Goal: Task Accomplishment & Management: Complete application form

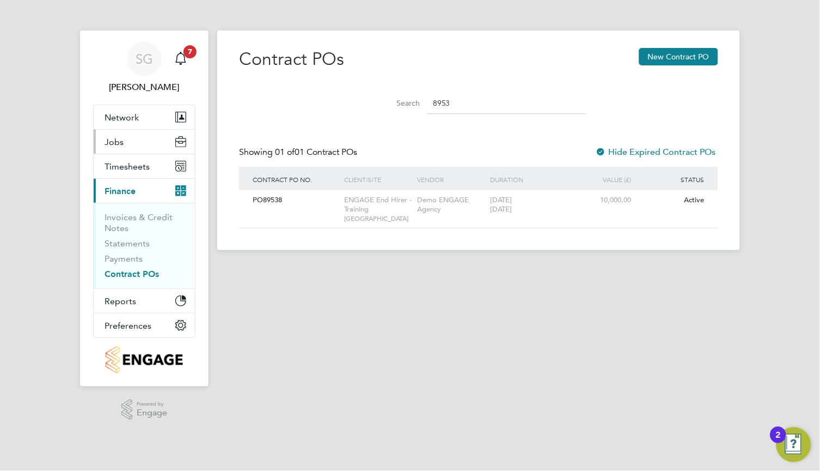
click at [121, 141] on span "Jobs" at bounding box center [114, 142] width 19 height 10
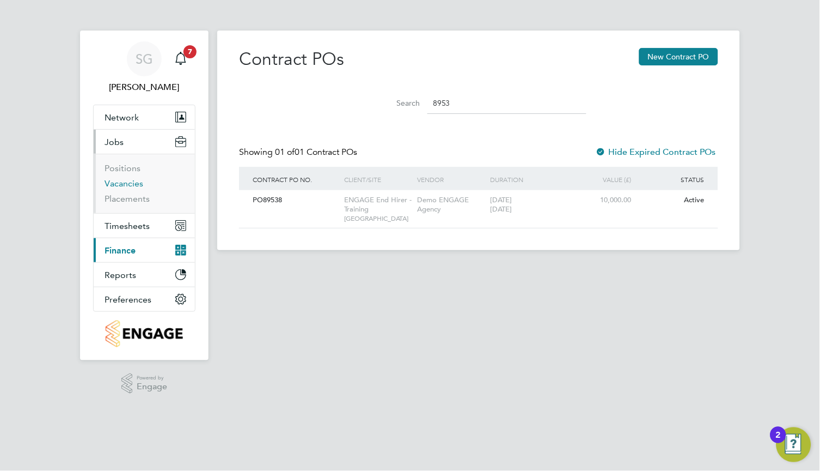
click at [129, 179] on link "Vacancies" at bounding box center [124, 183] width 39 height 10
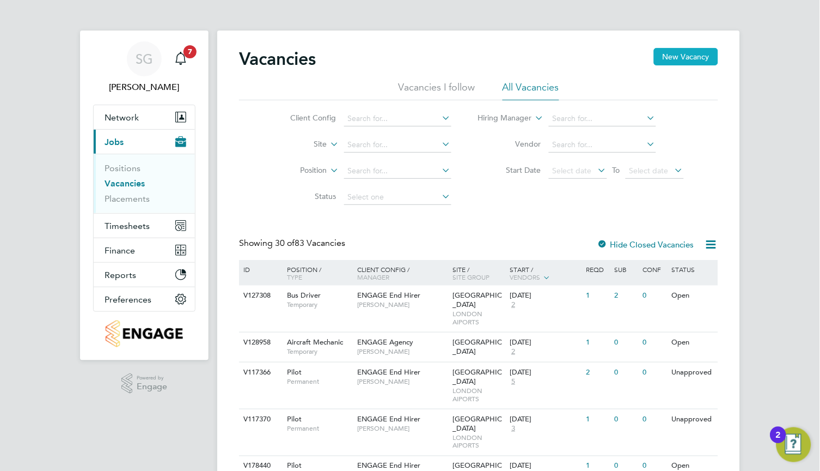
click at [687, 62] on button "New Vacancy" at bounding box center [686, 56] width 64 height 17
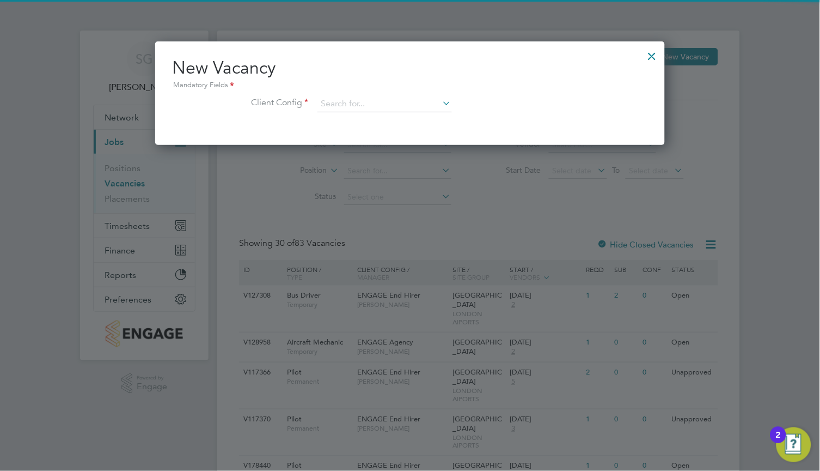
click at [390, 94] on div "New Vacancy Mandatory Fields Client Config" at bounding box center [410, 90] width 475 height 66
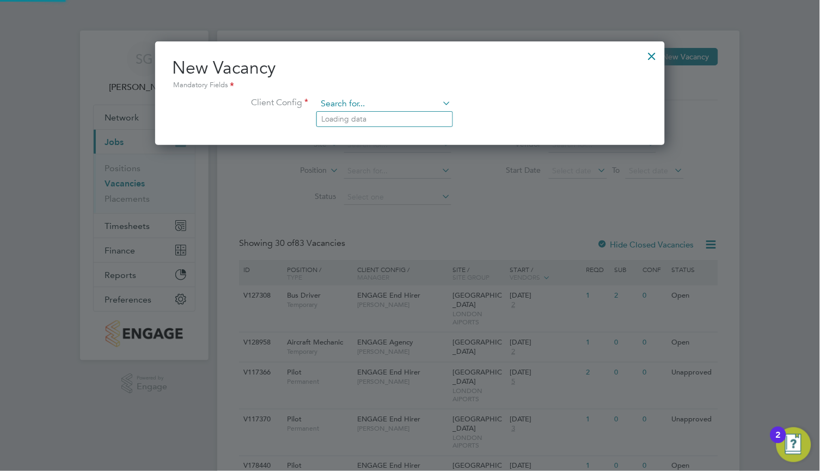
click at [387, 101] on input at bounding box center [384, 104] width 135 height 16
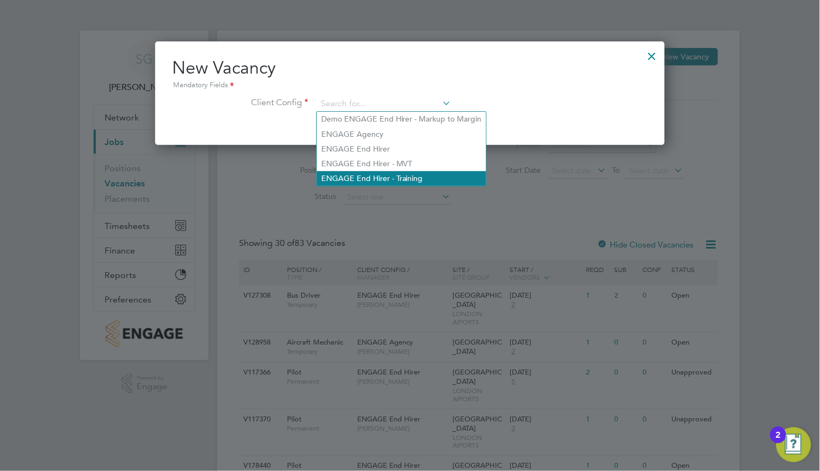
click at [407, 179] on li "ENGAGE End Hirer - Training" at bounding box center [401, 178] width 169 height 15
type input "ENGAGE End Hirer - Training"
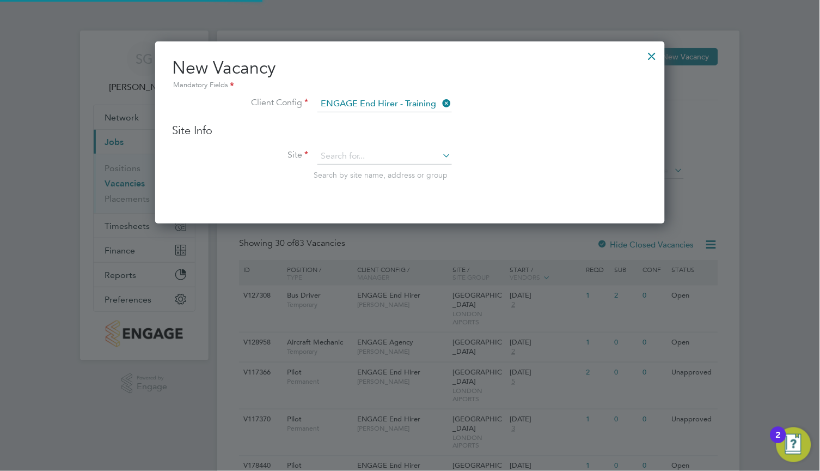
scroll to position [181, 510]
click at [384, 153] on input at bounding box center [384, 156] width 135 height 16
click at [388, 194] on li "[GEOGRAPHIC_DATA]" at bounding box center [385, 201] width 136 height 15
type input "[GEOGRAPHIC_DATA]"
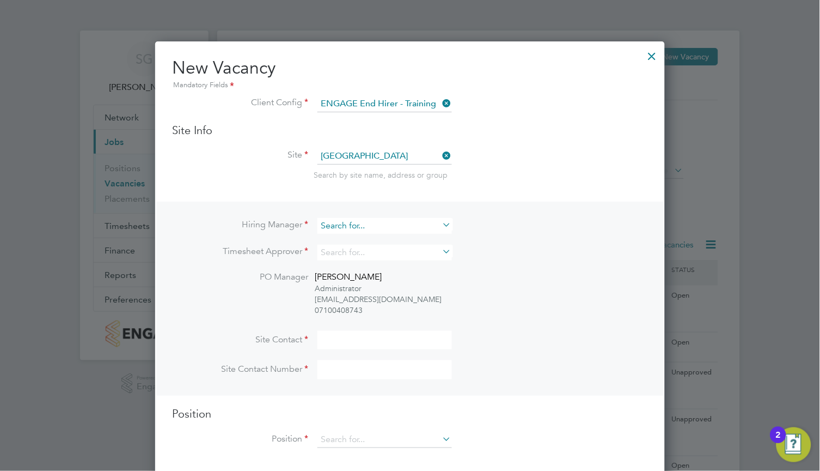
click at [375, 221] on input at bounding box center [384, 226] width 135 height 16
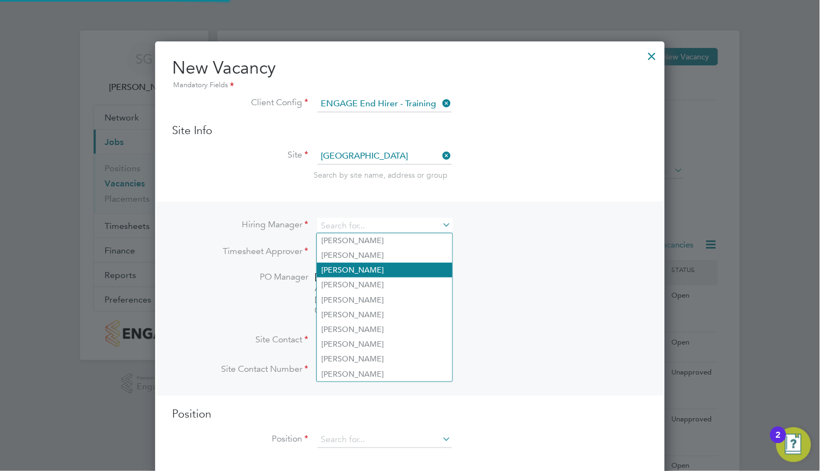
click at [386, 265] on li "[PERSON_NAME]" at bounding box center [385, 269] width 136 height 15
type input "[PERSON_NAME]"
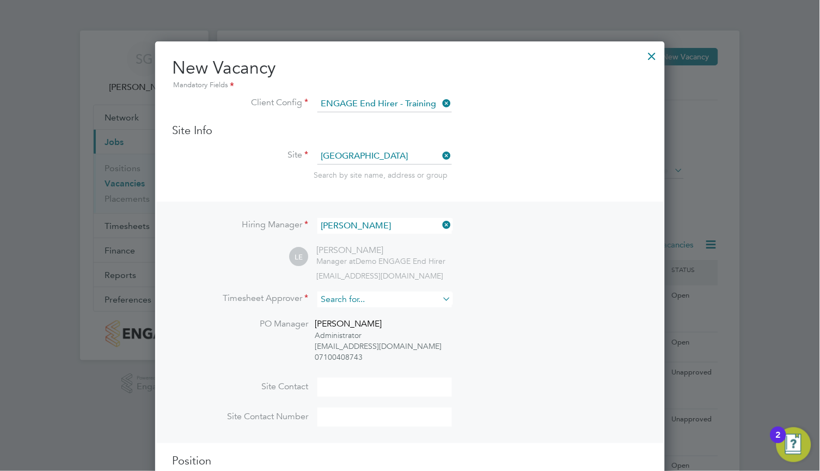
click at [395, 304] on input at bounding box center [384, 299] width 135 height 16
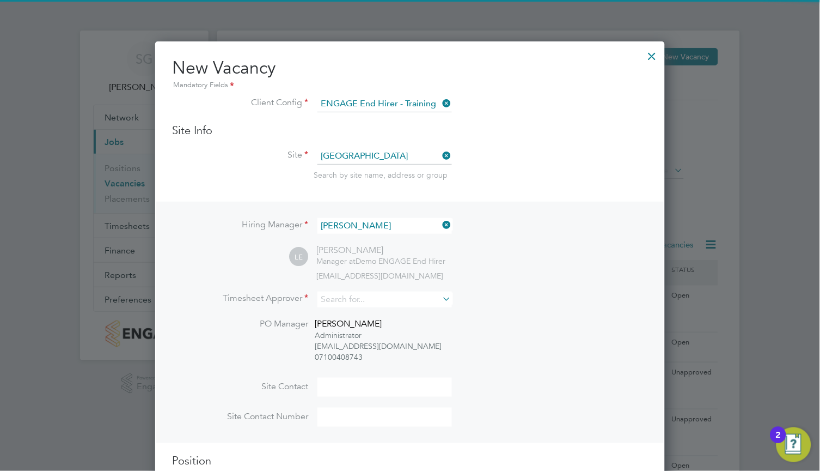
click at [394, 396] on li "[PERSON_NAME]" at bounding box center [385, 403] width 136 height 15
type input "[PERSON_NAME]"
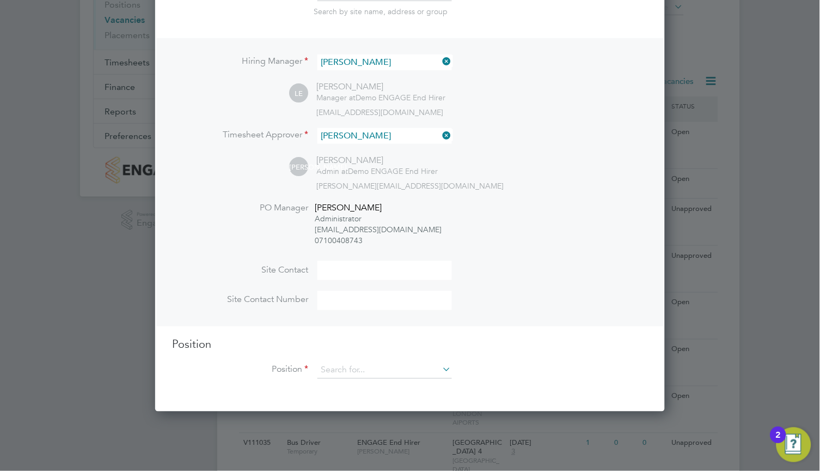
scroll to position [327, 0]
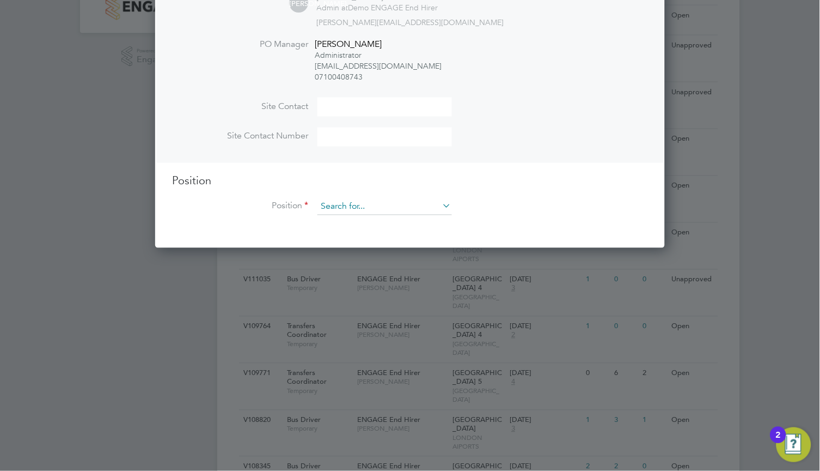
click at [353, 202] on input at bounding box center [384, 207] width 135 height 16
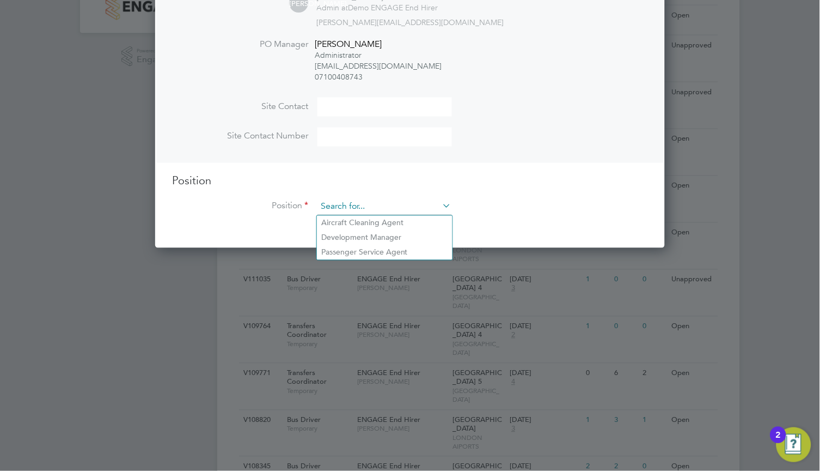
click at [353, 203] on input at bounding box center [384, 207] width 135 height 16
click at [368, 251] on li "Passenger Service Agent" at bounding box center [385, 252] width 136 height 15
type input "Passenger Service Agent"
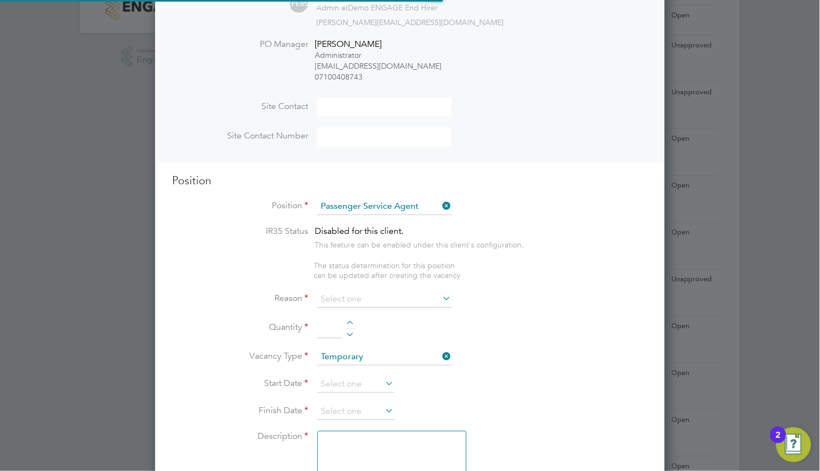
type textarea "- Provide an excellent level of customer service. - Greeting Passengers and che…"
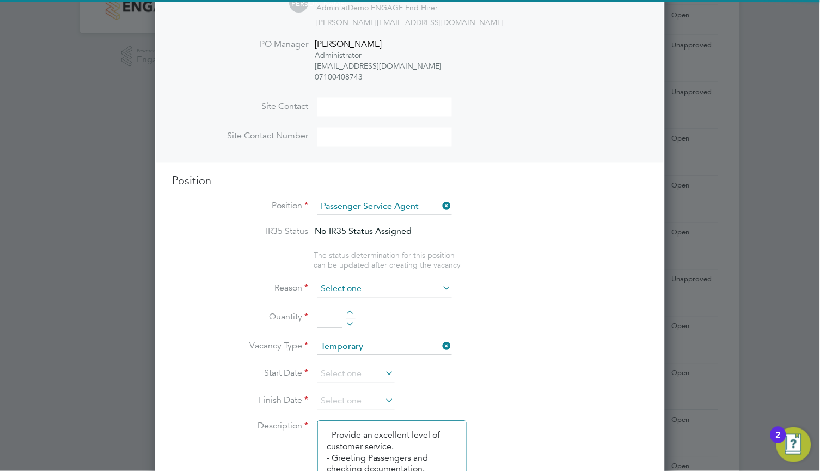
click at [364, 288] on input at bounding box center [384, 289] width 135 height 16
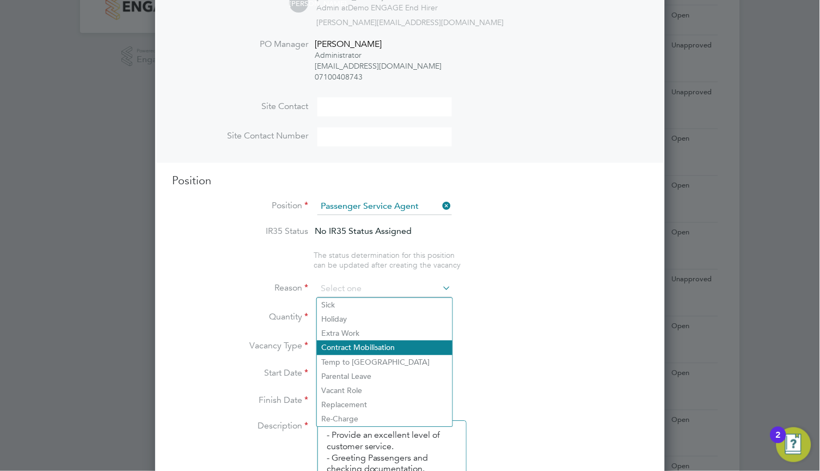
click at [375, 342] on li "Contract Mobilisation" at bounding box center [385, 347] width 136 height 14
type input "Contract Mobilisation"
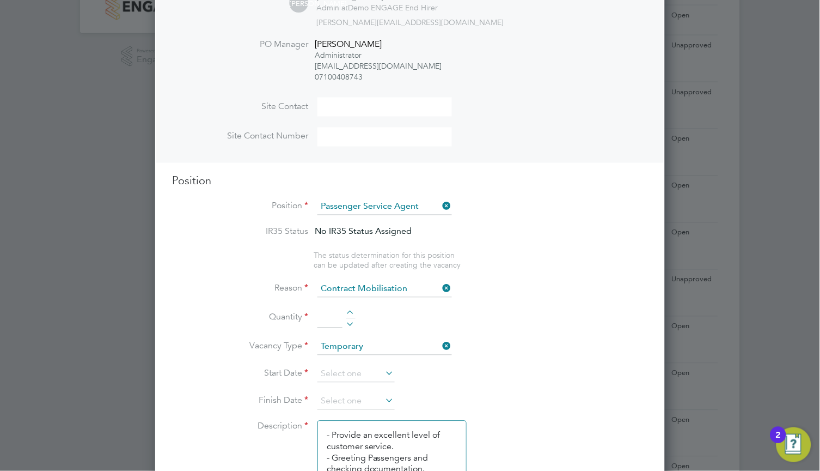
click at [347, 310] on div at bounding box center [350, 314] width 9 height 8
click at [351, 311] on div at bounding box center [350, 314] width 9 height 8
type input "2"
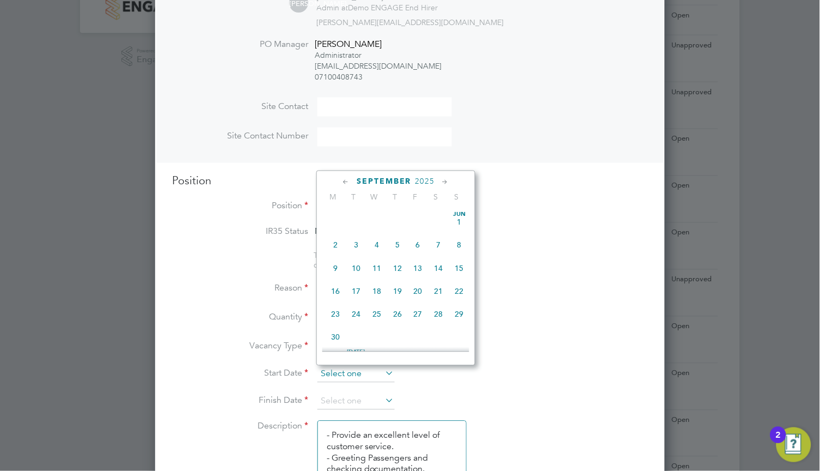
click at [345, 378] on input at bounding box center [355, 374] width 77 height 16
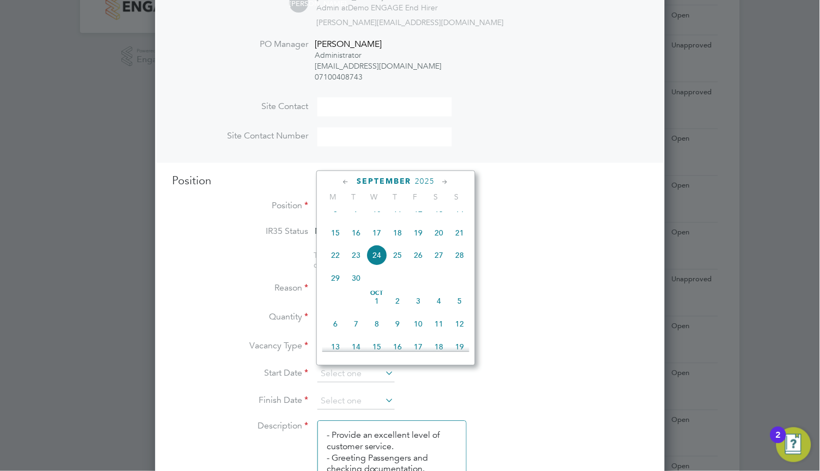
click at [337, 334] on span "6" at bounding box center [335, 324] width 21 height 21
type input "06 Oct 2025"
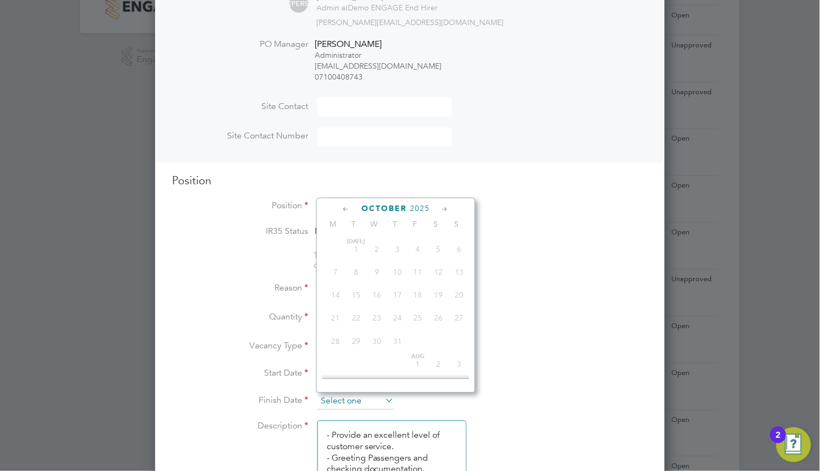
click at [357, 408] on input at bounding box center [355, 401] width 77 height 16
click at [445, 212] on icon at bounding box center [446, 210] width 10 height 12
click at [457, 361] on span "7" at bounding box center [459, 350] width 21 height 21
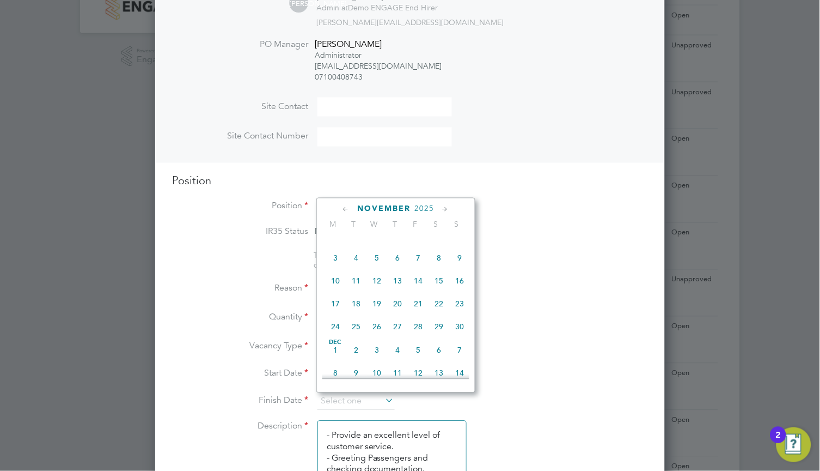
type input "[DATE]"
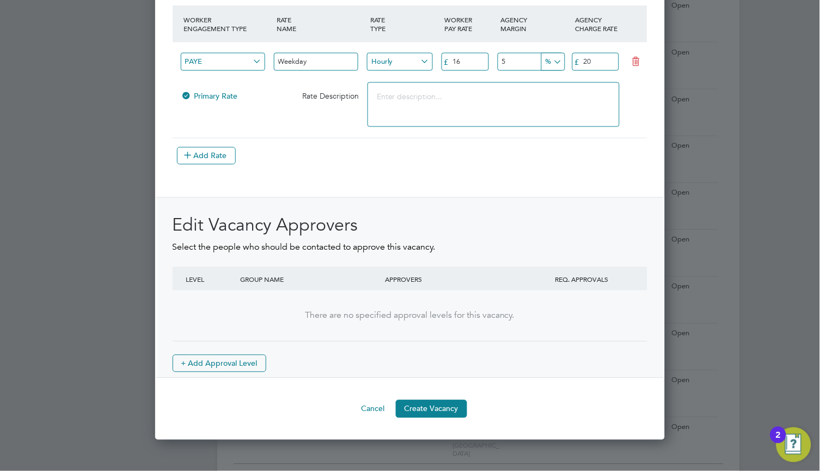
scroll to position [1239, 0]
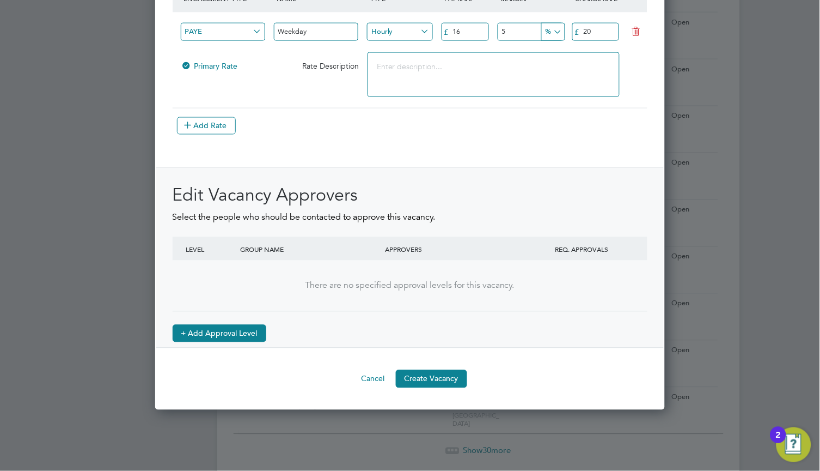
click at [239, 331] on button "+ Add Approval Level" at bounding box center [220, 333] width 94 height 17
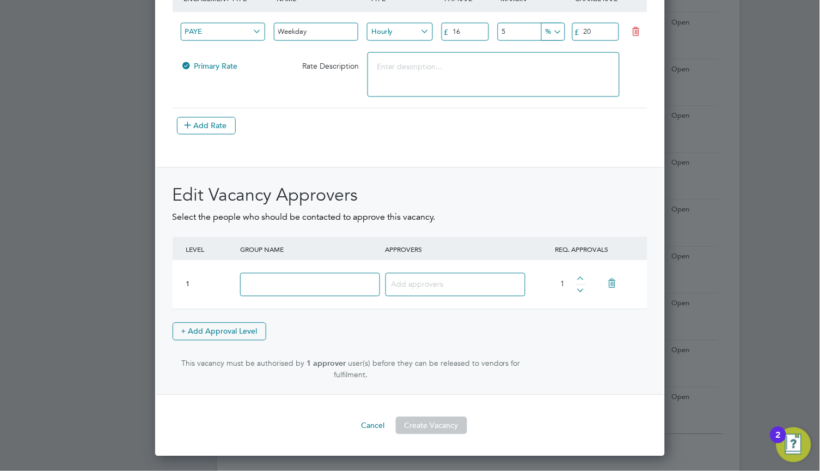
click at [278, 280] on input at bounding box center [309, 284] width 139 height 23
type input "Managers"
click at [413, 288] on input at bounding box center [452, 284] width 120 height 14
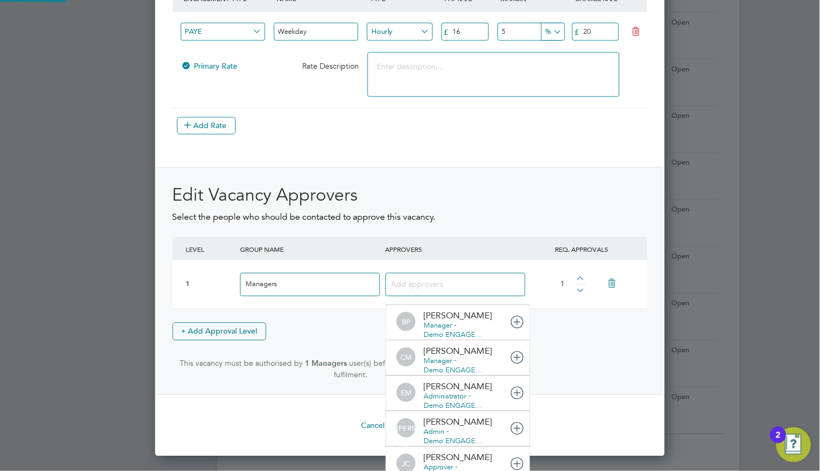
scroll to position [0, 0]
type input "Sop"
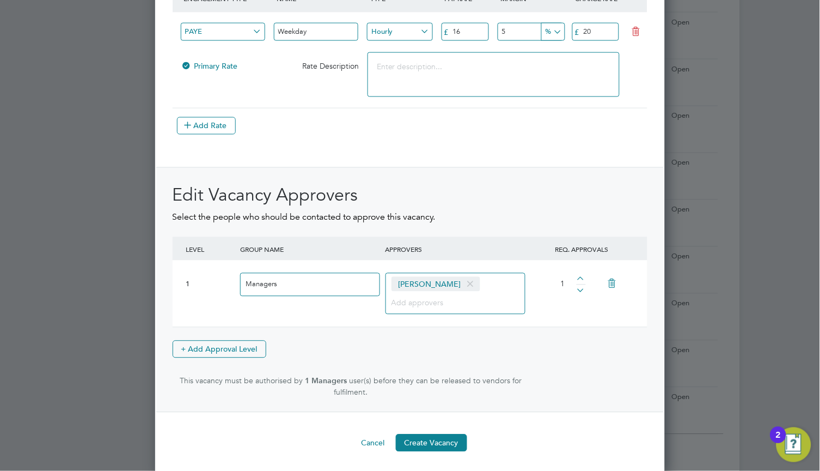
click at [492, 288] on div "[PERSON_NAME]" at bounding box center [456, 293] width 141 height 41
type input "L"
type input "l"
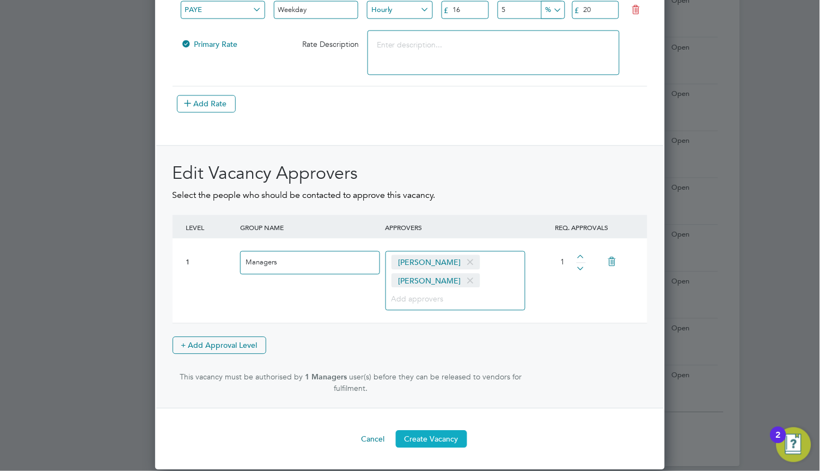
click at [447, 441] on button "Create Vacancy" at bounding box center [431, 438] width 71 height 17
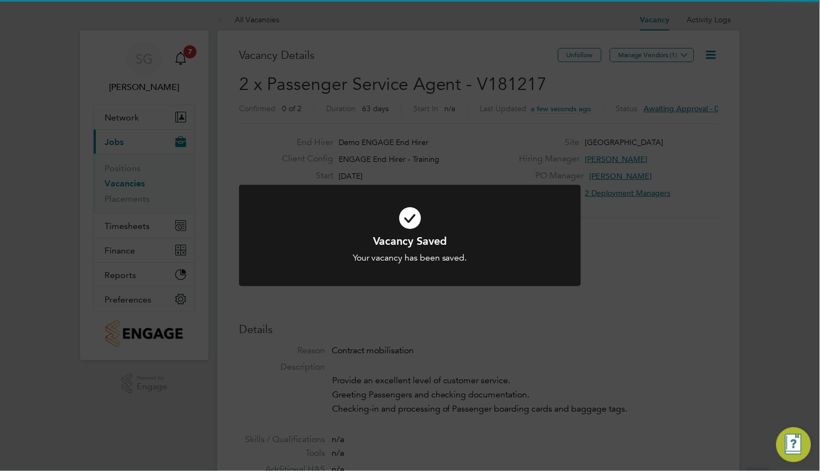
click at [525, 240] on h1 "Vacancy Saved" at bounding box center [409, 241] width 283 height 14
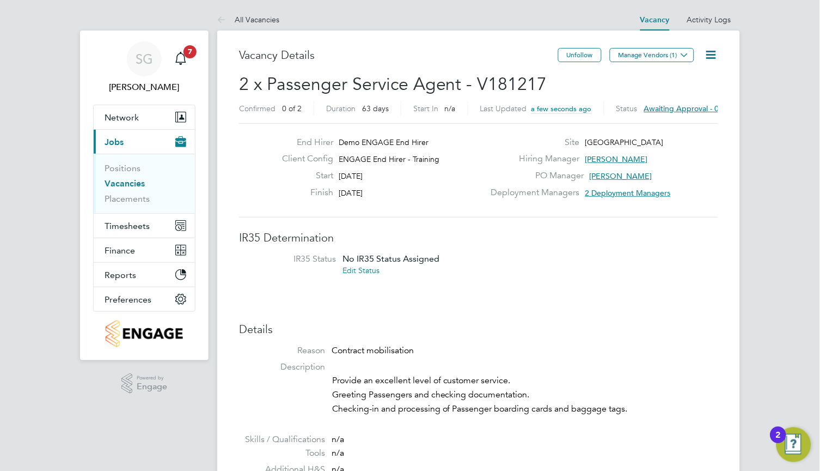
click at [711, 52] on icon at bounding box center [712, 55] width 14 height 14
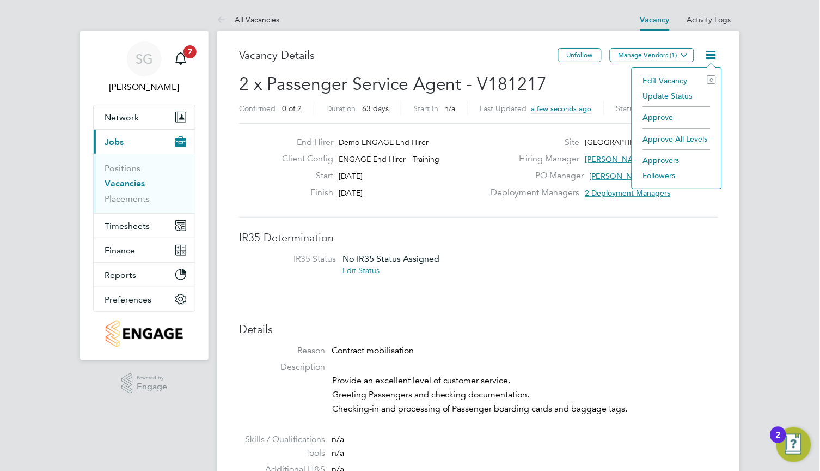
click at [652, 159] on li "Approvers" at bounding box center [677, 159] width 78 height 15
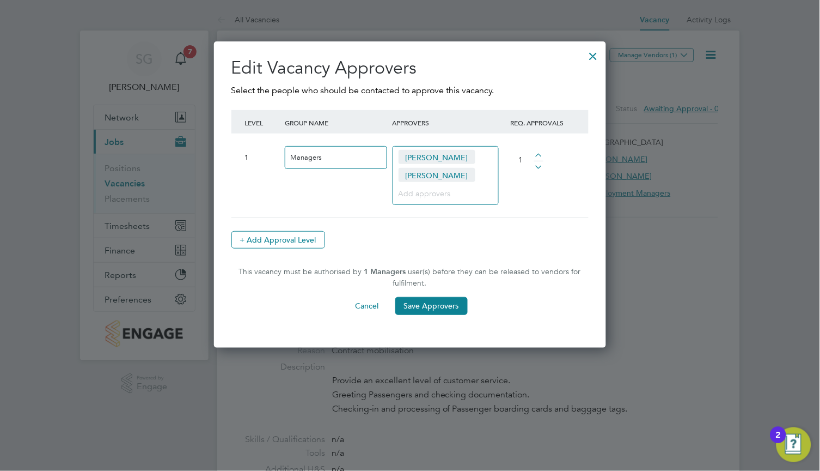
click at [593, 53] on div at bounding box center [594, 54] width 20 height 20
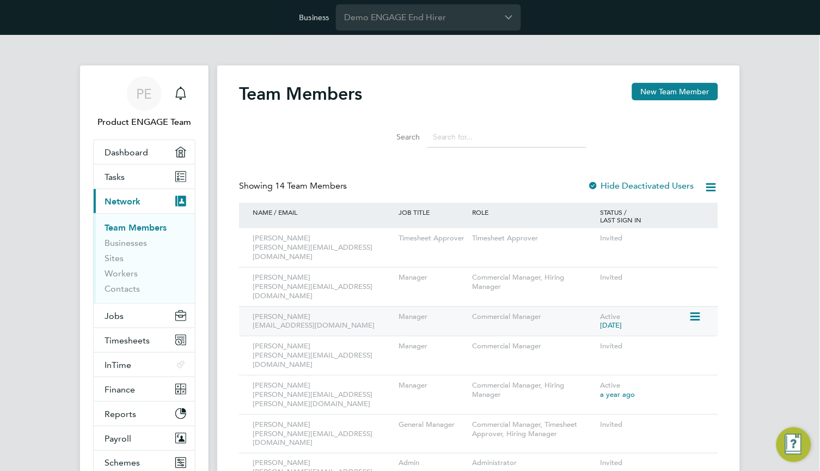
click at [696, 310] on icon at bounding box center [694, 316] width 11 height 13
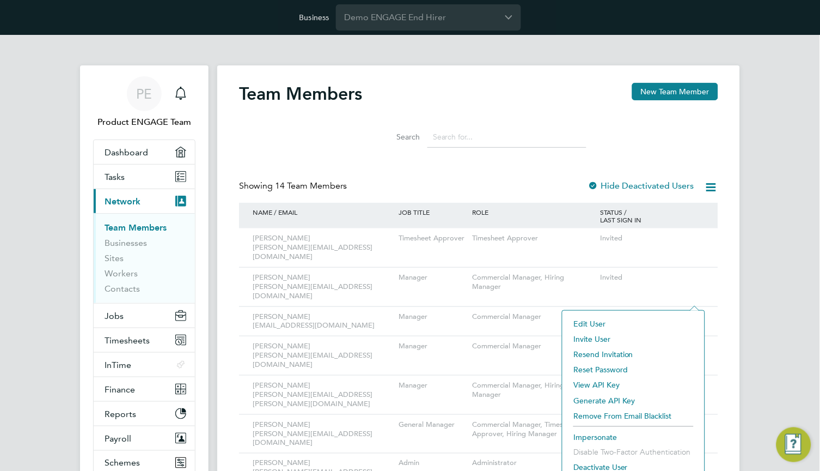
click at [602, 438] on li "Impersonate" at bounding box center [633, 436] width 131 height 15
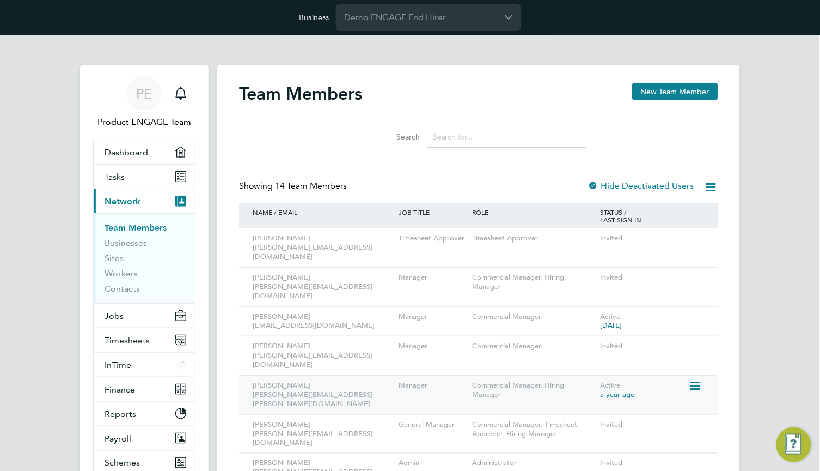
scroll to position [163, 0]
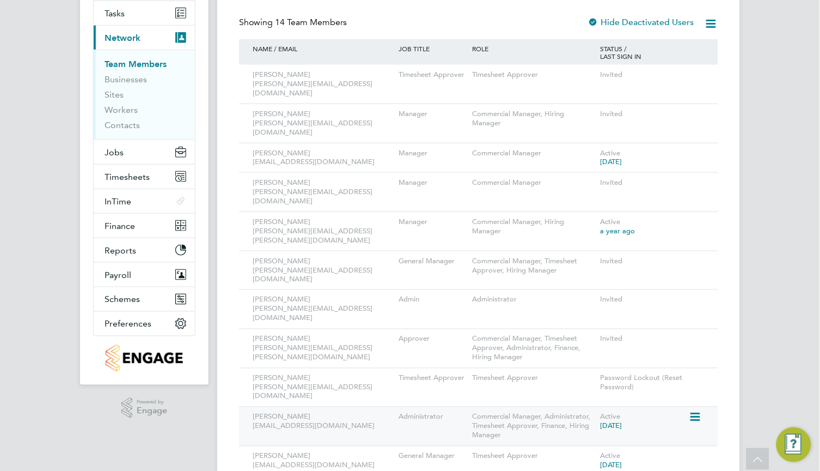
click at [697, 411] on icon at bounding box center [694, 417] width 11 height 13
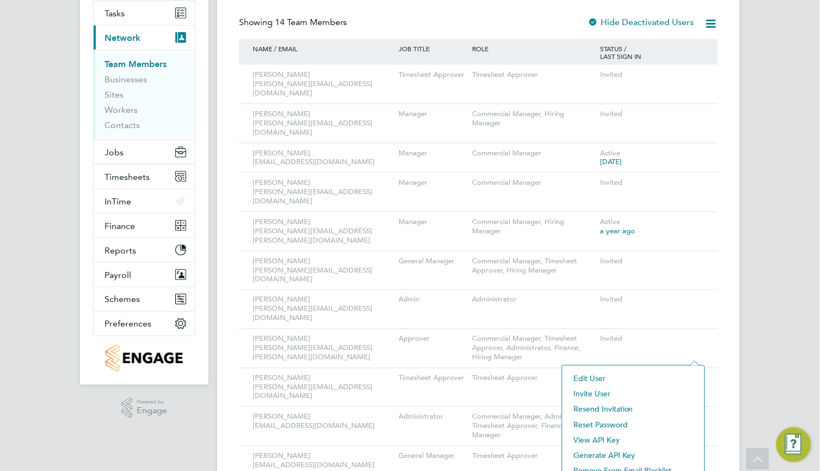
scroll to position [234, 0]
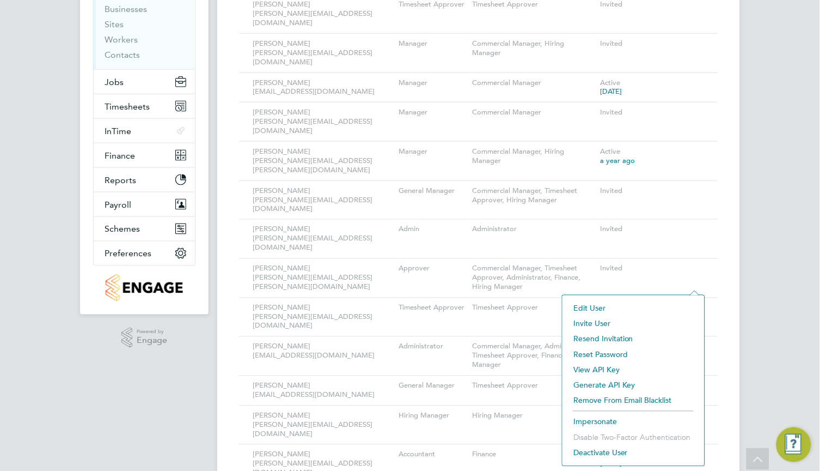
click at [595, 417] on li "Impersonate" at bounding box center [633, 421] width 131 height 15
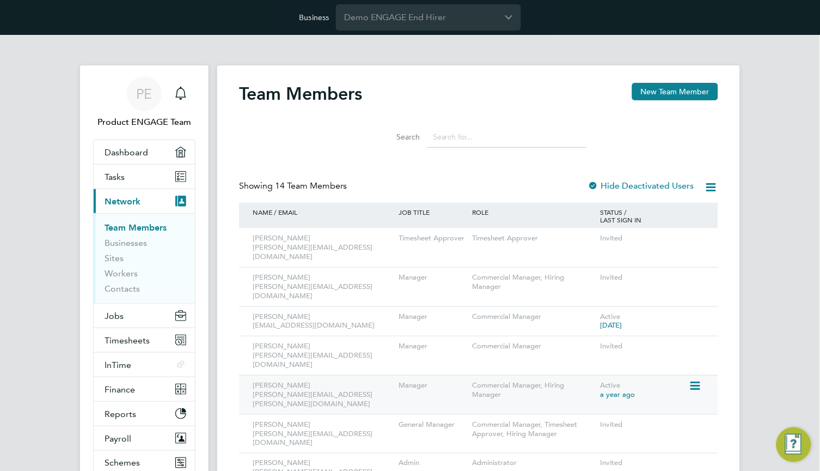
scroll to position [163, 0]
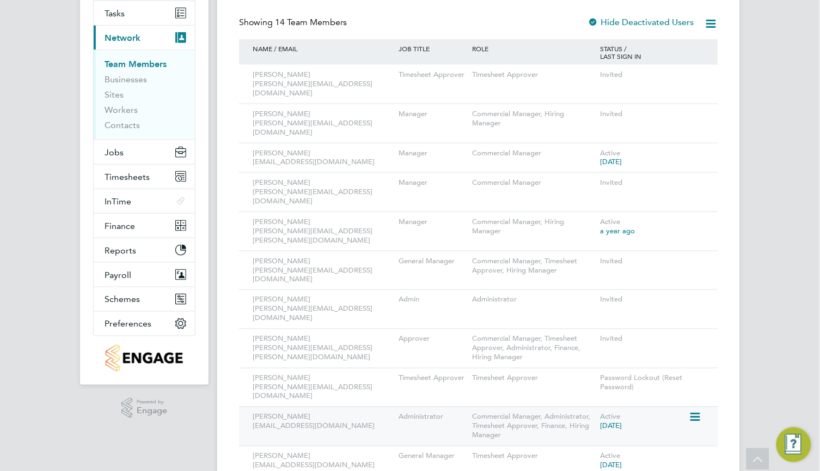
click at [697, 411] on icon at bounding box center [694, 417] width 11 height 13
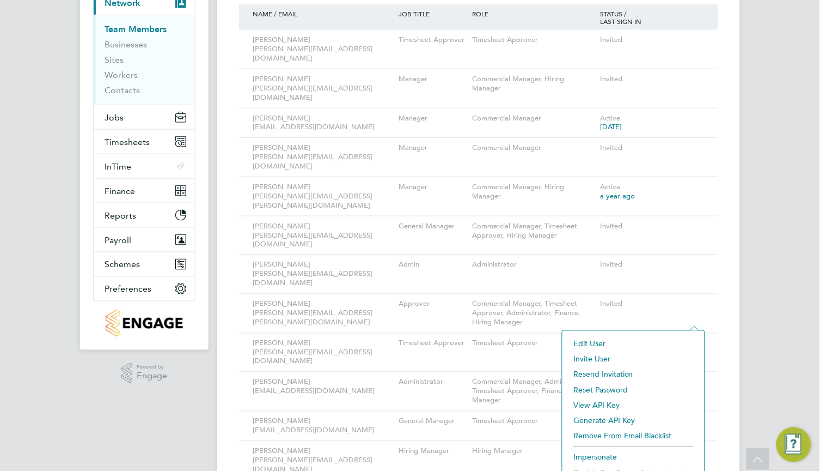
scroll to position [234, 0]
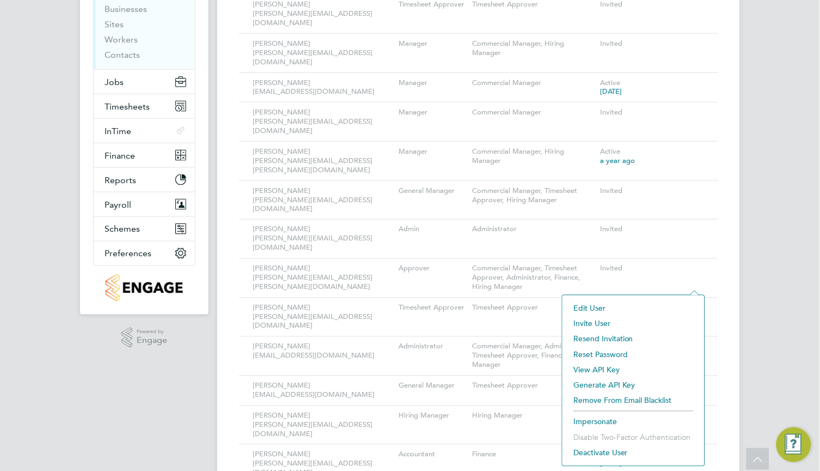
click at [607, 423] on li "Impersonate" at bounding box center [633, 421] width 131 height 15
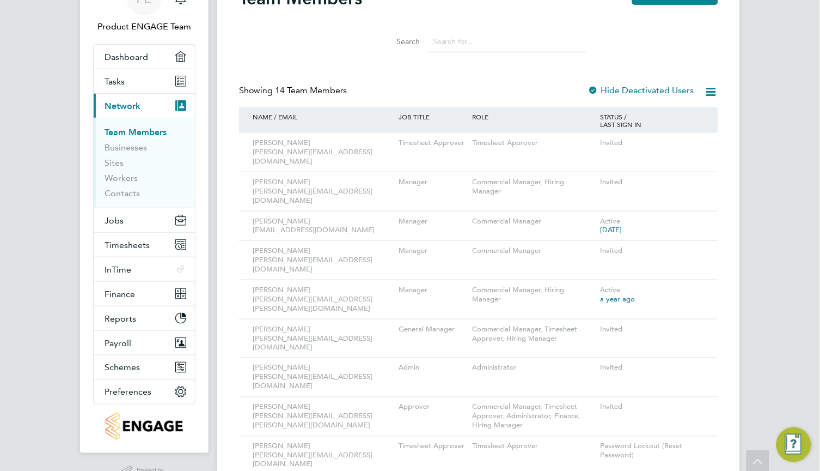
scroll to position [70, 0]
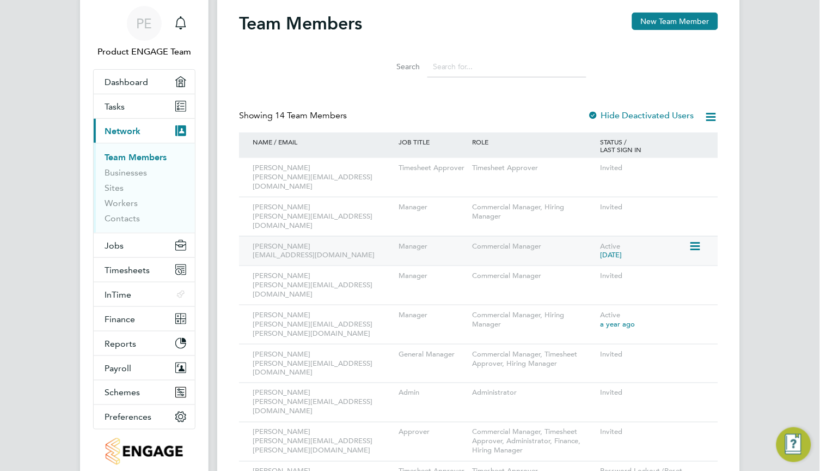
click at [694, 240] on icon at bounding box center [694, 246] width 11 height 13
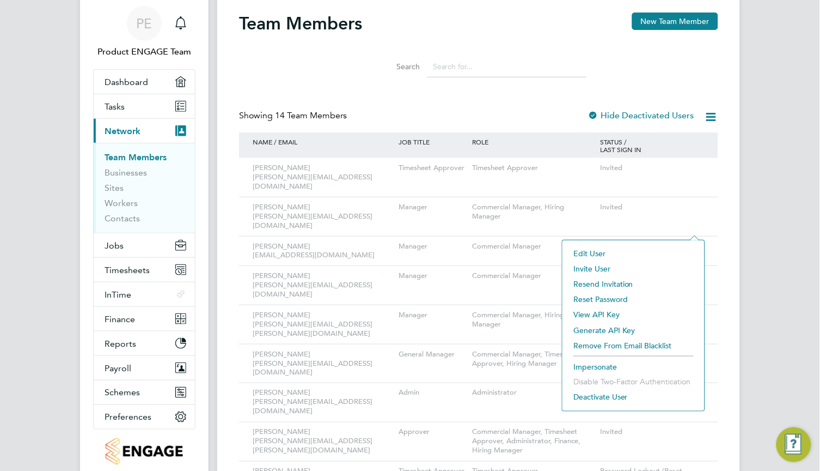
click at [607, 366] on li "Impersonate" at bounding box center [633, 366] width 131 height 15
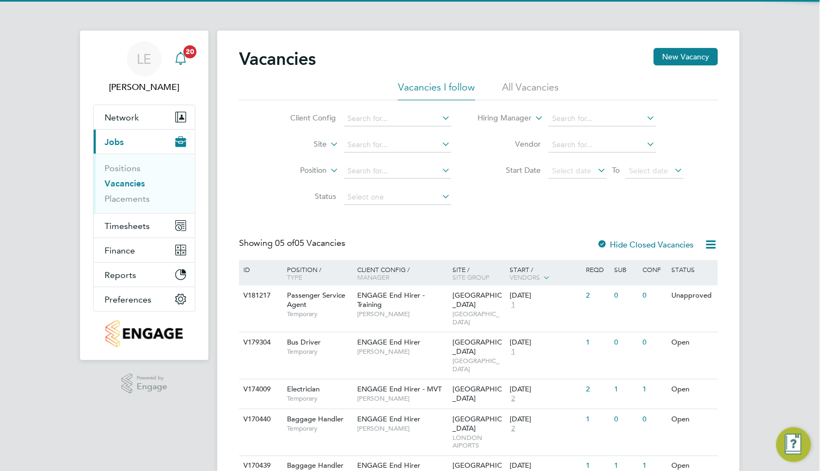
click at [184, 57] on icon "Main navigation" at bounding box center [180, 58] width 13 height 13
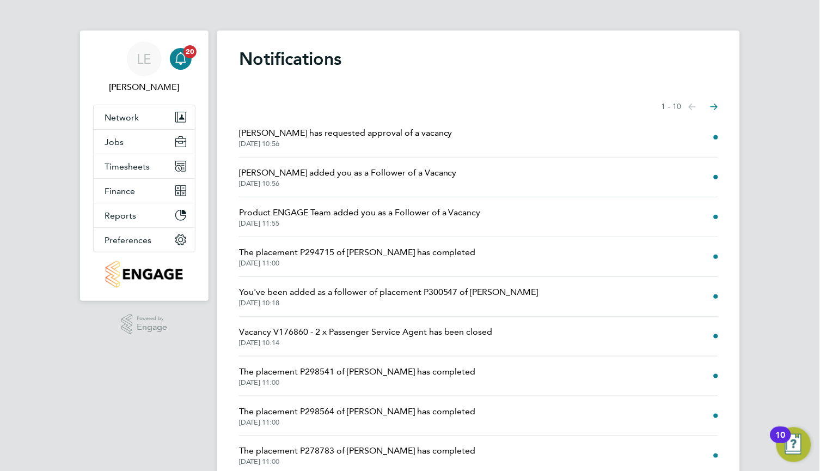
click at [361, 133] on span "Sophia Goodwin has requested approval of a vacancy" at bounding box center [345, 132] width 213 height 13
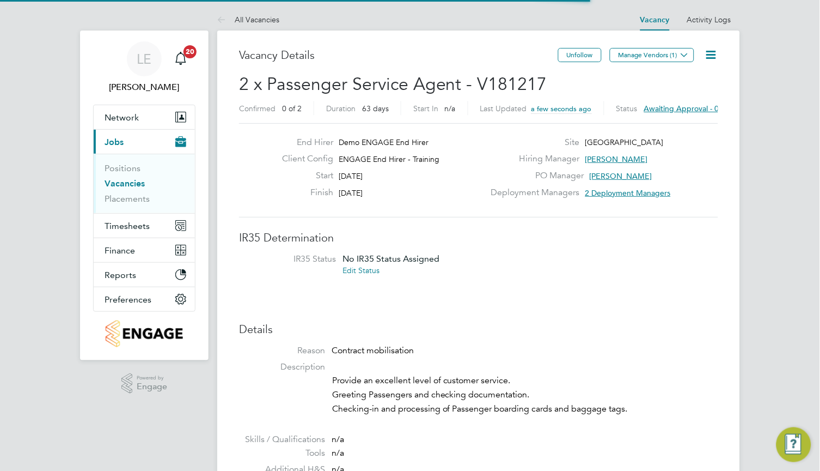
scroll to position [17, 234]
click at [709, 51] on icon at bounding box center [712, 55] width 14 height 14
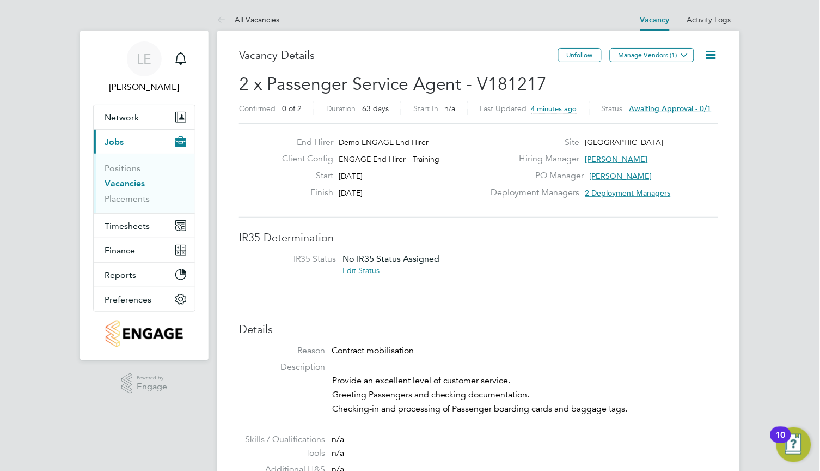
click at [132, 192] on li "Vacancies" at bounding box center [146, 185] width 82 height 15
click at [133, 184] on link "Vacancies" at bounding box center [125, 183] width 40 height 10
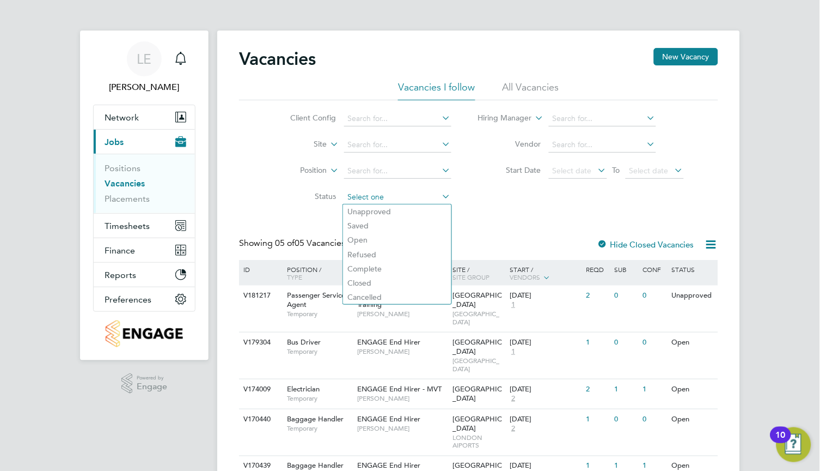
click at [407, 196] on input at bounding box center [397, 197] width 107 height 15
click at [408, 209] on li "Unapproved" at bounding box center [397, 211] width 108 height 14
type input "Unapproved"
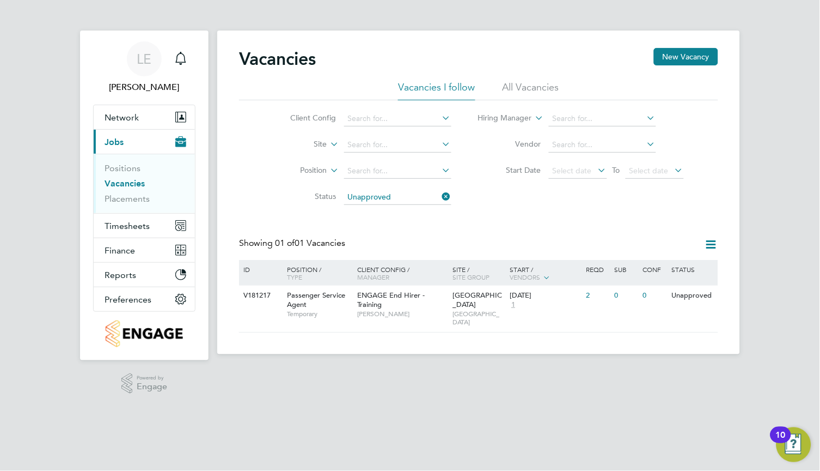
click at [554, 92] on li "All Vacancies" at bounding box center [531, 91] width 57 height 20
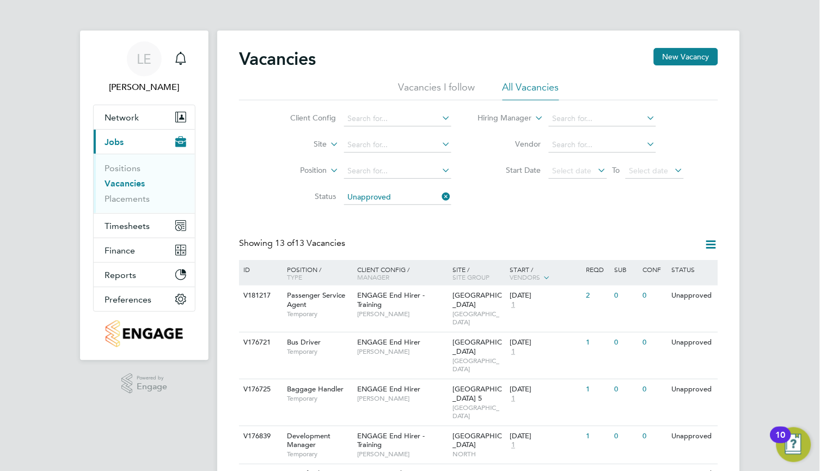
click at [435, 88] on li "Vacancies I follow" at bounding box center [436, 91] width 77 height 20
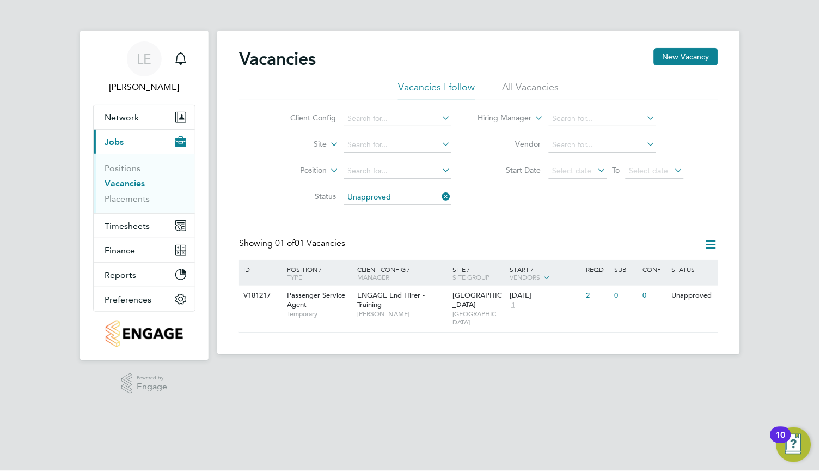
click at [559, 88] on li "All Vacancies" at bounding box center [531, 91] width 57 height 20
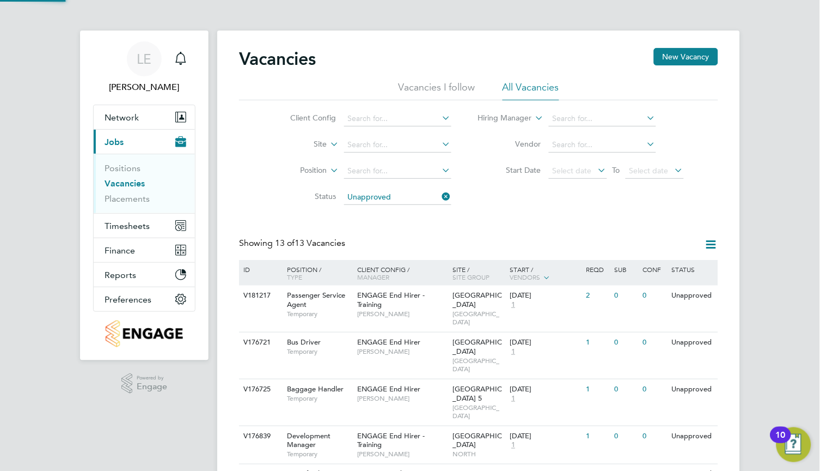
click at [441, 197] on icon at bounding box center [441, 195] width 0 height 15
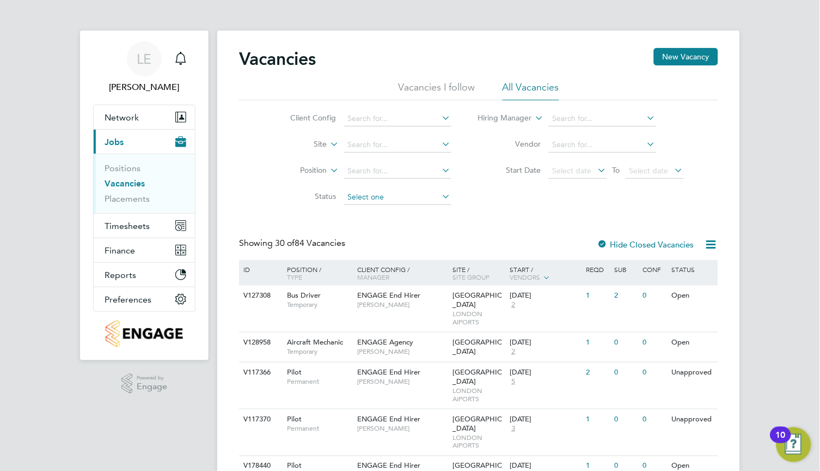
click at [384, 196] on input at bounding box center [397, 197] width 107 height 15
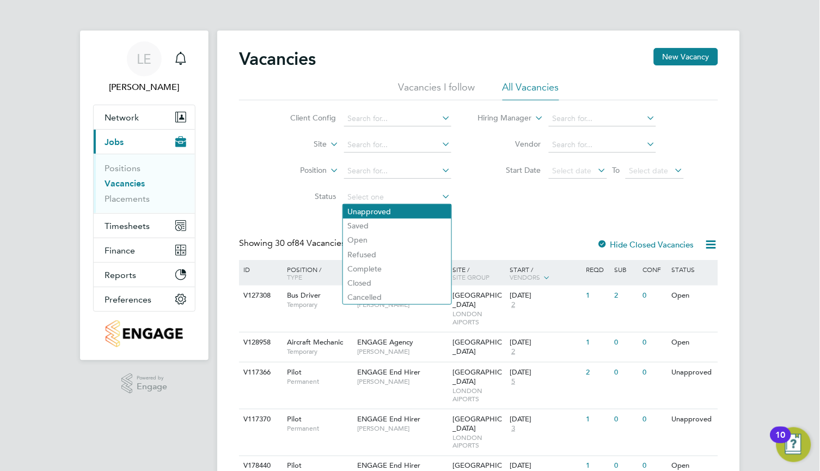
click at [387, 208] on li "Unapproved" at bounding box center [397, 211] width 108 height 14
type input "Unapproved"
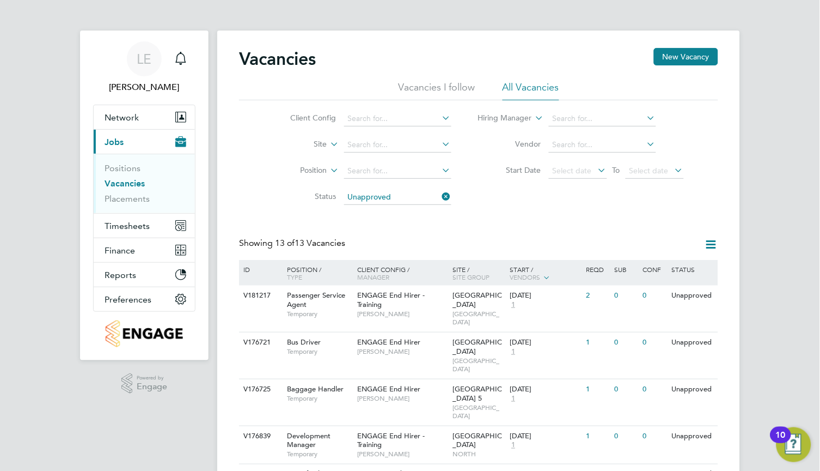
click at [441, 197] on icon at bounding box center [441, 195] width 0 height 15
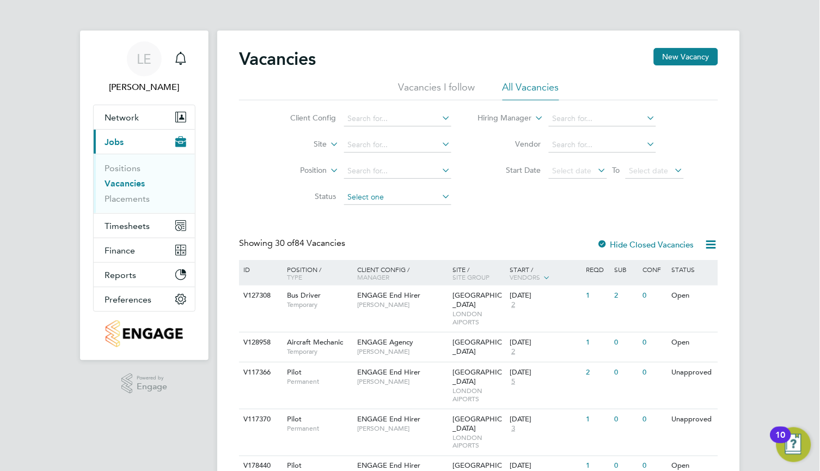
click at [383, 201] on input at bounding box center [397, 197] width 107 height 15
click at [396, 211] on li "Unapproved" at bounding box center [397, 211] width 108 height 14
type input "Unapproved"
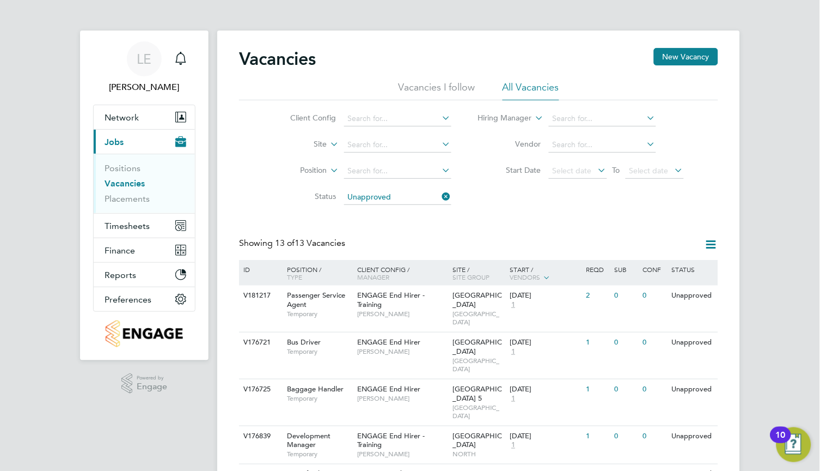
drag, startPoint x: 330, startPoint y: 225, endPoint x: 402, endPoint y: 204, distance: 75.3
click at [330, 225] on div "Vacancies New Vacancy Vacancies I follow All Vacancies Client Config Site Posit…" at bounding box center [478, 462] width 479 height 829
click at [441, 198] on icon at bounding box center [441, 195] width 0 height 15
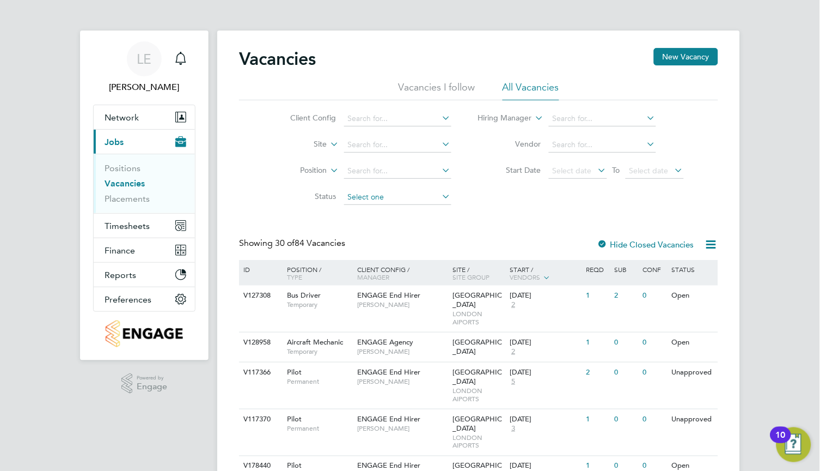
click at [394, 199] on input at bounding box center [397, 197] width 107 height 15
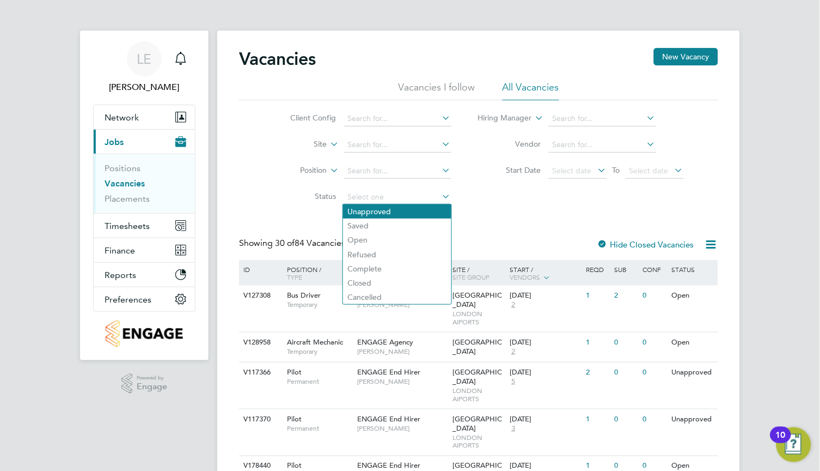
click at [405, 211] on li "Unapproved" at bounding box center [397, 211] width 108 height 14
type input "Unapproved"
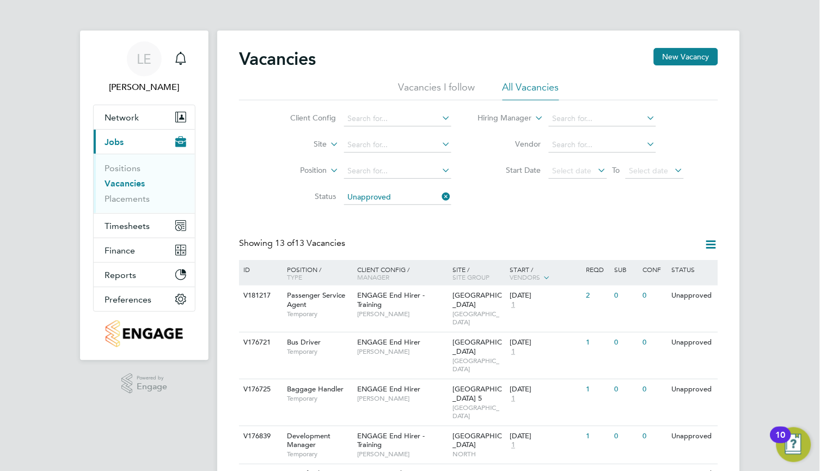
click at [441, 195] on icon at bounding box center [441, 195] width 0 height 15
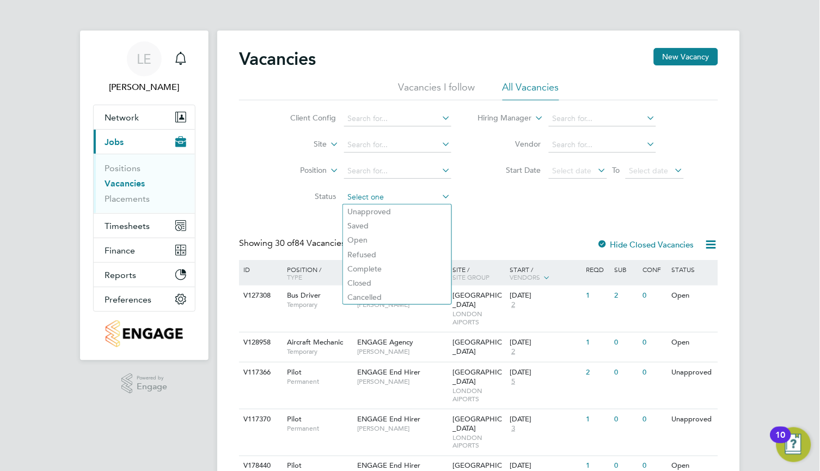
click at [399, 195] on input at bounding box center [397, 197] width 107 height 15
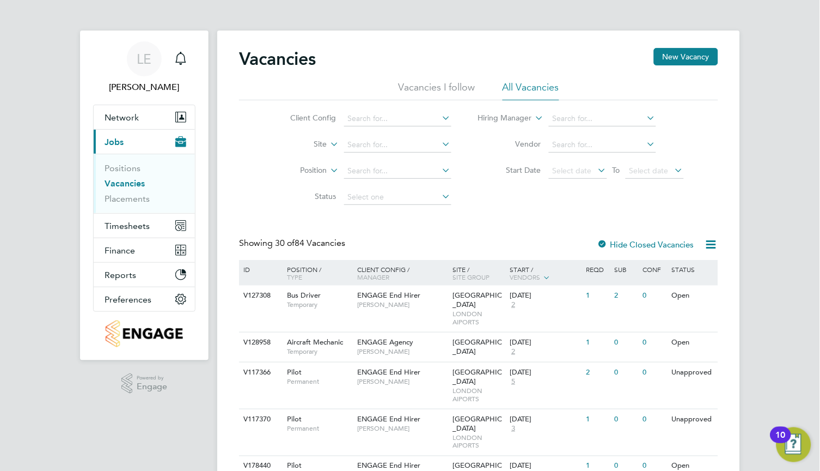
click at [405, 211] on li "Unapproved" at bounding box center [397, 211] width 108 height 14
type input "Unapproved"
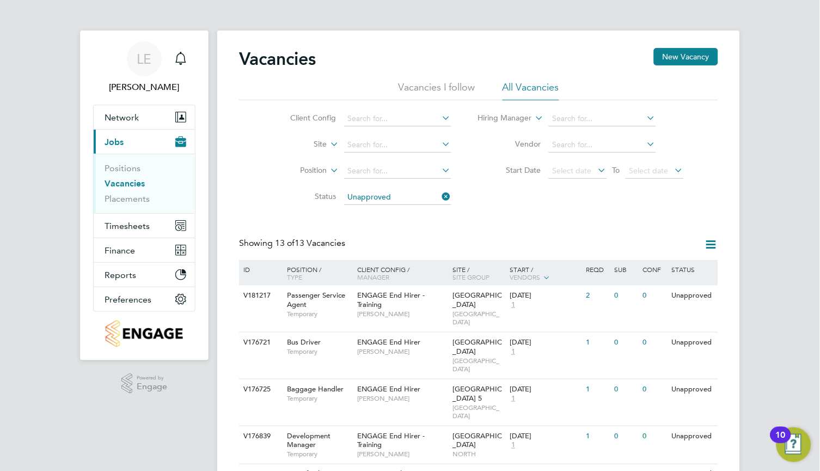
click at [441, 194] on icon at bounding box center [441, 195] width 0 height 15
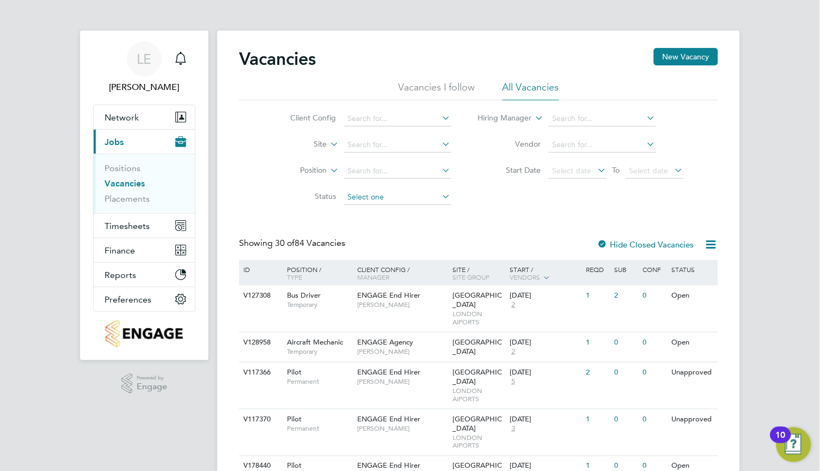
click at [392, 198] on input at bounding box center [397, 197] width 107 height 15
click at [405, 210] on li "Unapproved" at bounding box center [397, 211] width 108 height 14
type input "Unapproved"
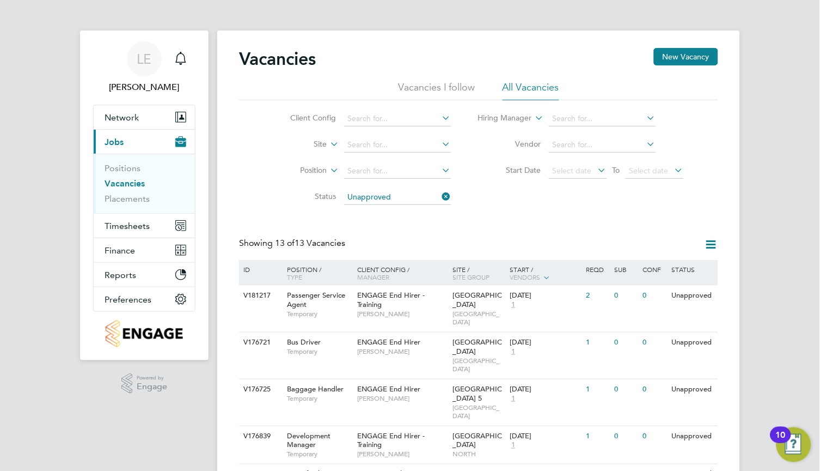
click at [441, 196] on icon at bounding box center [441, 195] width 0 height 15
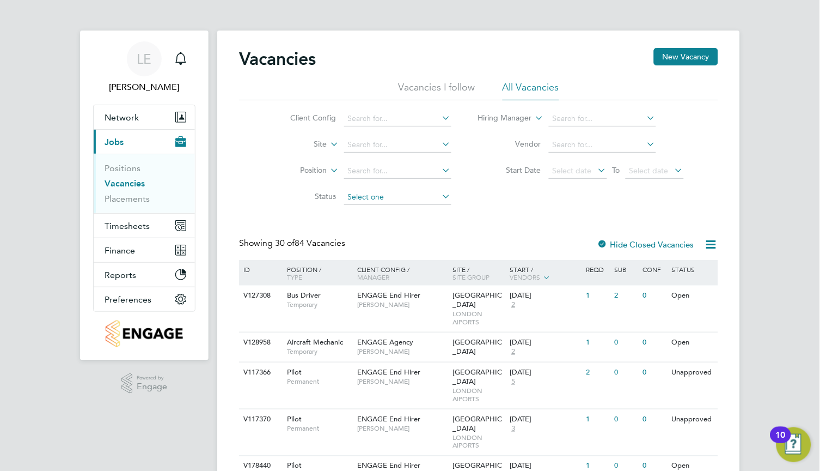
click at [398, 195] on input at bounding box center [397, 197] width 107 height 15
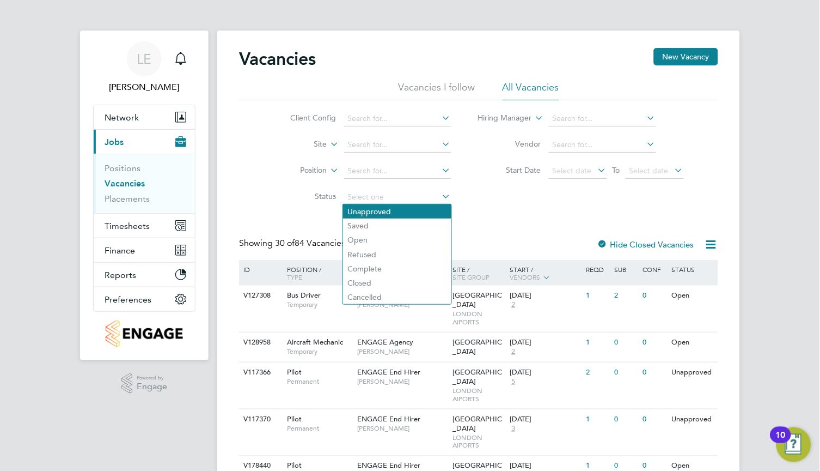
click at [403, 209] on li "Unapproved" at bounding box center [397, 211] width 108 height 14
type input "Unapproved"
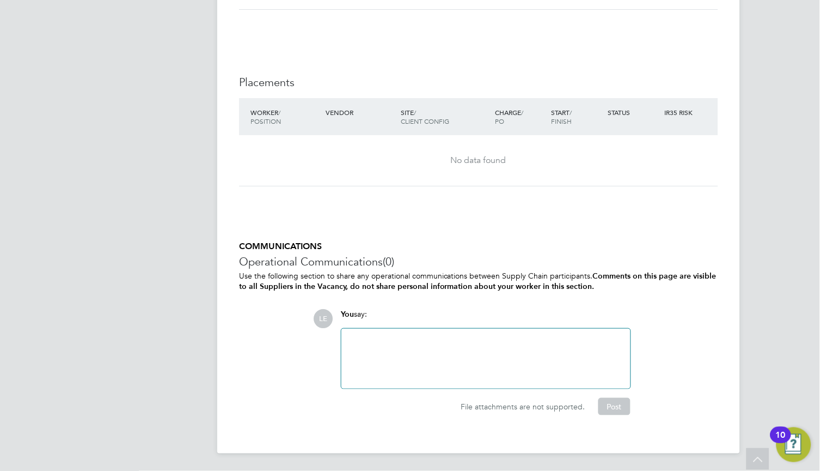
scroll to position [873, 0]
click at [421, 353] on div at bounding box center [486, 358] width 276 height 47
click at [425, 304] on div "COMMUNICATIONS Operational Communications (0) Use the following section to shar…" at bounding box center [478, 328] width 479 height 174
click at [405, 338] on div at bounding box center [486, 358] width 276 height 47
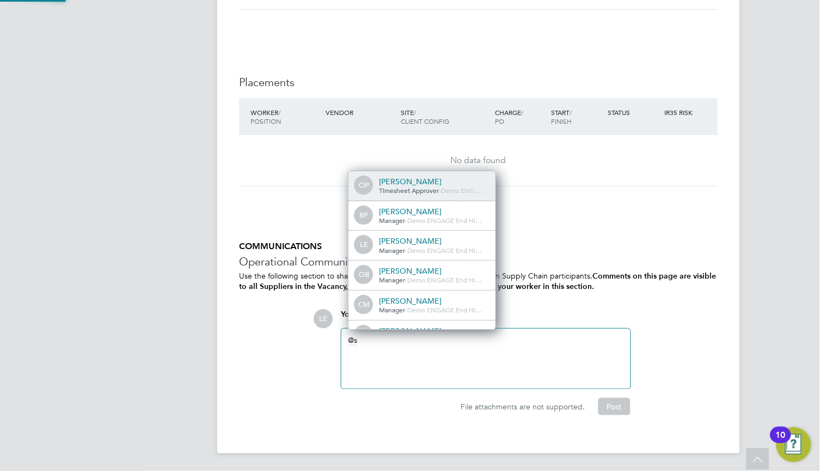
scroll to position [0, 0]
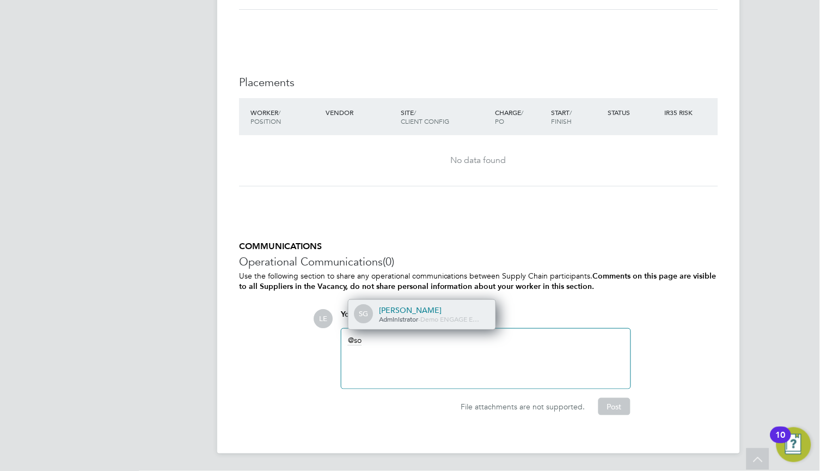
click at [399, 316] on span "Administrator" at bounding box center [398, 318] width 39 height 9
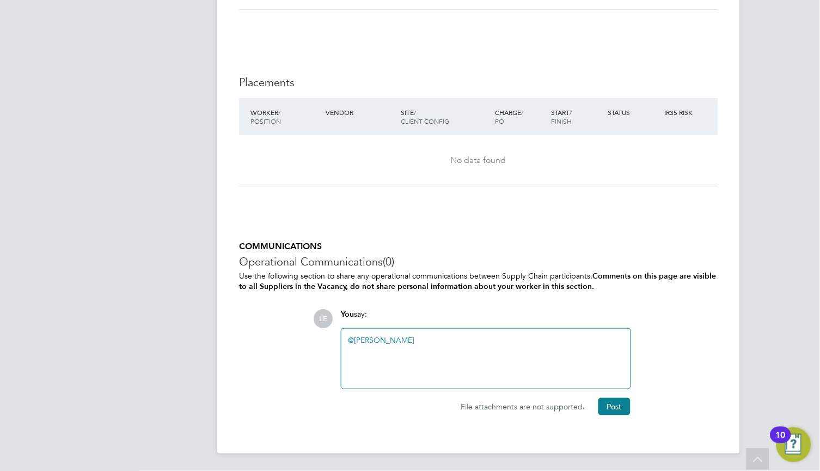
paste div
click at [532, 345] on div "@Sophia Goodwin ​ The start date is incorrect." at bounding box center [486, 358] width 276 height 47
drag, startPoint x: 561, startPoint y: 338, endPoint x: 414, endPoint y: 339, distance: 147.0
click at [414, 339] on div "@Sophia Goodwin ​ The start date is incorrect. Please update it." at bounding box center [486, 358] width 276 height 47
copy div "The start date is incorrect. Please update it."
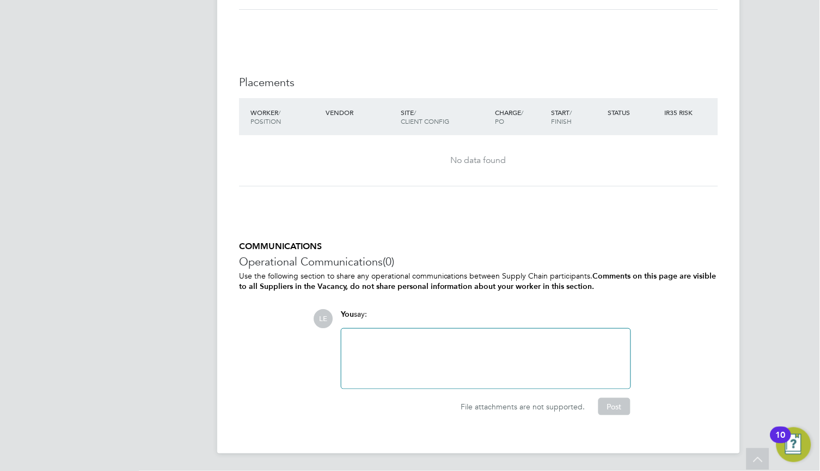
click at [394, 341] on div at bounding box center [486, 358] width 276 height 47
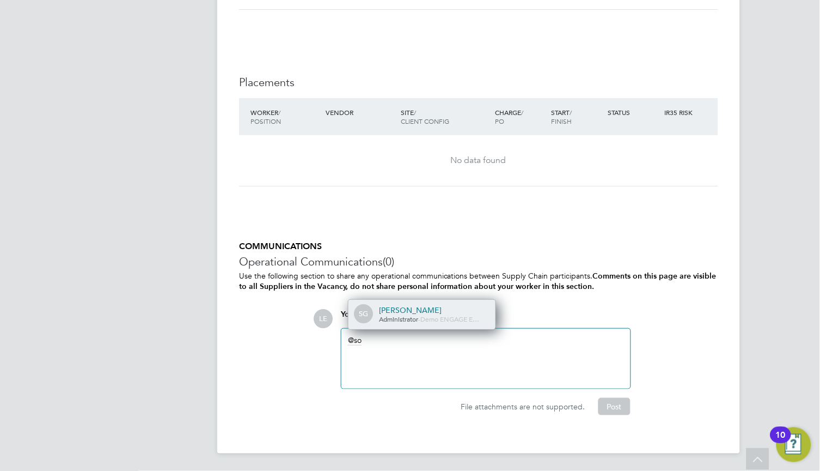
click at [393, 313] on div "[PERSON_NAME]" at bounding box center [433, 310] width 109 height 10
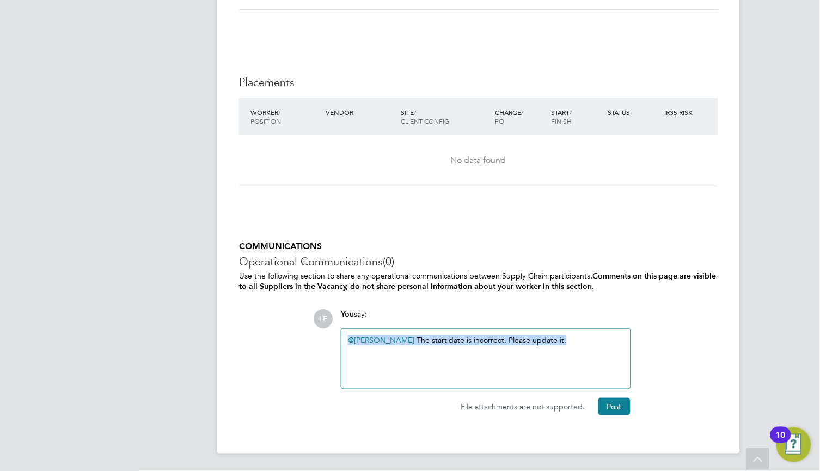
drag, startPoint x: 570, startPoint y: 341, endPoint x: 191, endPoint y: 326, distance: 379.9
click at [454, 297] on div "COMMUNICATIONS Operational Communications (0) Use the following section to shar…" at bounding box center [478, 328] width 479 height 174
click at [389, 338] on div at bounding box center [486, 358] width 276 height 47
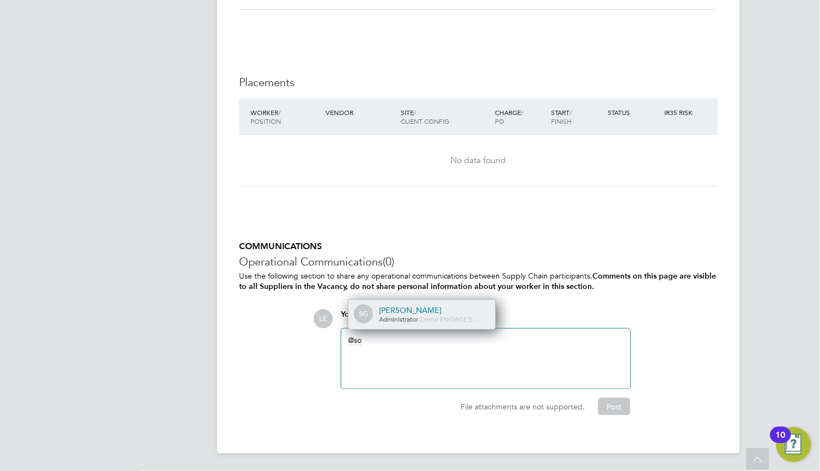
click at [383, 317] on span "Administrator" at bounding box center [398, 318] width 39 height 9
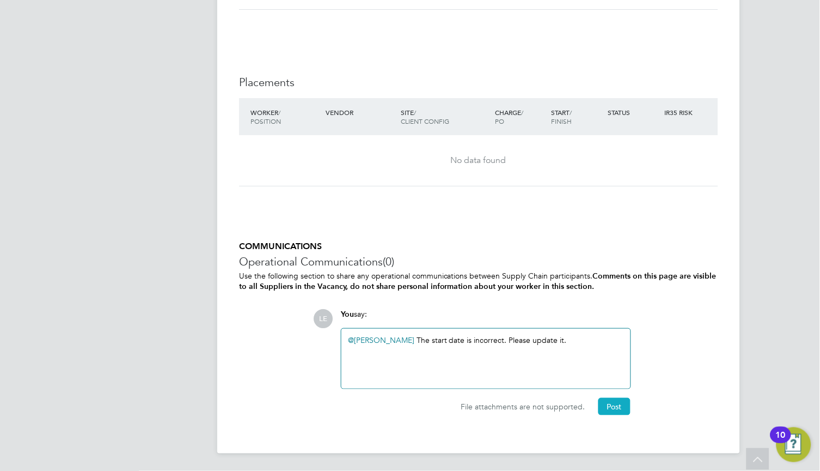
click at [610, 405] on button "Post" at bounding box center [615, 406] width 32 height 17
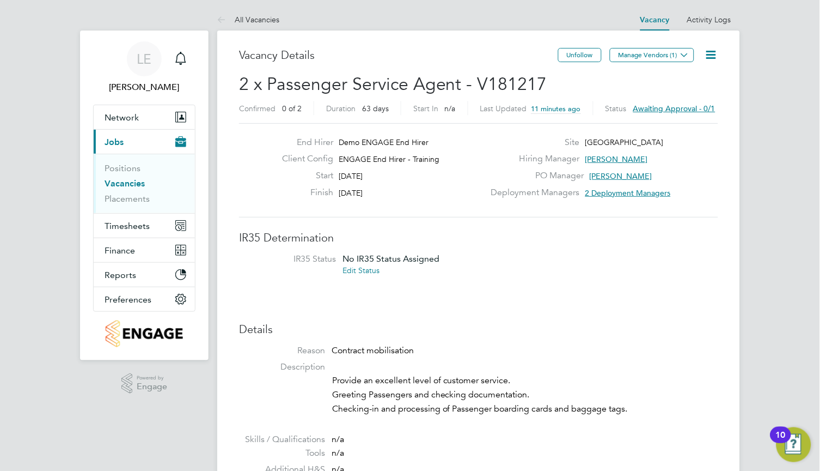
click at [642, 106] on span "Awaiting approval - 0/1" at bounding box center [674, 108] width 82 height 10
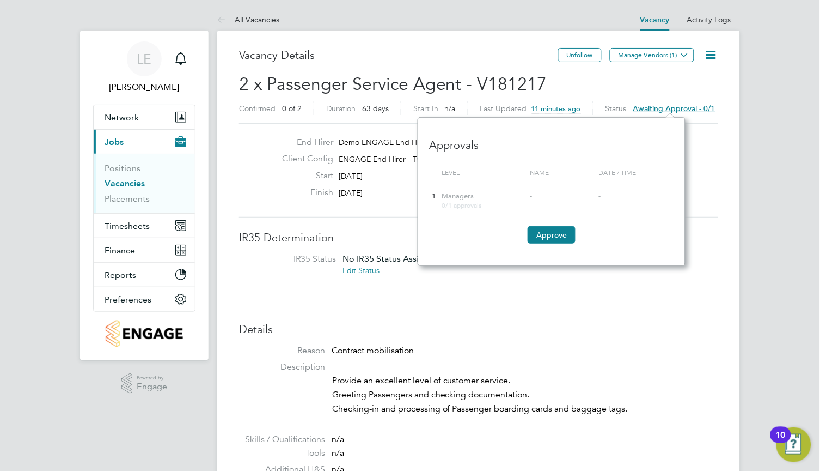
scroll to position [148, 267]
click at [720, 137] on div "Site Edinburgh Airport" at bounding box center [605, 145] width 234 height 17
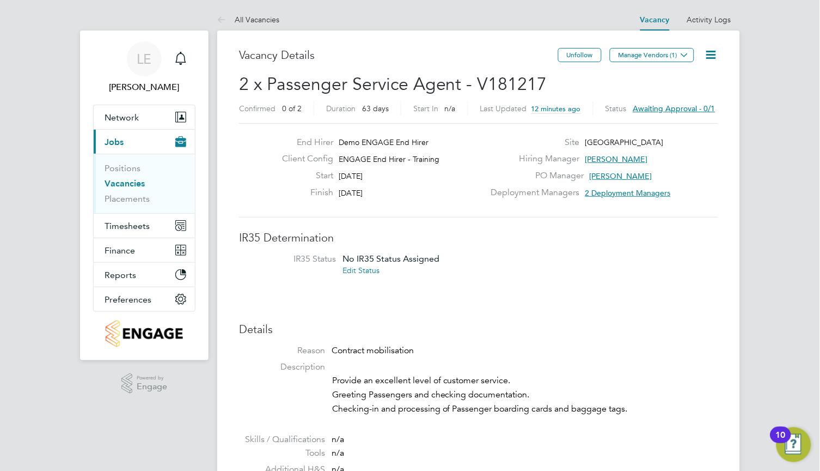
click at [711, 60] on icon at bounding box center [712, 55] width 14 height 14
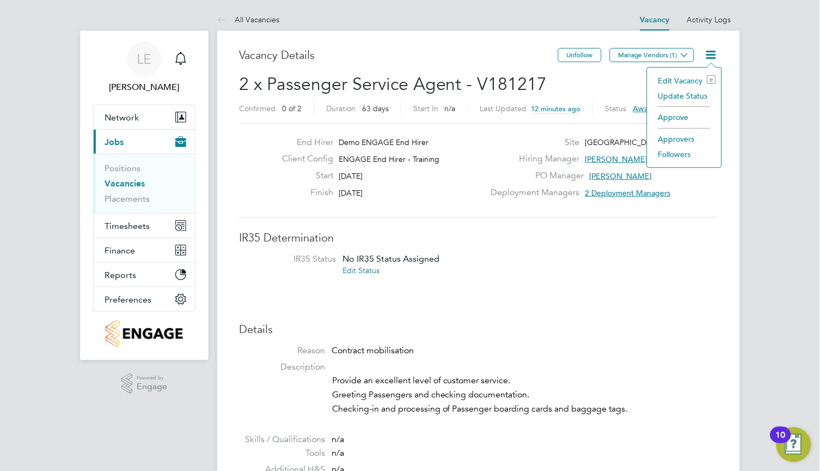
click at [711, 60] on icon at bounding box center [712, 55] width 14 height 14
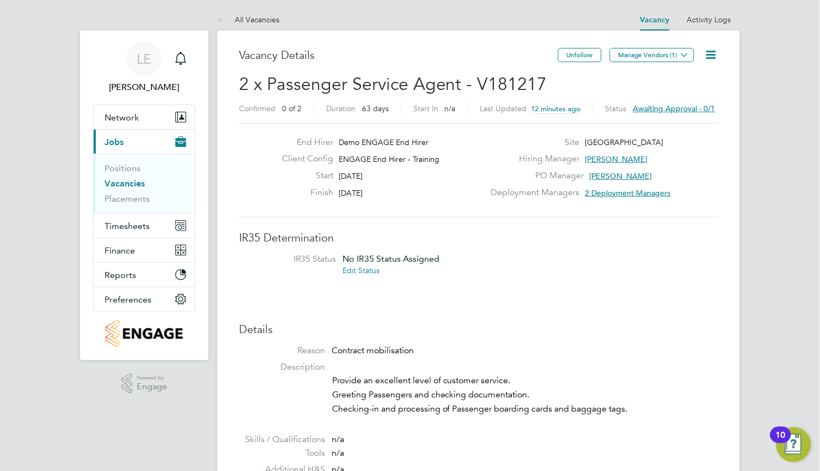
click at [711, 52] on icon at bounding box center [712, 55] width 14 height 14
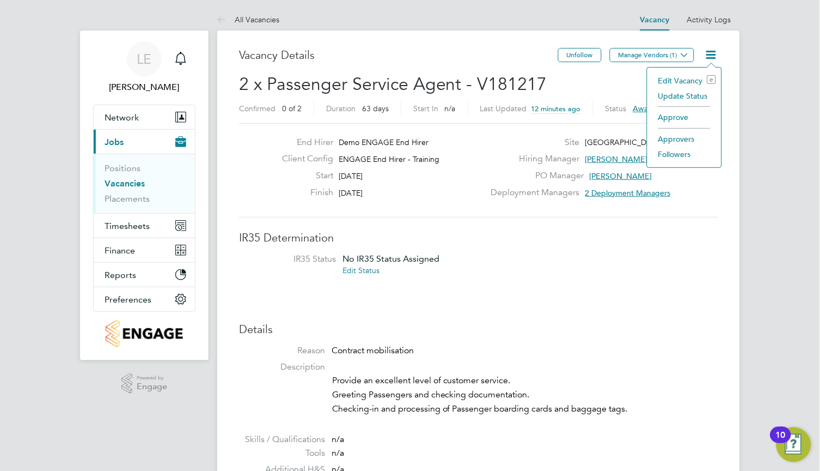
scroll to position [0, 78]
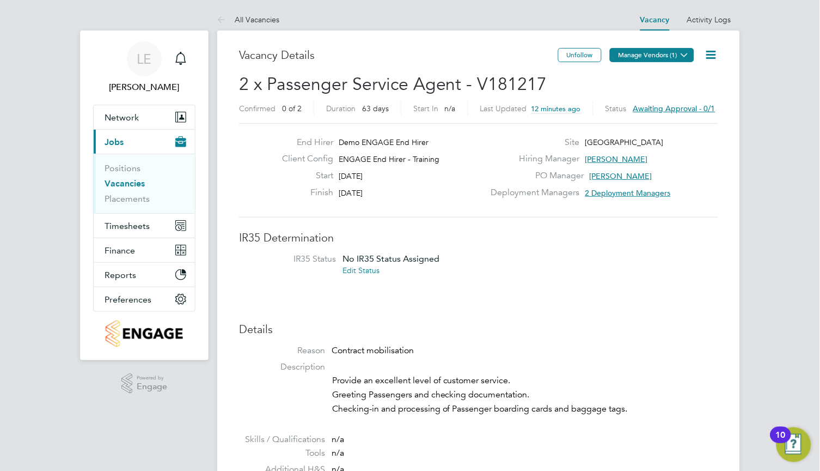
scroll to position [0, 0]
click at [716, 52] on icon at bounding box center [712, 55] width 14 height 14
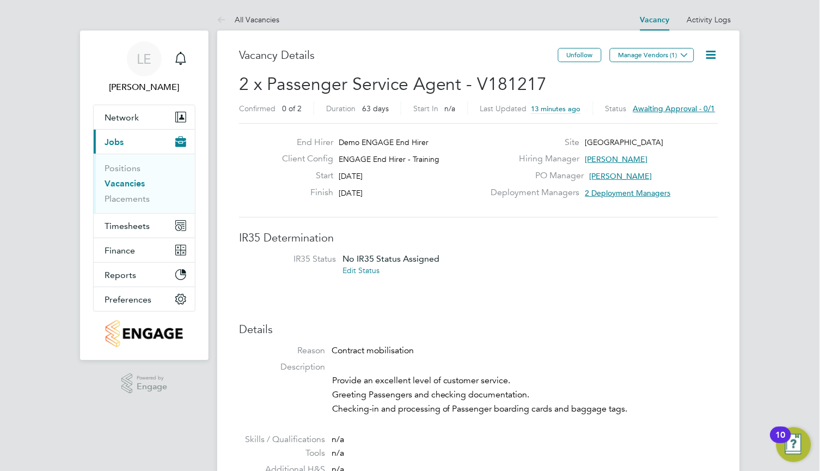
click at [707, 55] on icon at bounding box center [712, 55] width 14 height 14
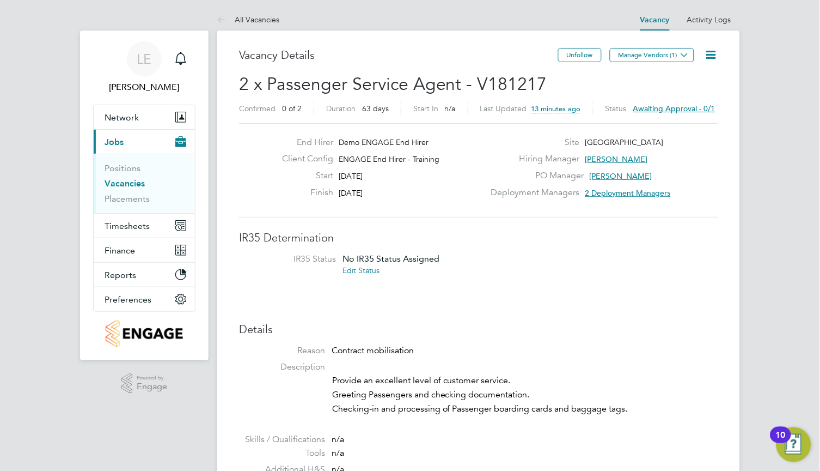
click at [708, 52] on icon at bounding box center [712, 55] width 14 height 14
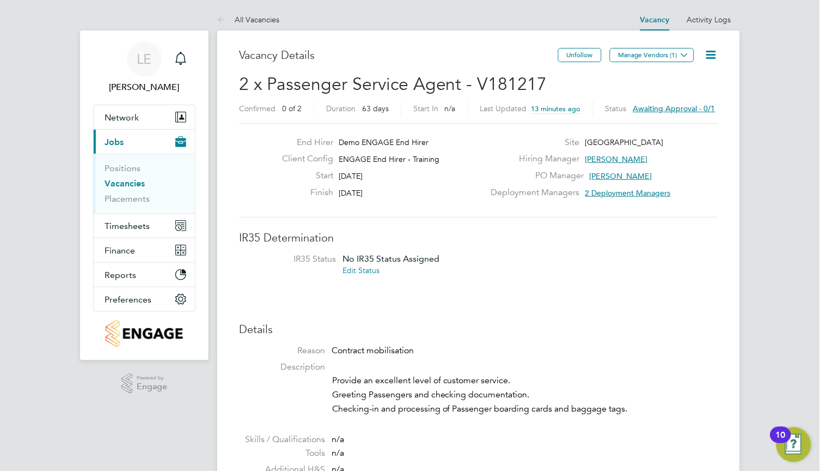
click at [683, 257] on li "IR35 Status No IR35 Status Assigned Edit Status" at bounding box center [478, 266] width 457 height 26
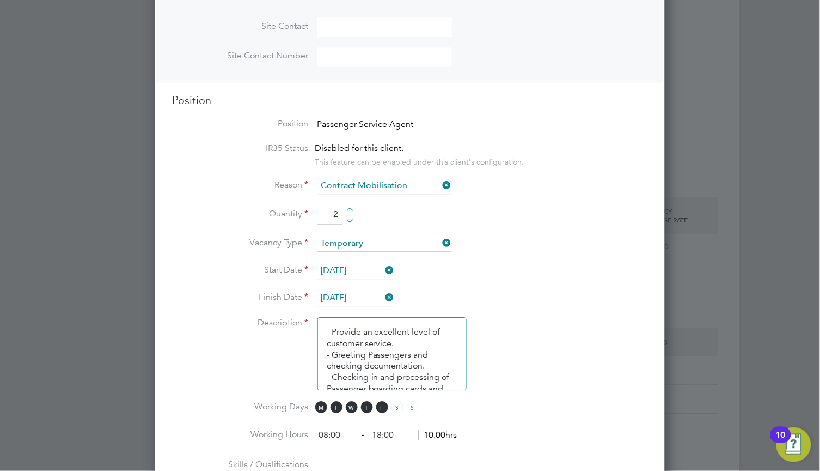
scroll to position [490, 0]
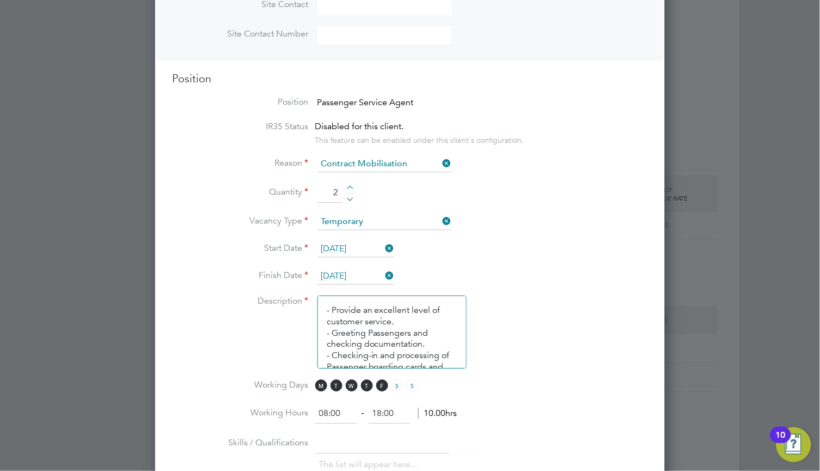
click at [368, 247] on input "06 Oct 2025" at bounding box center [355, 249] width 77 height 16
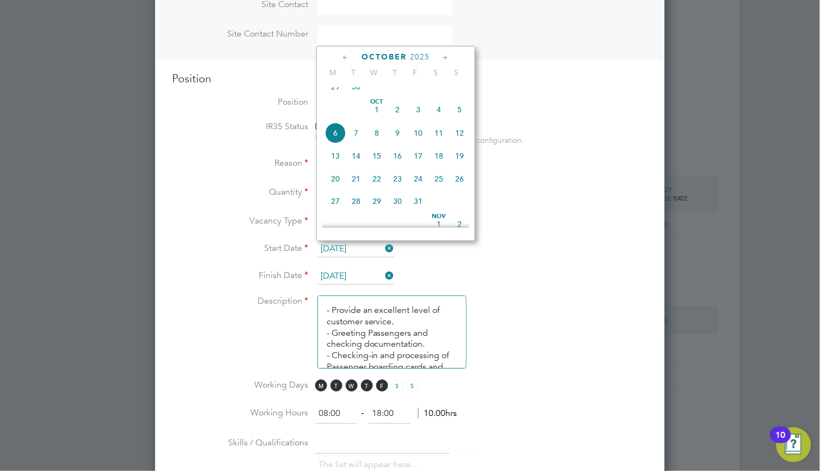
click at [338, 166] on span "13" at bounding box center [335, 155] width 21 height 21
type input "[DATE]"
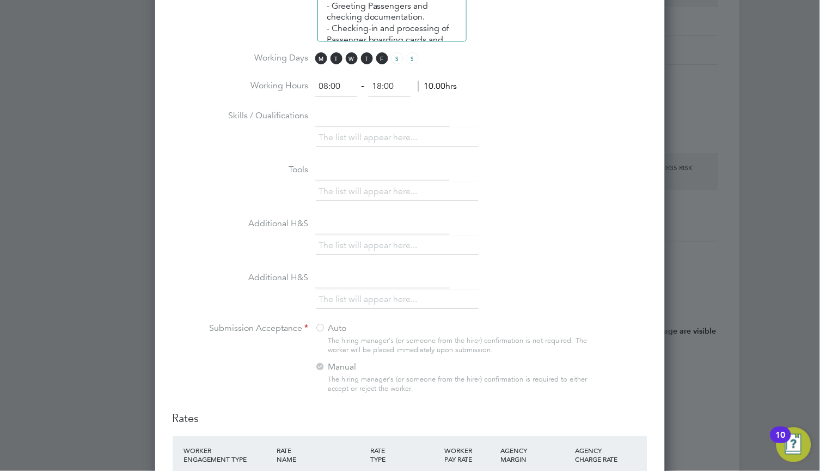
scroll to position [1299, 0]
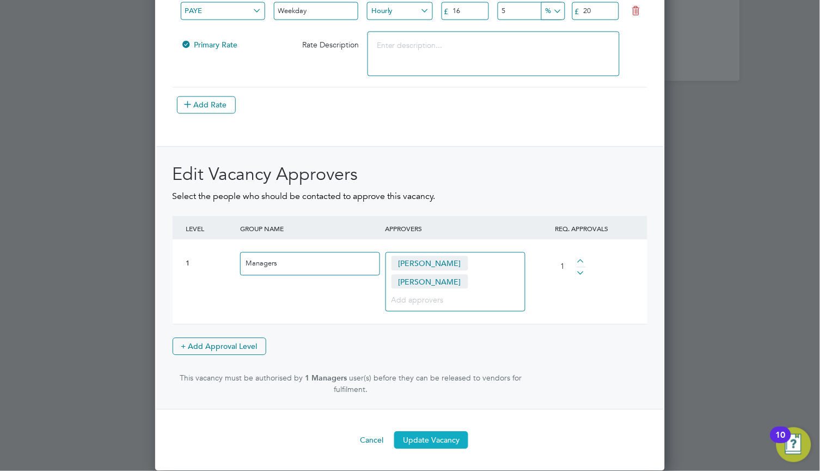
click at [425, 435] on button "Update Vacancy" at bounding box center [431, 439] width 74 height 17
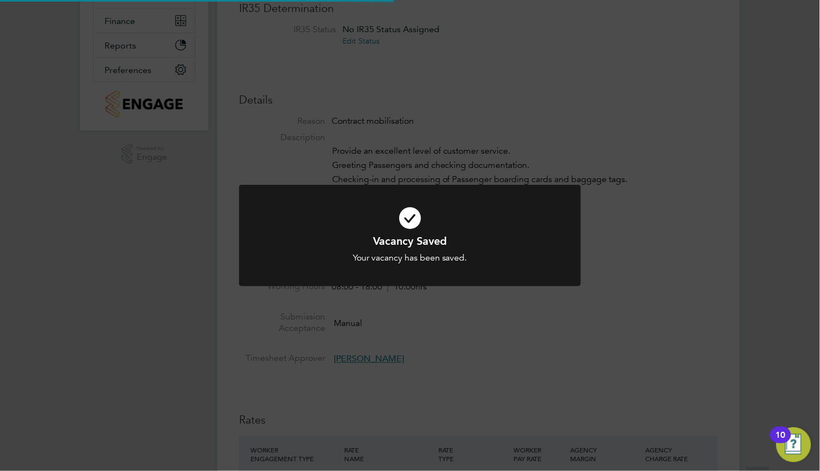
scroll to position [6, 0]
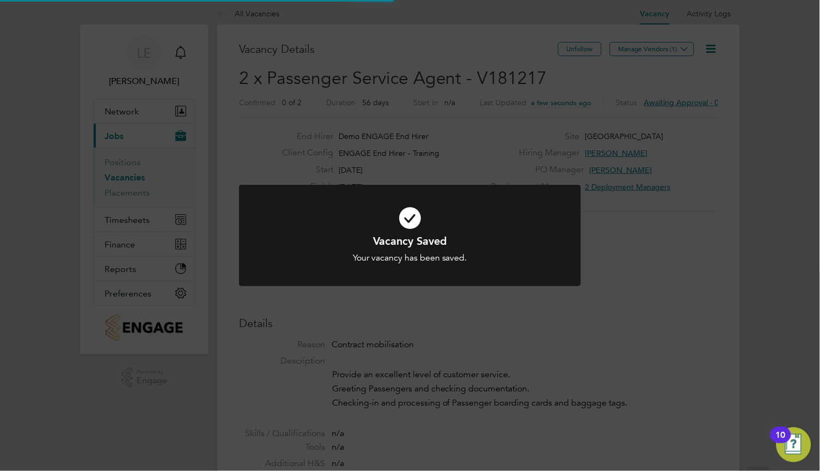
click at [487, 245] on h1 "Vacancy Saved" at bounding box center [409, 241] width 283 height 14
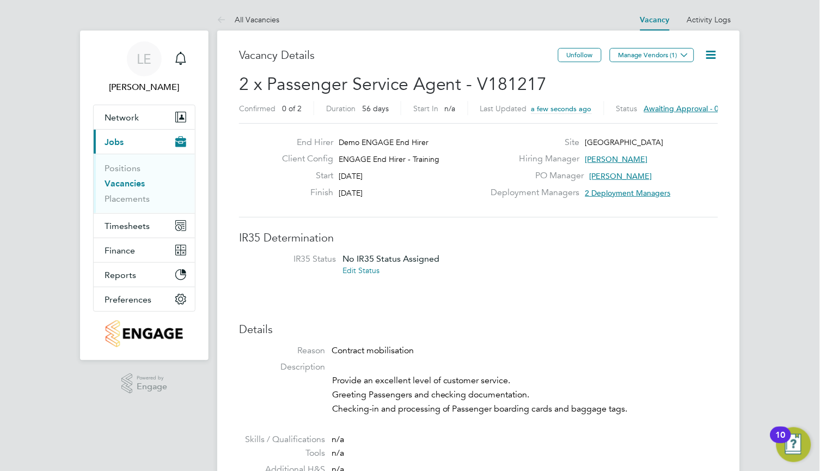
click at [711, 50] on icon at bounding box center [712, 55] width 14 height 14
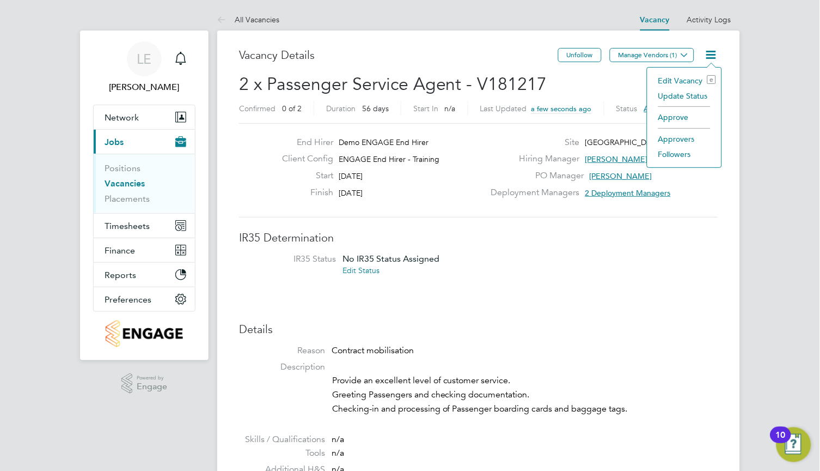
click at [681, 114] on li "Approve" at bounding box center [684, 116] width 63 height 15
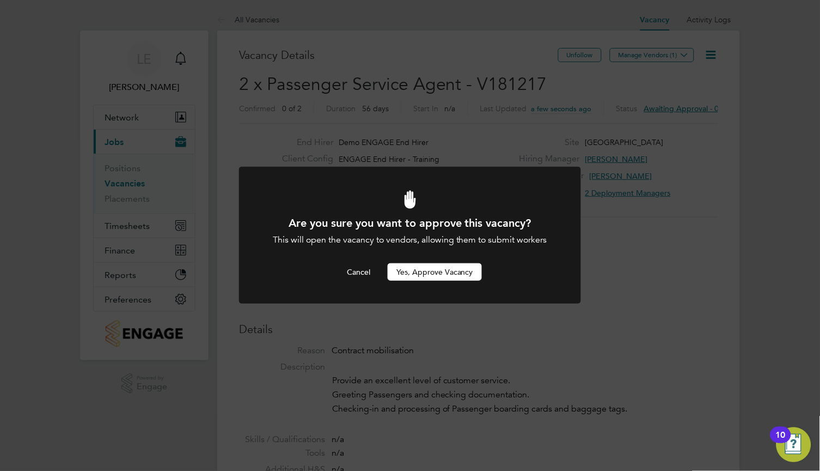
click at [451, 276] on button "Yes, Approve Vacancy" at bounding box center [435, 271] width 94 height 17
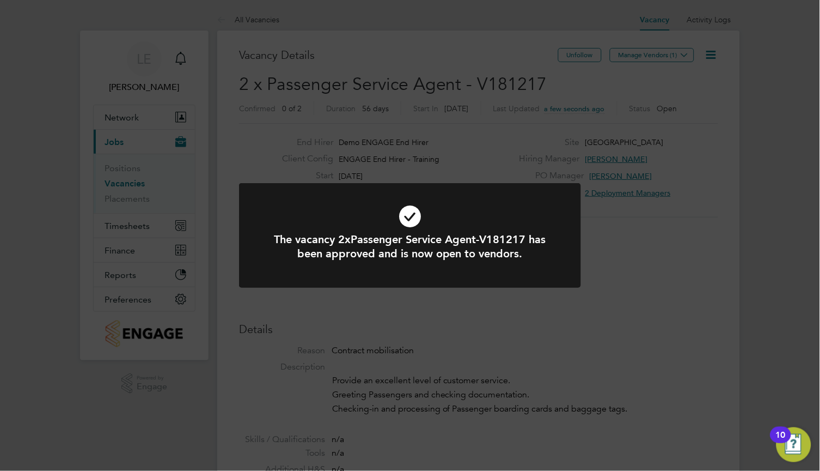
click at [451, 276] on div at bounding box center [410, 235] width 342 height 105
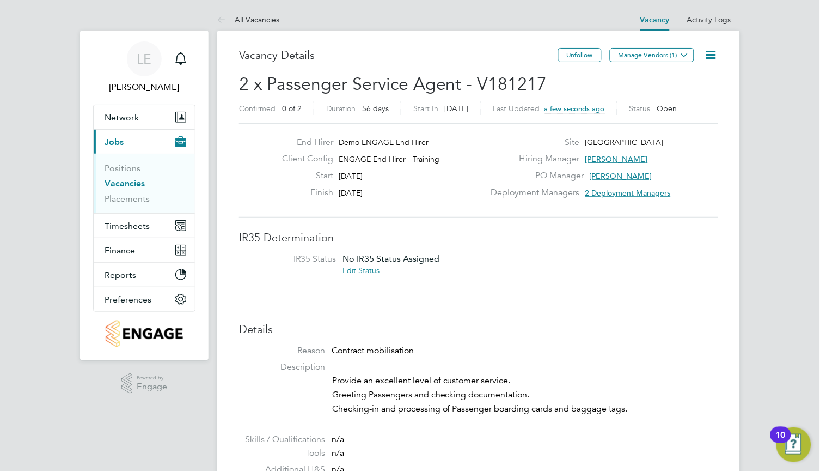
click at [713, 49] on icon at bounding box center [712, 55] width 14 height 14
click at [696, 81] on li "Edit Vacancy e" at bounding box center [684, 80] width 63 height 15
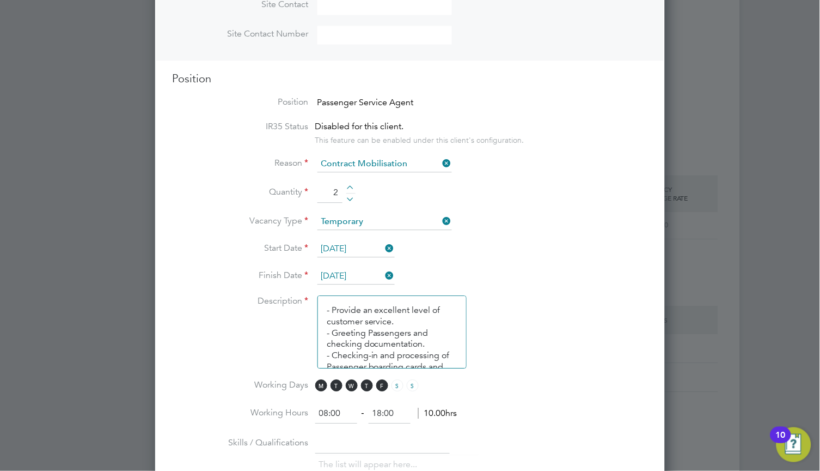
scroll to position [992, 0]
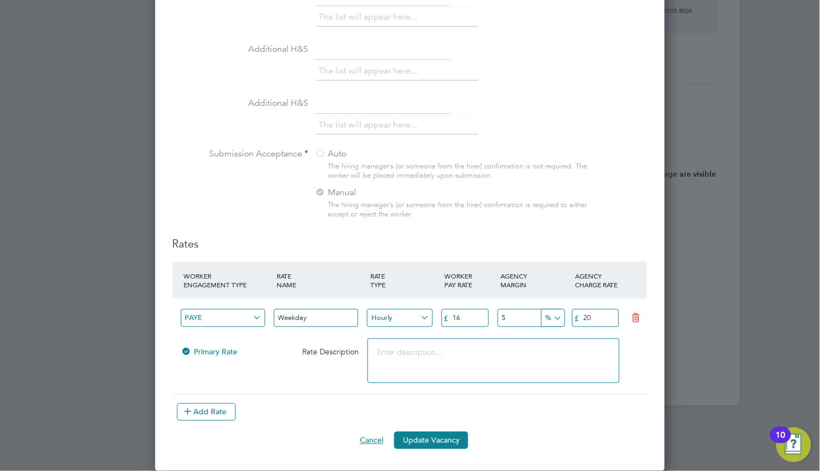
click at [373, 443] on button "Cancel" at bounding box center [371, 439] width 41 height 17
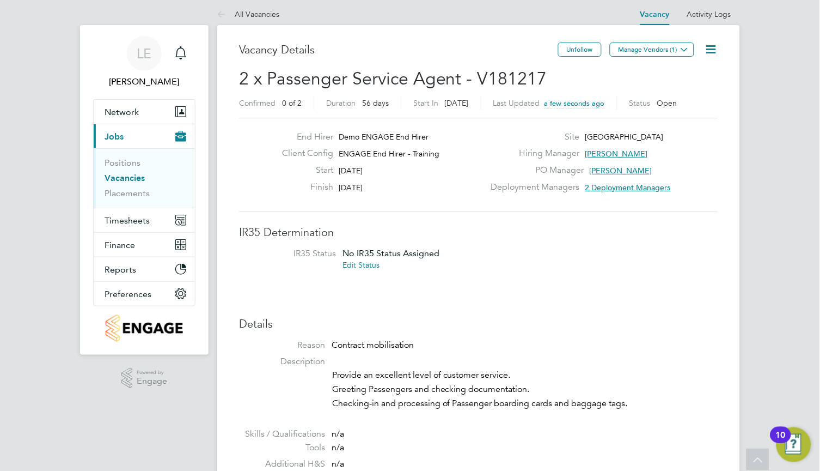
scroll to position [0, 0]
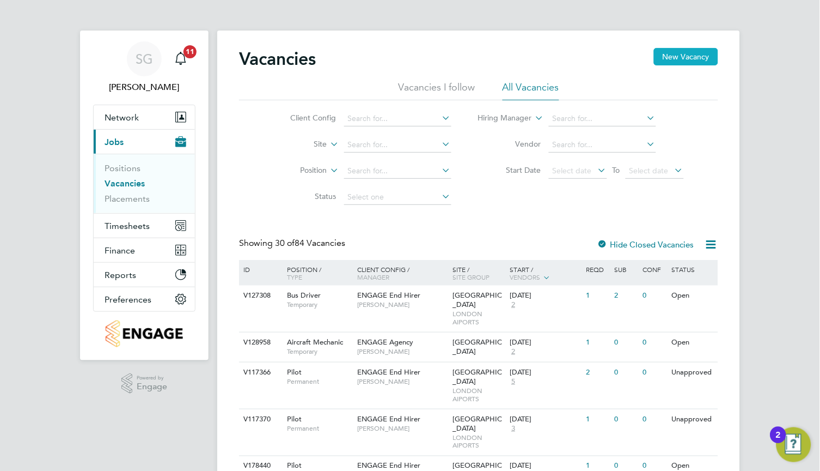
click at [704, 54] on button "New Vacancy" at bounding box center [686, 56] width 64 height 17
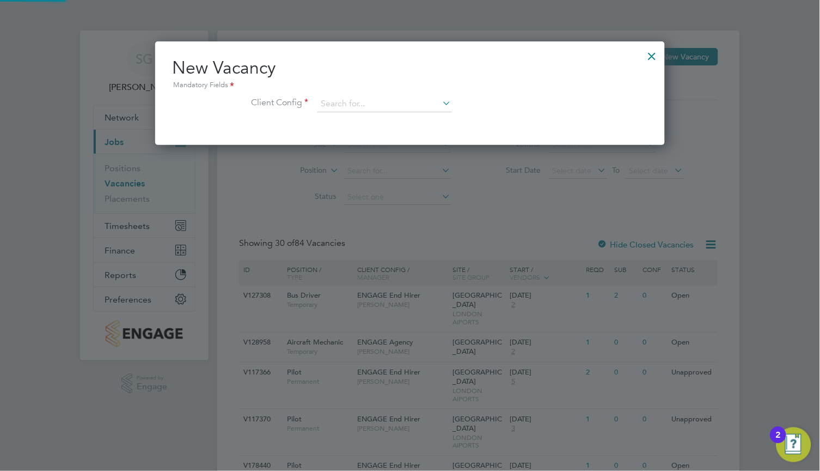
scroll to position [103, 510]
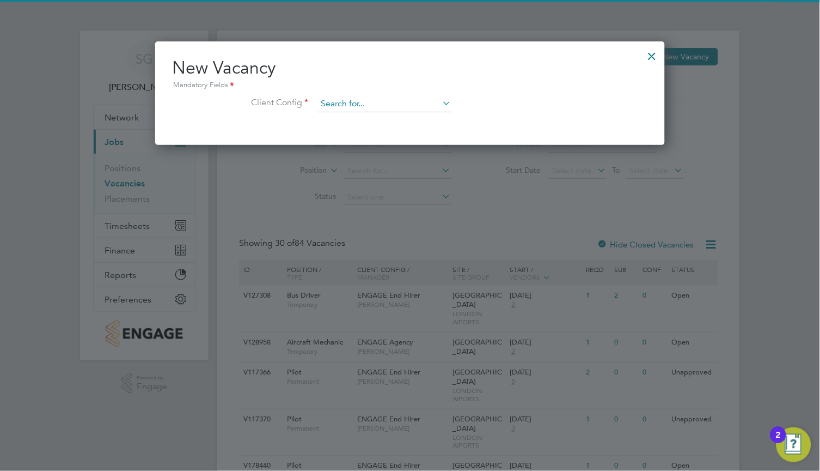
click at [378, 96] on input at bounding box center [384, 104] width 135 height 16
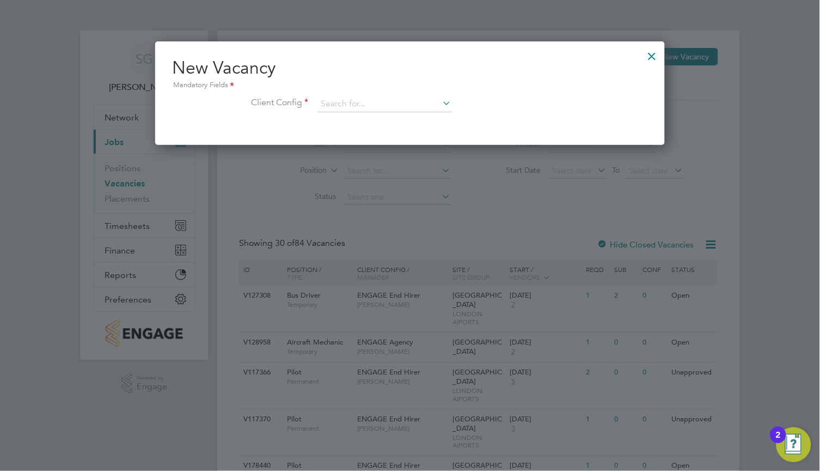
click at [410, 173] on li "ENGAGE End Hirer - Training" at bounding box center [401, 178] width 169 height 15
type input "ENGAGE End Hirer - Training"
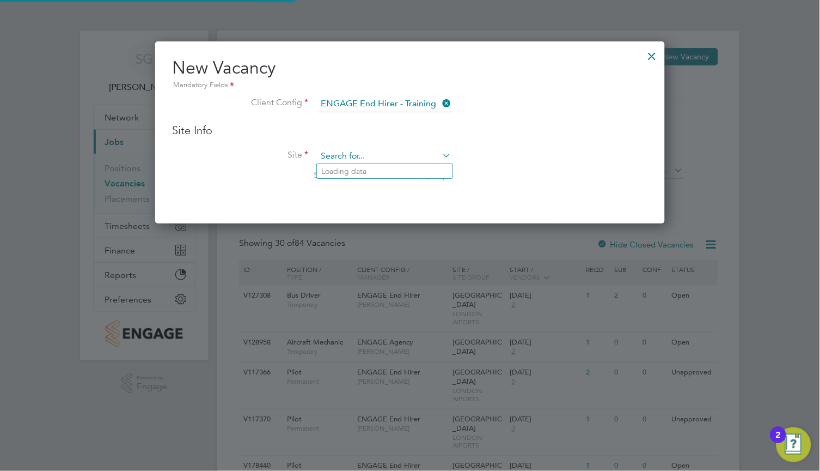
click at [357, 156] on input at bounding box center [384, 156] width 135 height 16
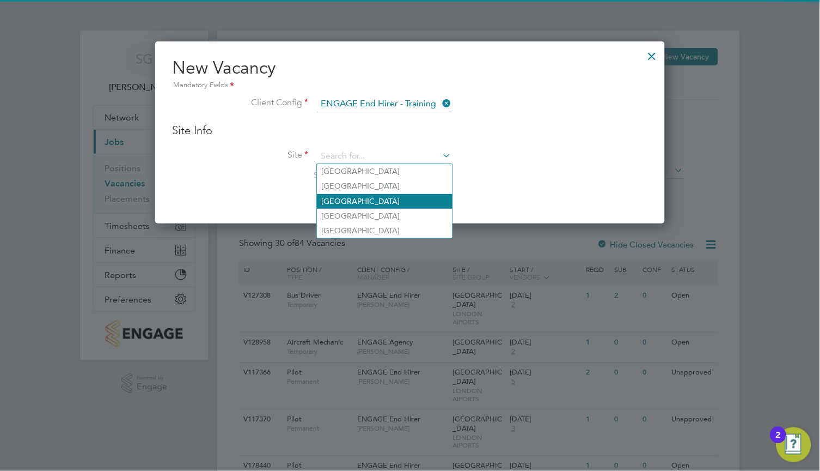
click at [377, 204] on li "[GEOGRAPHIC_DATA]" at bounding box center [385, 201] width 136 height 15
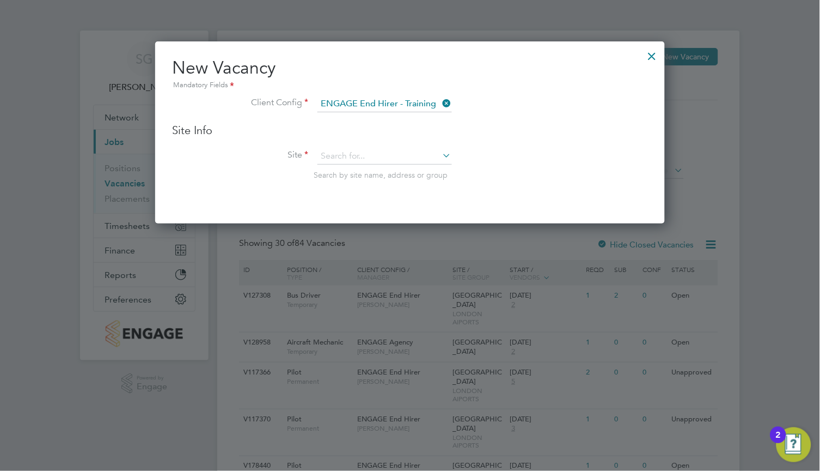
type input "[GEOGRAPHIC_DATA]"
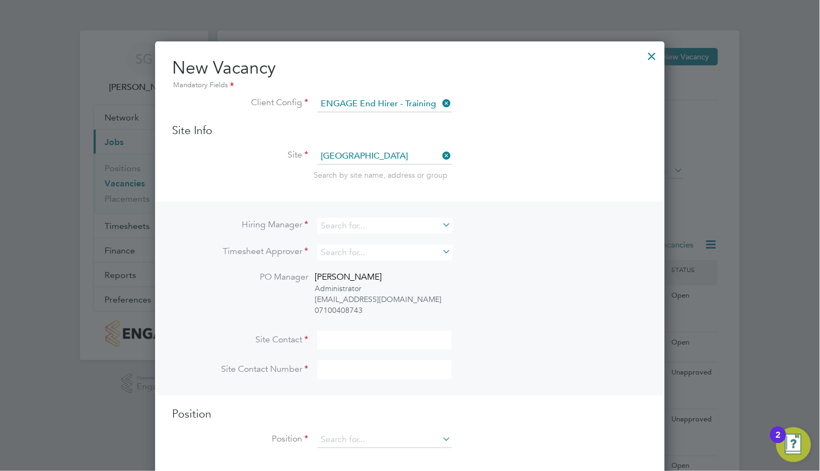
scroll to position [438, 510]
click at [353, 219] on input at bounding box center [384, 226] width 135 height 16
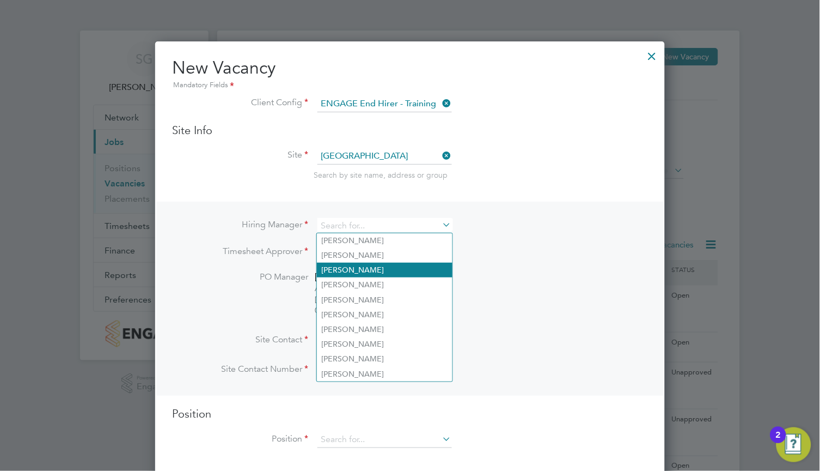
click at [373, 273] on li "[PERSON_NAME]" at bounding box center [385, 269] width 136 height 15
type input "[PERSON_NAME]"
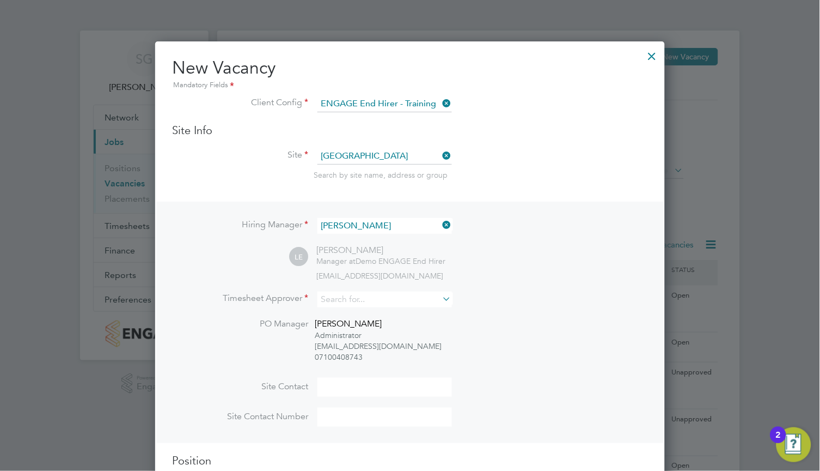
scroll to position [486, 510]
click at [352, 290] on div "Hiring Manager [PERSON_NAME] LE [PERSON_NAME] Manager at Demo ENGAGE End Hirer …" at bounding box center [410, 321] width 508 height 241
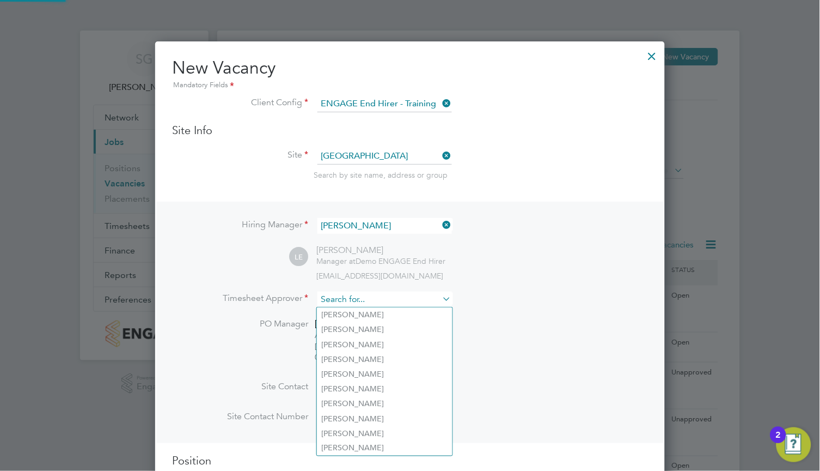
click at [351, 297] on input at bounding box center [384, 299] width 135 height 16
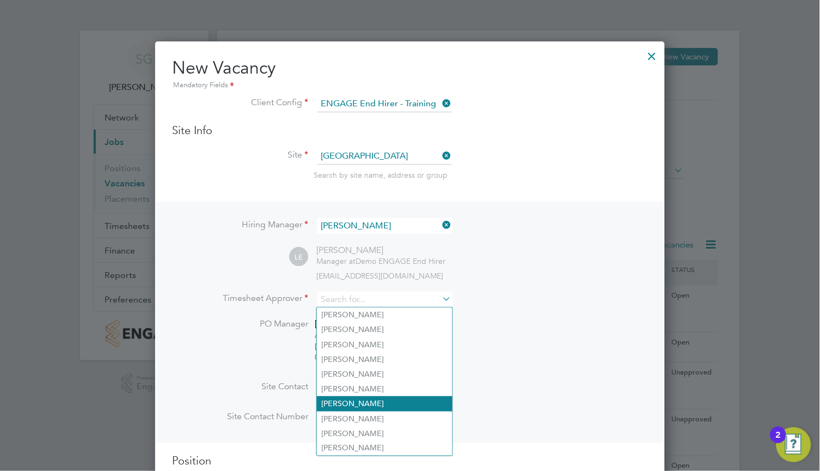
click at [374, 404] on li "[PERSON_NAME]" at bounding box center [385, 403] width 136 height 15
type input "[PERSON_NAME]"
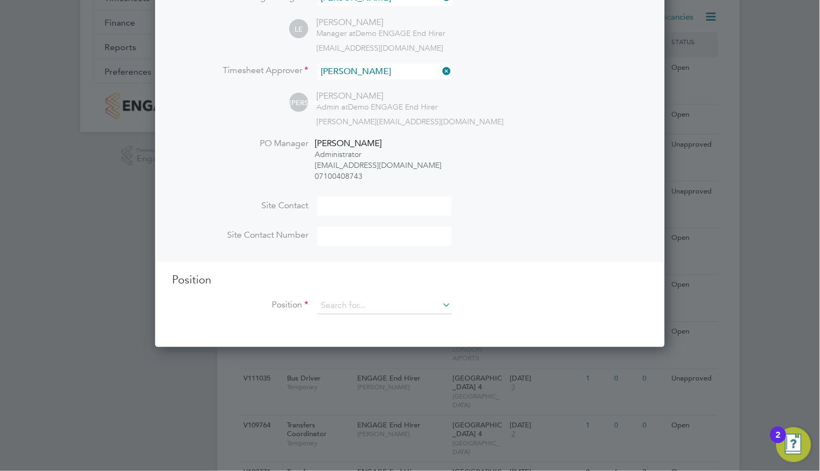
scroll to position [327, 0]
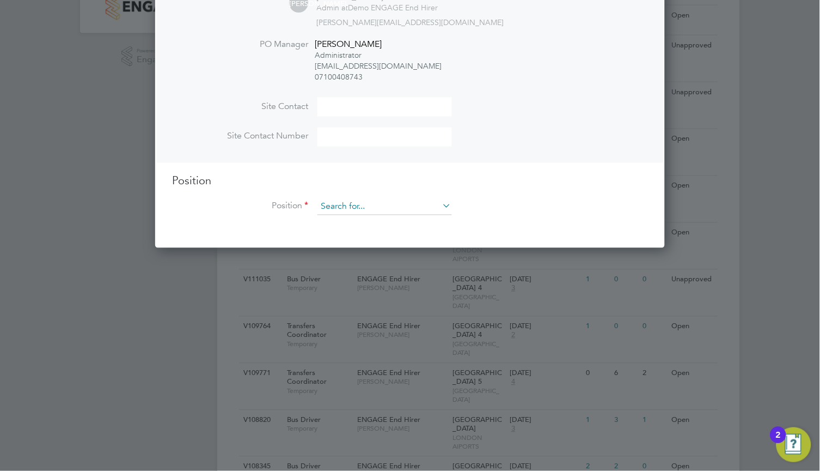
click at [407, 210] on input at bounding box center [384, 207] width 135 height 16
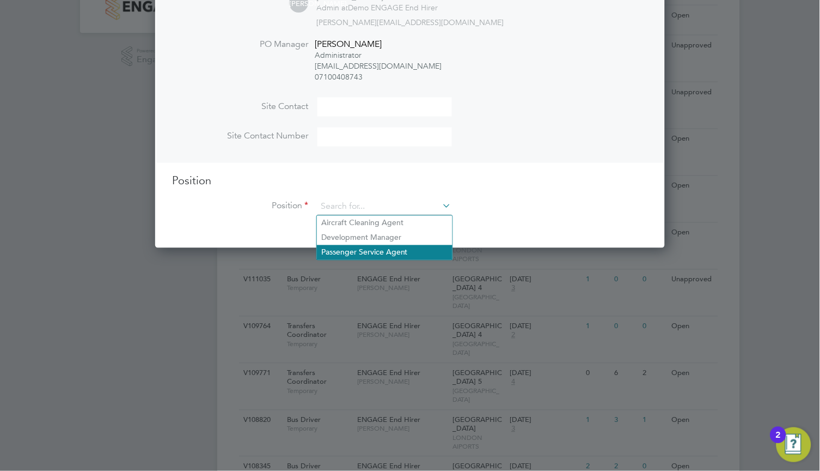
click at [404, 247] on li "Passenger Service Agent" at bounding box center [385, 252] width 136 height 15
type input "Passenger Service Agent"
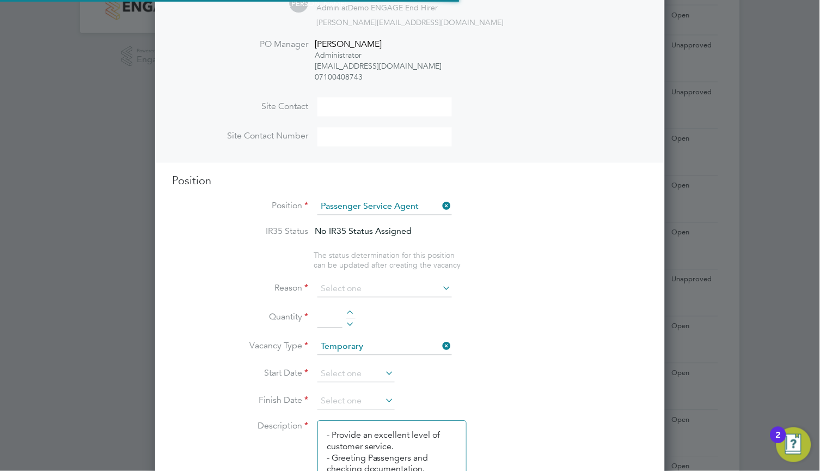
scroll to position [1608, 510]
click at [361, 300] on li "Reason" at bounding box center [410, 294] width 475 height 27
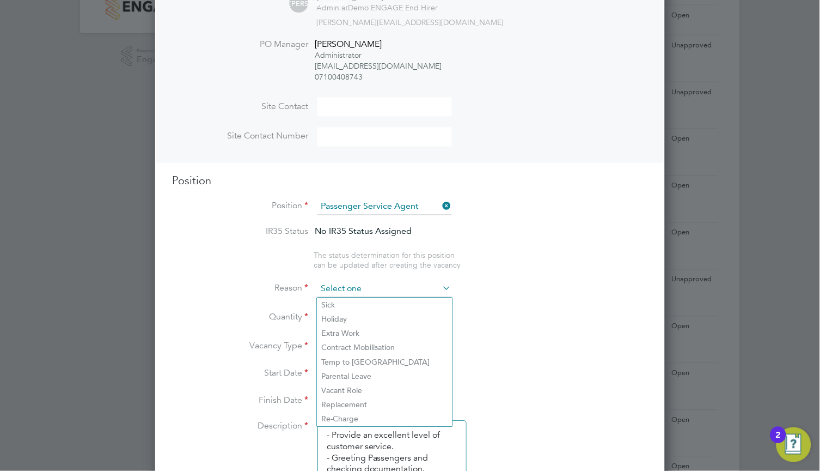
click at [377, 289] on input at bounding box center [384, 289] width 135 height 16
click at [387, 343] on li "Contract Mobilisation" at bounding box center [385, 347] width 136 height 14
type input "Contract Mobilisation"
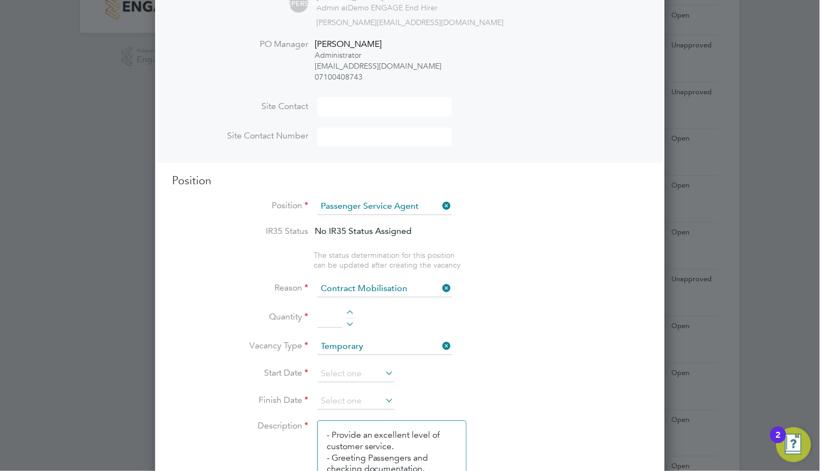
click at [348, 312] on div at bounding box center [350, 314] width 9 height 8
type input "2"
click at [364, 378] on input at bounding box center [355, 374] width 77 height 16
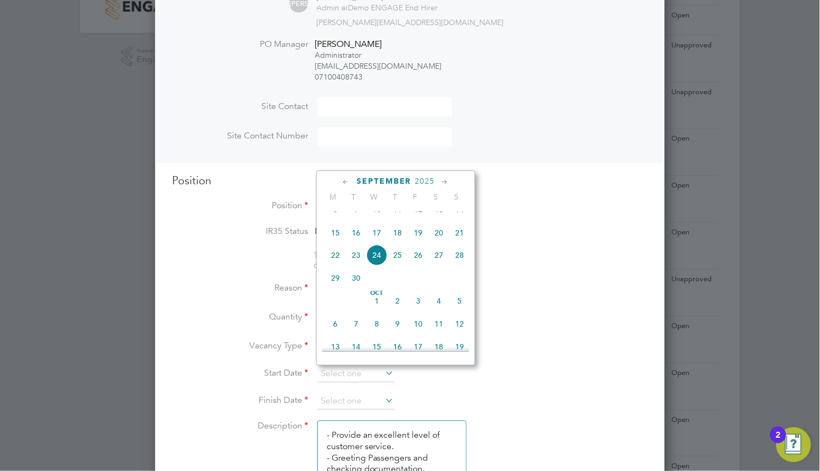
click at [444, 178] on icon at bounding box center [446, 182] width 10 height 12
click at [333, 264] on span "13" at bounding box center [335, 253] width 21 height 21
type input "[DATE]"
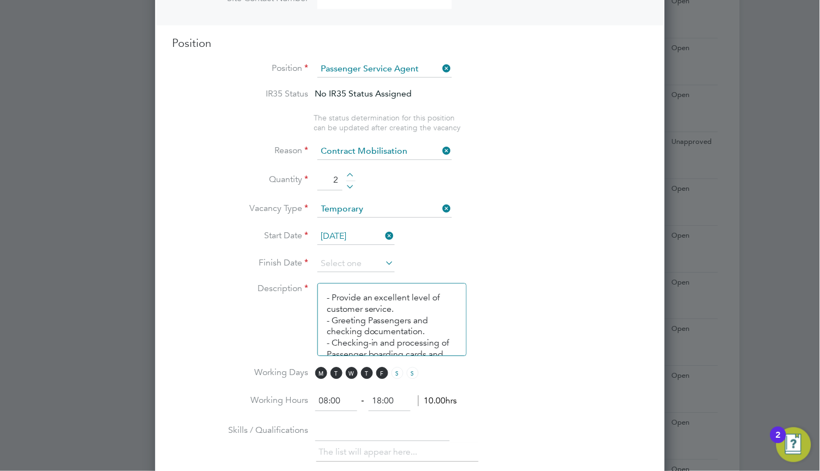
scroll to position [490, 0]
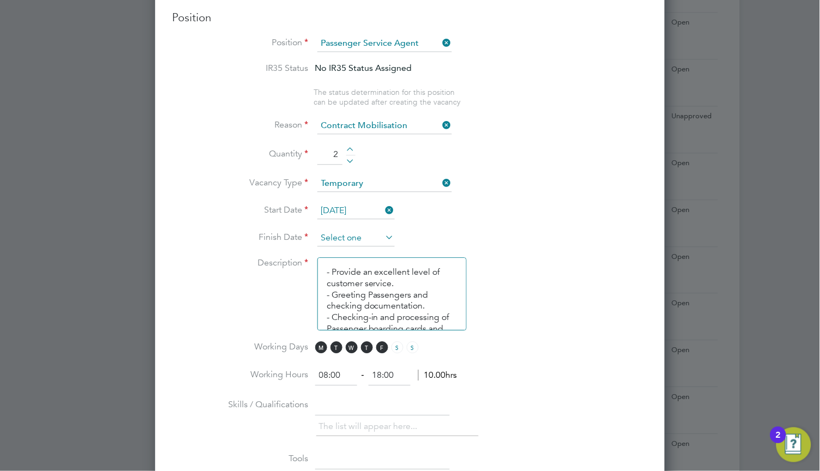
click at [361, 236] on input at bounding box center [355, 238] width 77 height 16
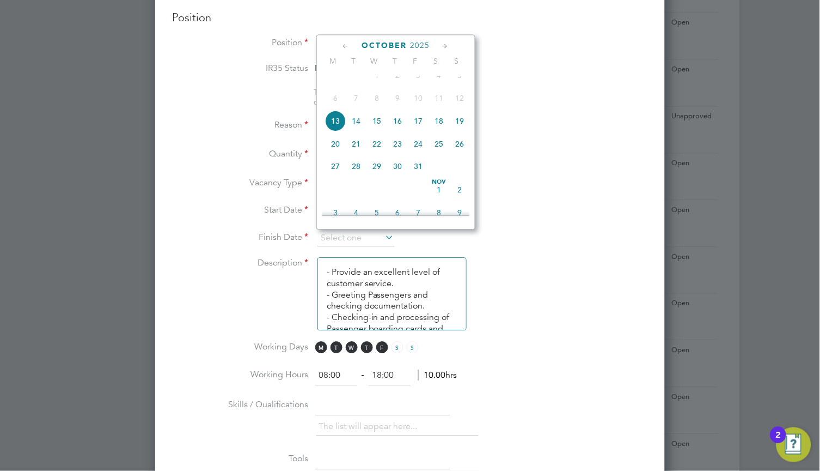
click at [445, 46] on icon at bounding box center [446, 46] width 10 height 12
click at [459, 197] on span "7" at bounding box center [459, 186] width 21 height 21
type input "[DATE]"
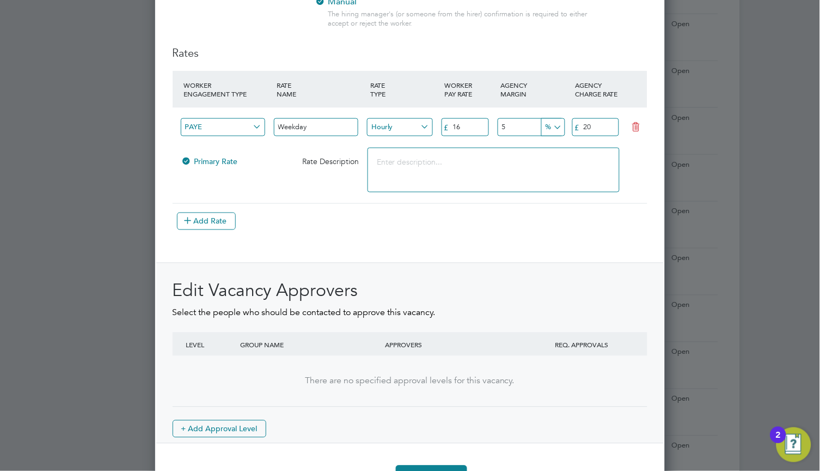
scroll to position [1239, 0]
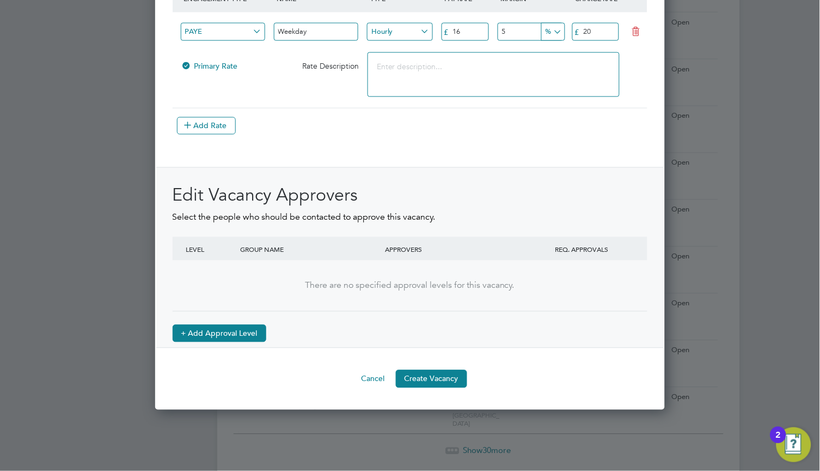
click at [219, 328] on button "+ Add Approval Level" at bounding box center [220, 333] width 94 height 17
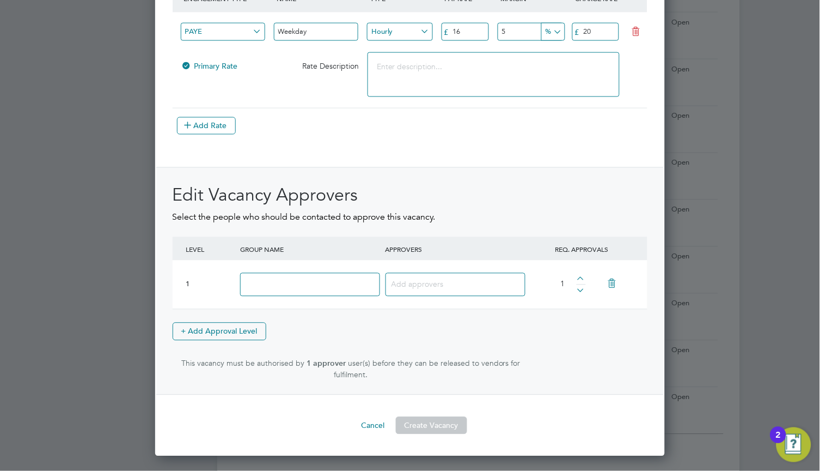
scroll to position [1656, 510]
click at [275, 289] on input at bounding box center [309, 284] width 139 height 23
type input "Managers"
click at [428, 289] on input at bounding box center [452, 284] width 120 height 14
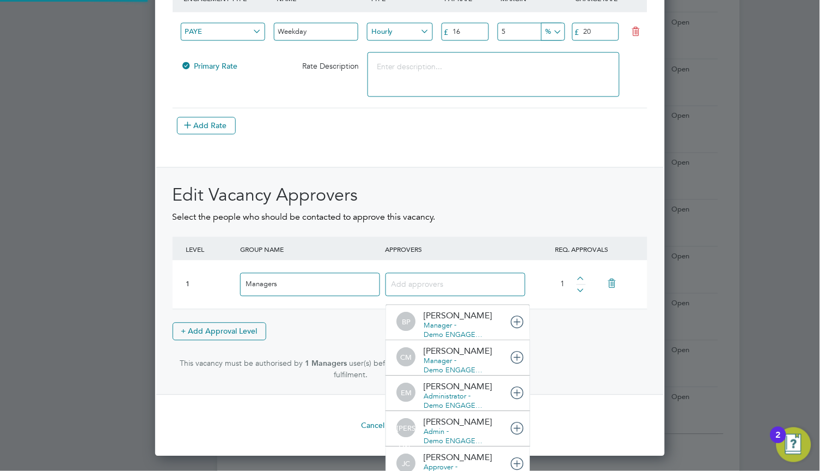
scroll to position [0, 0]
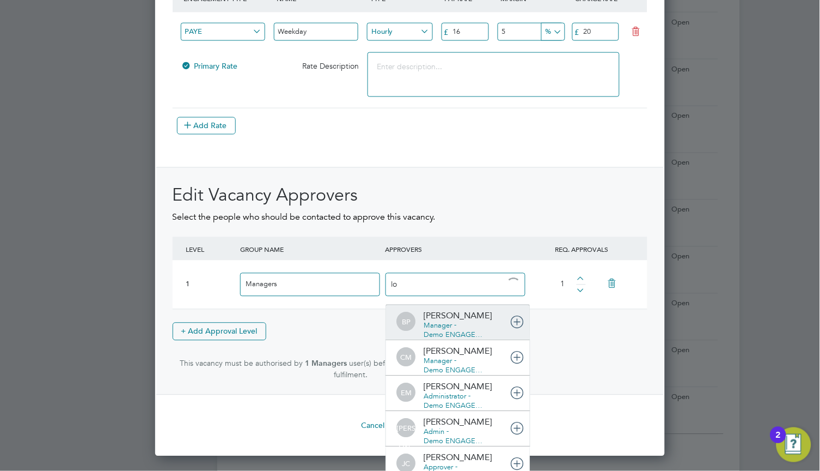
type input "lor"
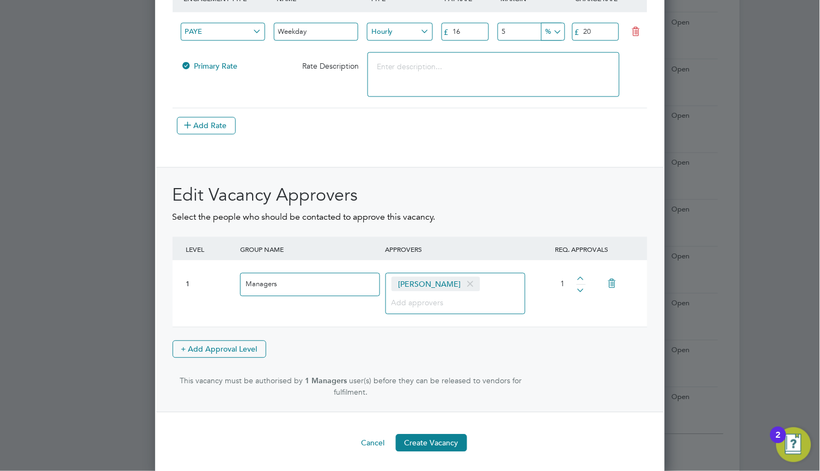
click at [475, 302] on div "[PERSON_NAME]" at bounding box center [456, 293] width 141 height 41
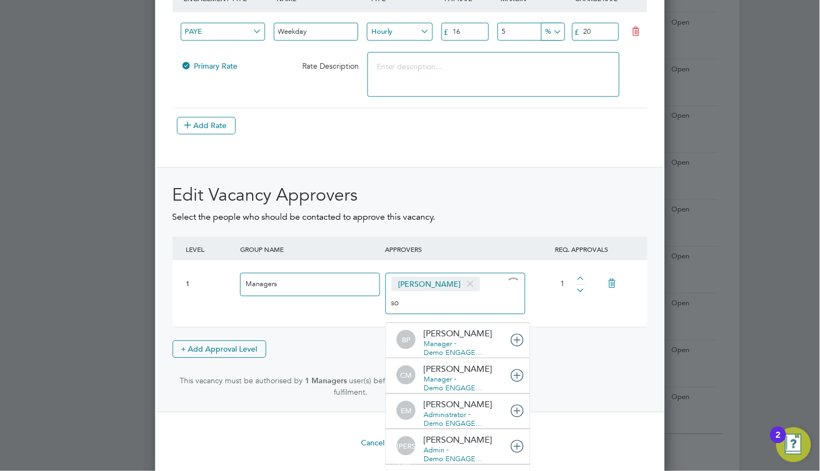
type input "sop"
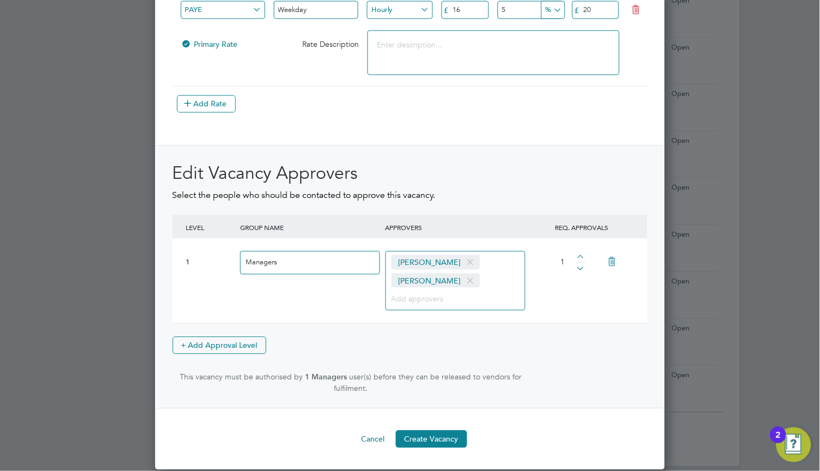
click at [578, 257] on div at bounding box center [581, 259] width 9 height 8
click at [583, 268] on div at bounding box center [581, 267] width 9 height 8
click at [582, 258] on div at bounding box center [581, 259] width 9 height 8
type input "2"
click at [438, 436] on button "Create Vacancy" at bounding box center [431, 438] width 71 height 17
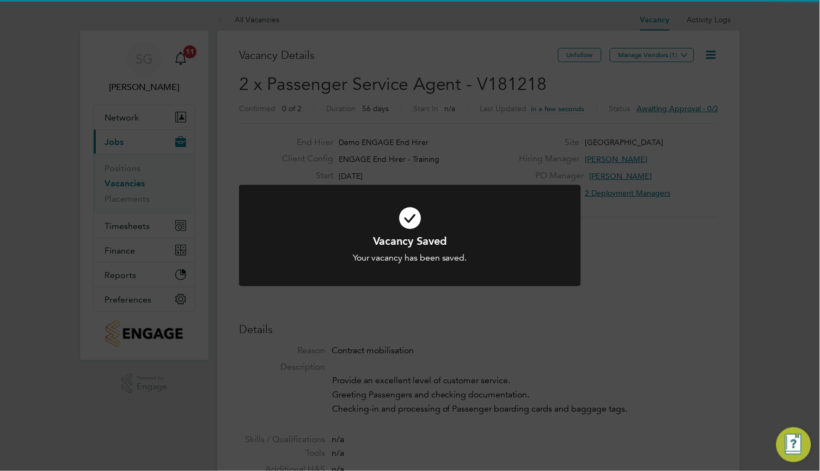
click at [488, 247] on h1 "Vacancy Saved" at bounding box center [409, 241] width 283 height 14
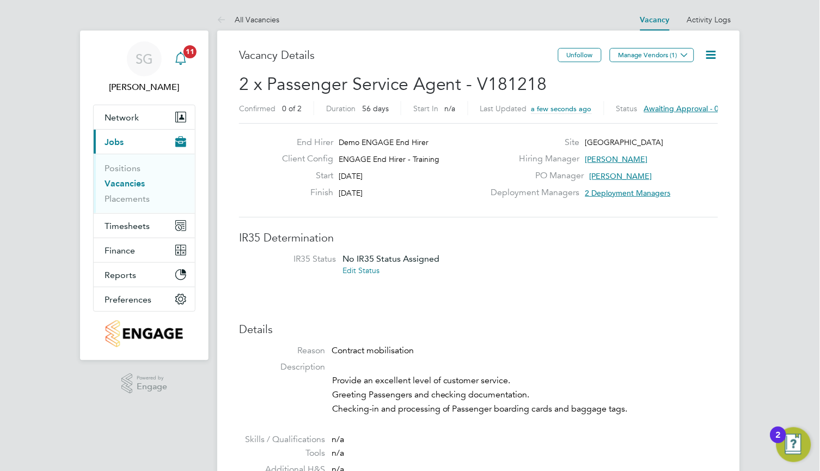
click at [181, 57] on icon "Main navigation" at bounding box center [180, 58] width 13 height 13
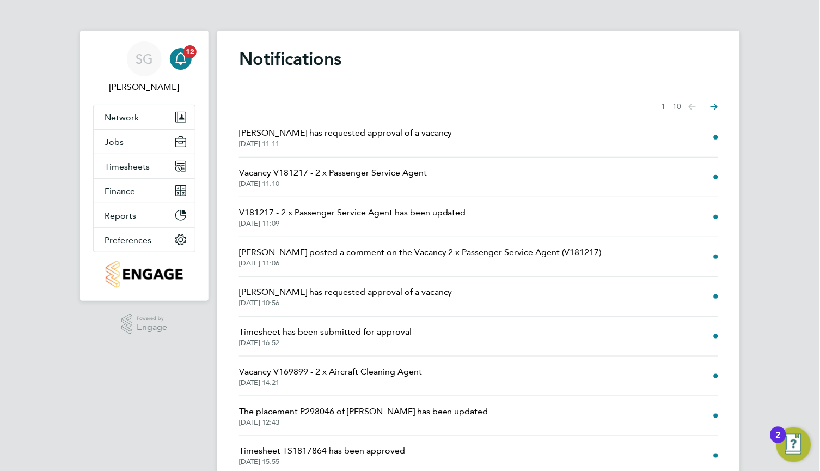
click at [325, 131] on span "[PERSON_NAME] has requested approval of a vacancy" at bounding box center [345, 132] width 213 height 13
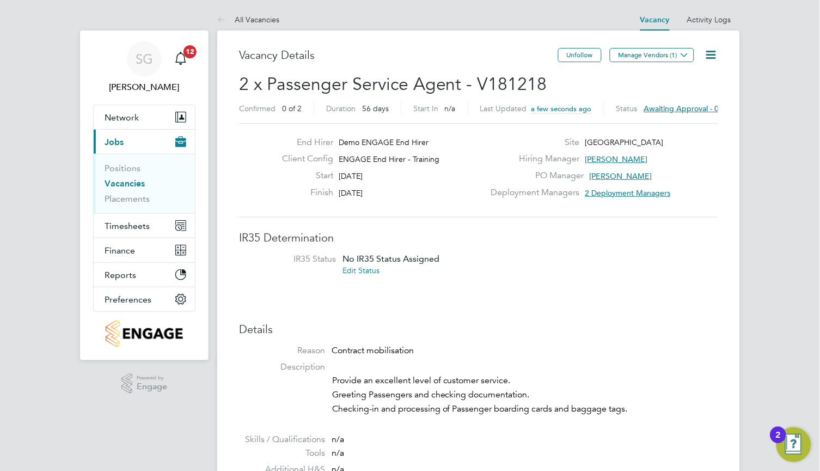
click at [707, 51] on icon at bounding box center [712, 55] width 14 height 14
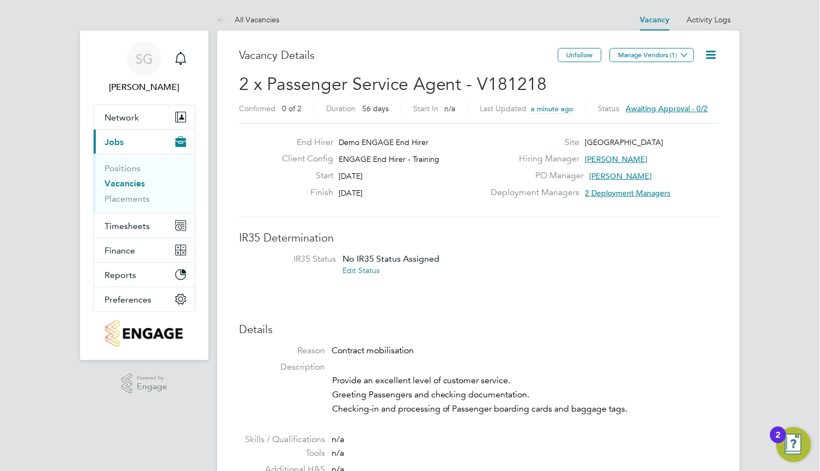
click at [713, 53] on icon at bounding box center [712, 55] width 14 height 14
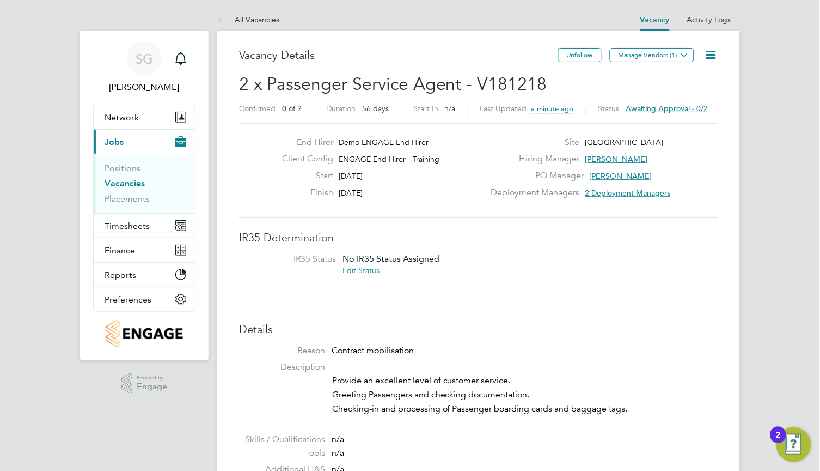
click at [714, 53] on icon at bounding box center [712, 55] width 14 height 14
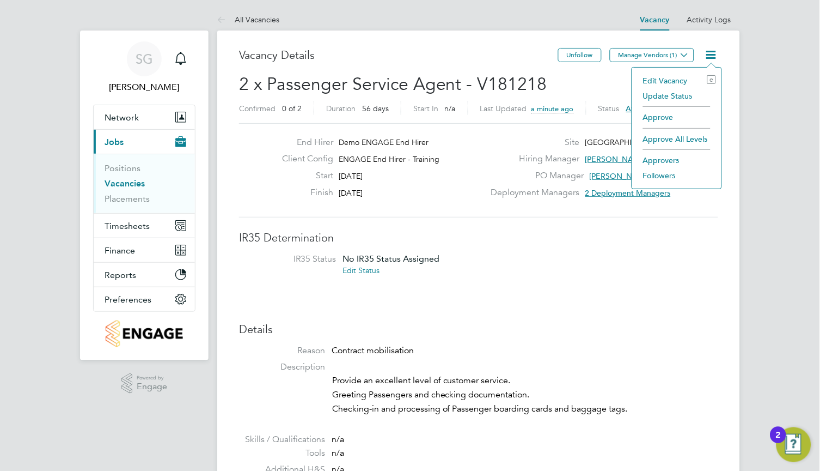
scroll to position [0, 78]
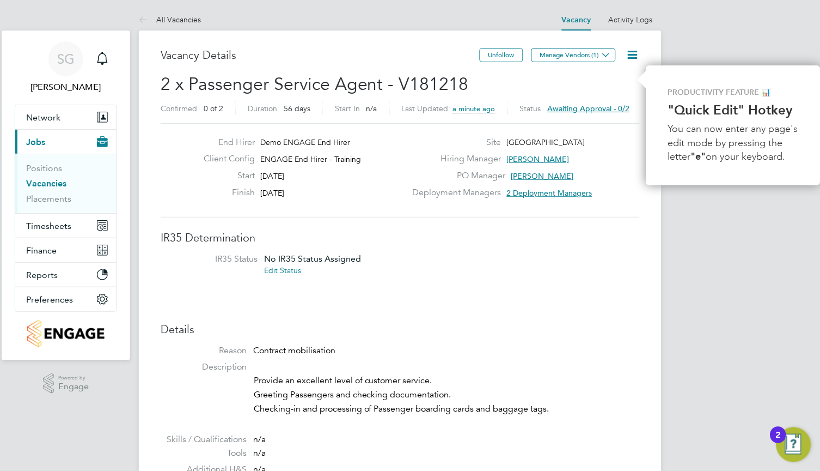
scroll to position [0, 0]
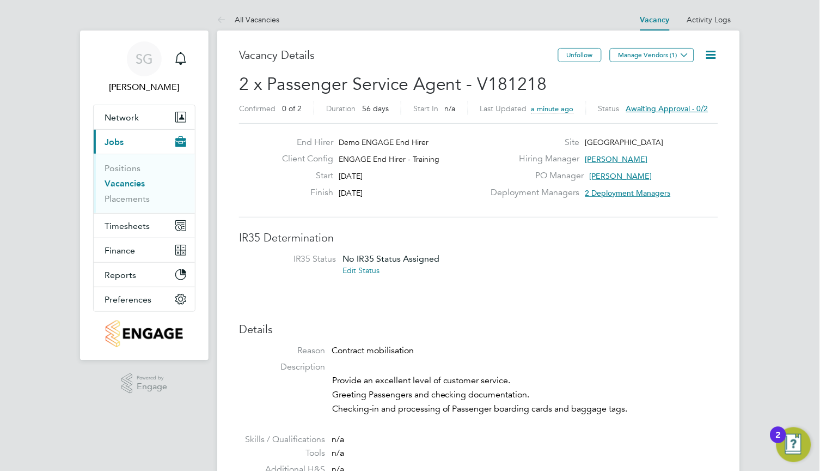
click at [711, 53] on icon at bounding box center [712, 55] width 14 height 14
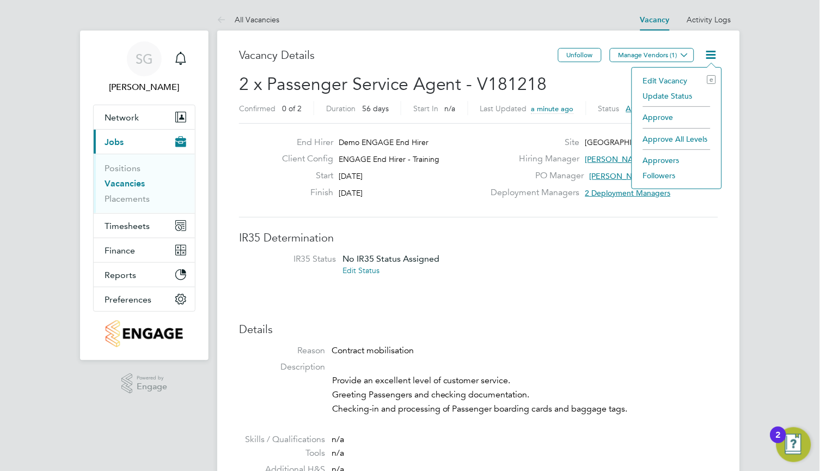
click at [697, 138] on li "Approve All Levels" at bounding box center [677, 138] width 78 height 15
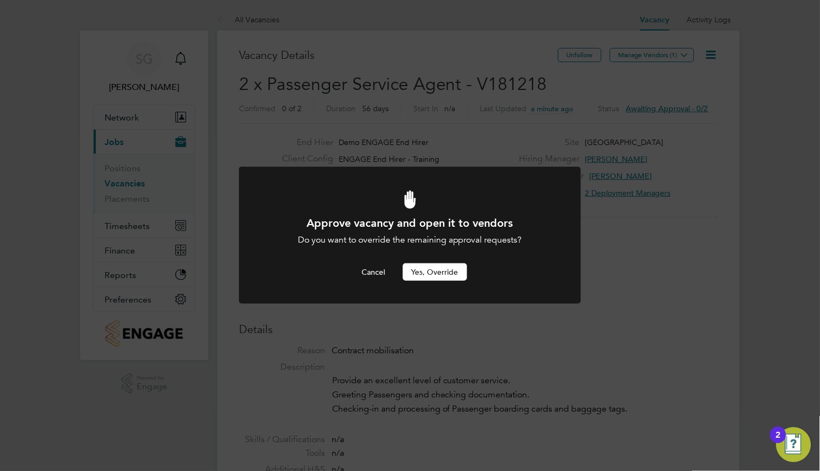
click at [436, 270] on button "Yes, Override" at bounding box center [435, 271] width 64 height 17
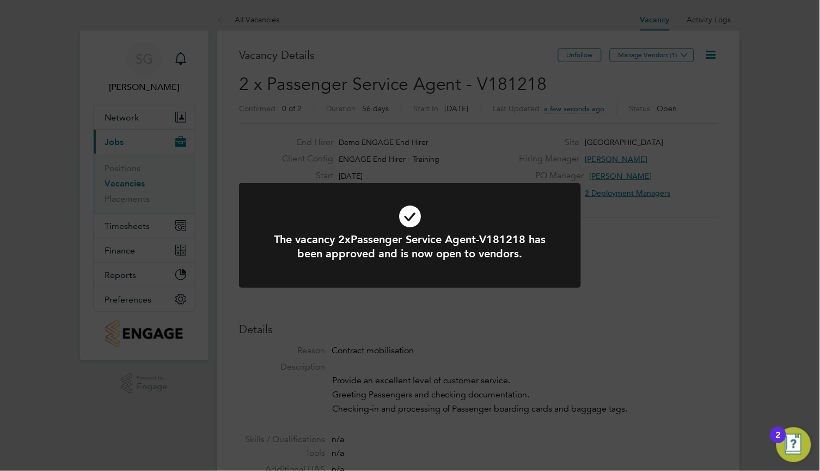
click at [436, 270] on div at bounding box center [410, 235] width 342 height 105
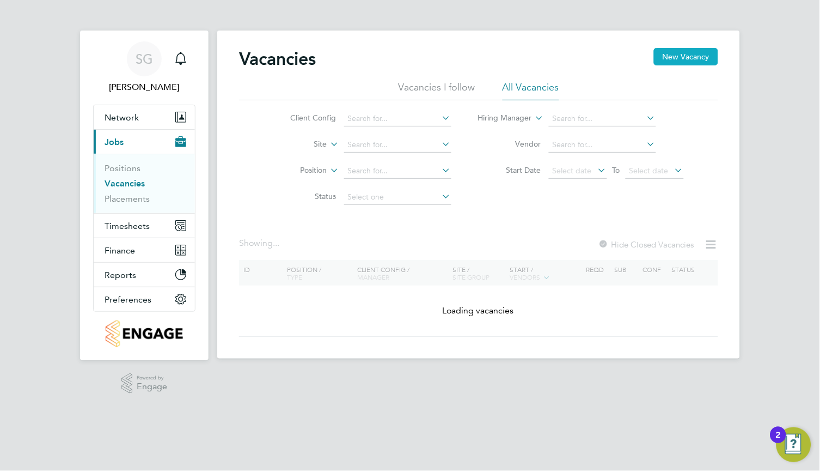
click at [692, 56] on button "New Vacancy" at bounding box center [686, 56] width 64 height 17
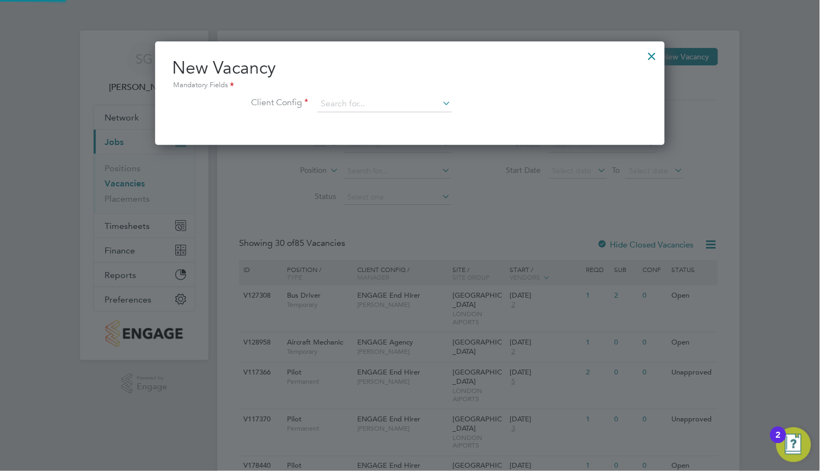
scroll to position [103, 510]
click at [382, 109] on input at bounding box center [384, 104] width 135 height 16
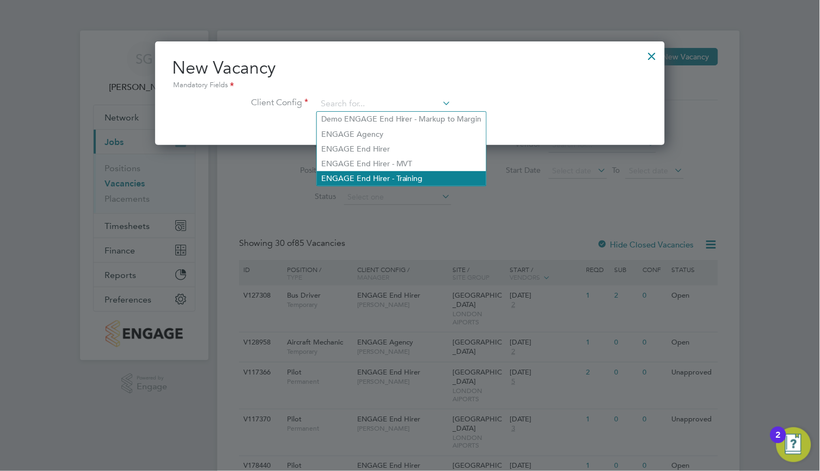
click at [396, 174] on li "ENGAGE End Hirer - Training" at bounding box center [401, 178] width 169 height 15
type input "ENGAGE End Hirer - Training"
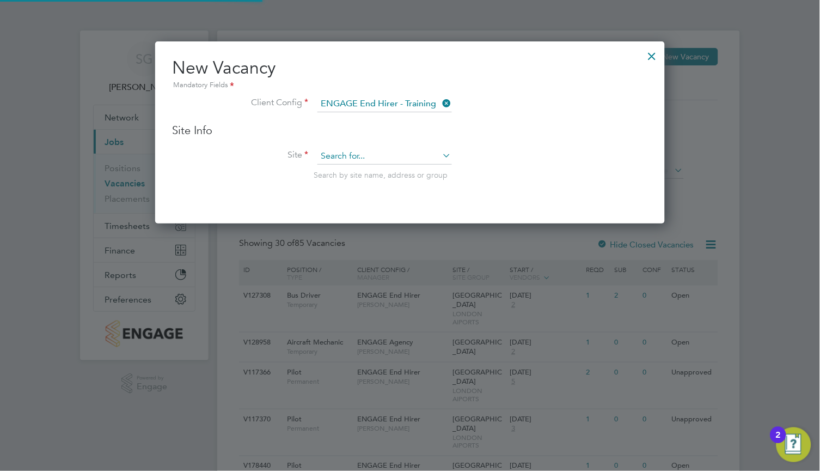
click at [350, 157] on input at bounding box center [384, 156] width 135 height 16
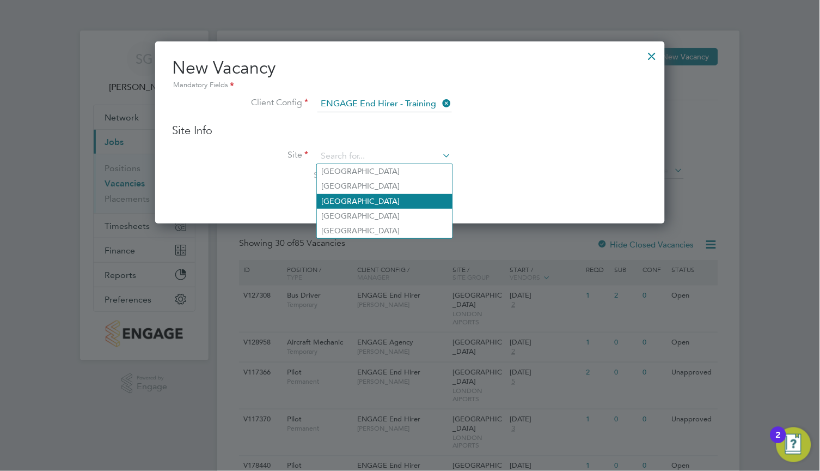
click at [373, 200] on li "[GEOGRAPHIC_DATA]" at bounding box center [385, 201] width 136 height 15
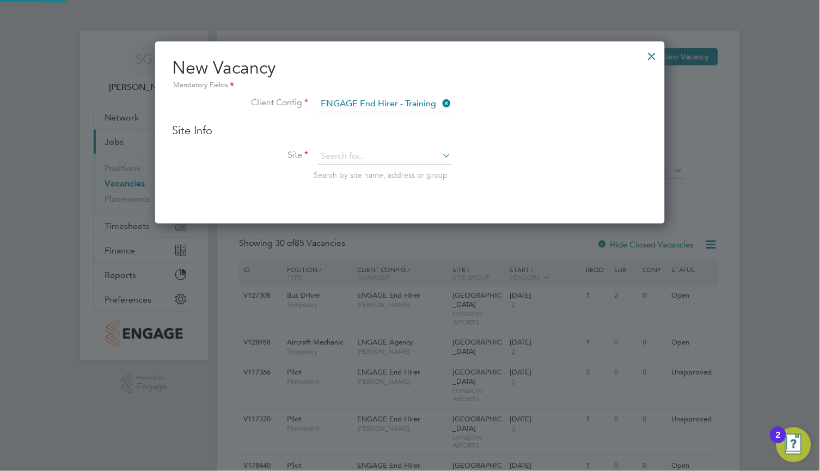
type input "[GEOGRAPHIC_DATA]"
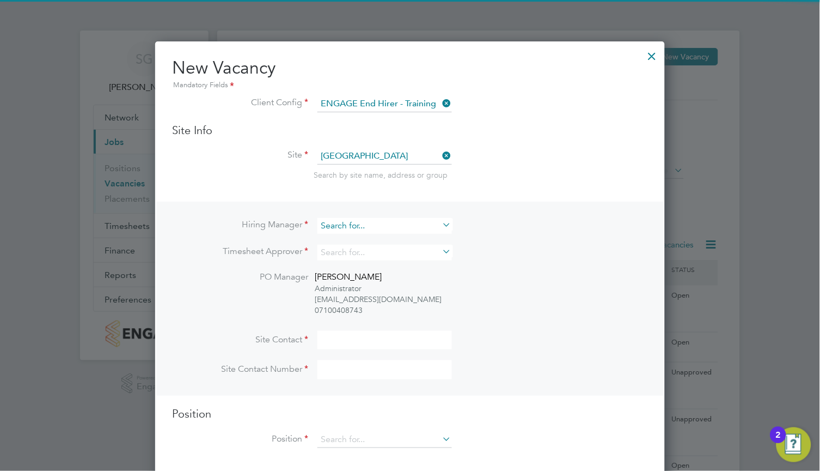
click at [360, 226] on input at bounding box center [384, 226] width 135 height 16
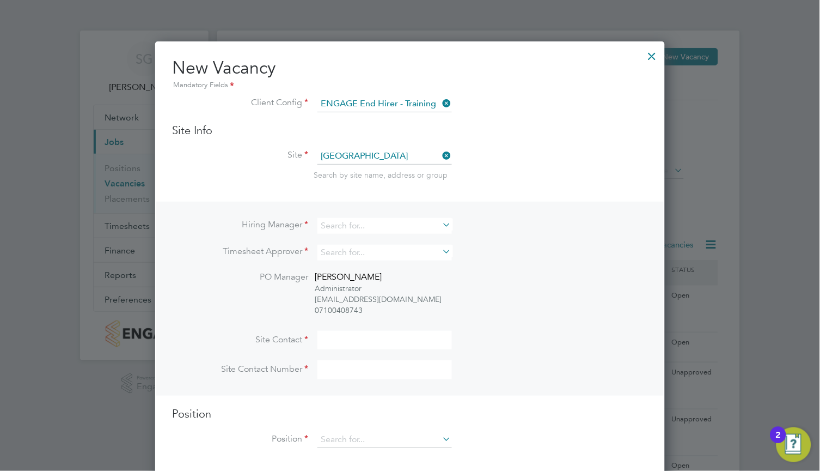
click at [368, 272] on li "[PERSON_NAME]" at bounding box center [385, 269] width 136 height 15
type input "[PERSON_NAME]"
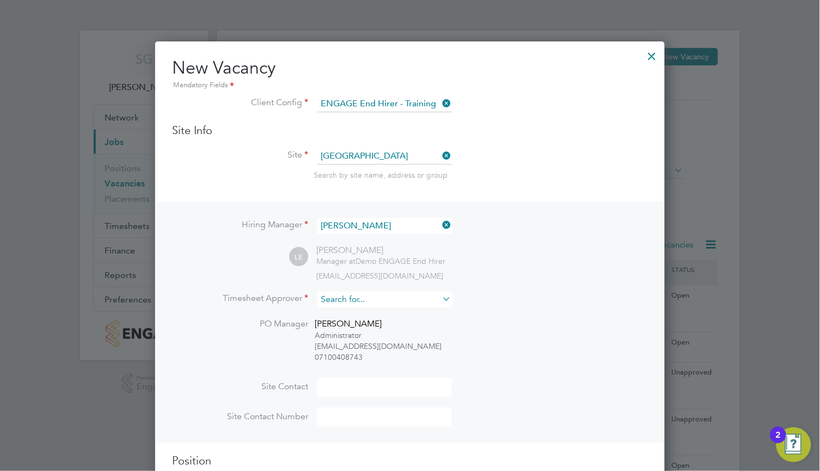
click at [346, 302] on input at bounding box center [384, 299] width 135 height 16
click at [390, 399] on li "[PERSON_NAME]" at bounding box center [385, 403] width 136 height 15
type input "[PERSON_NAME]"
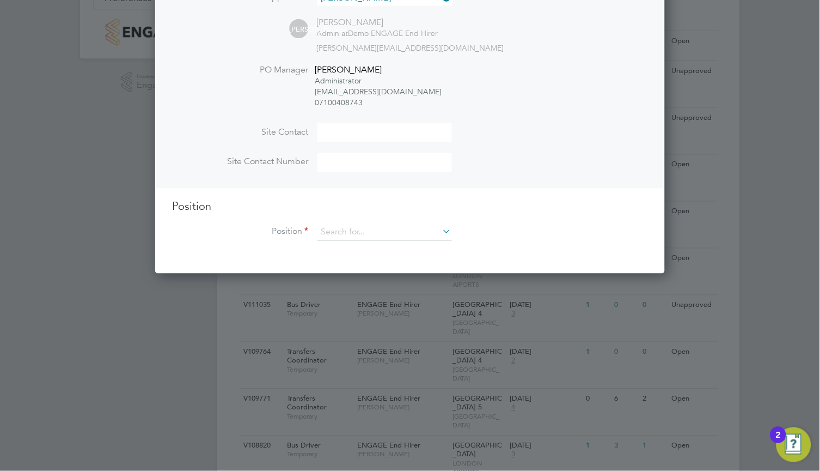
scroll to position [327, 0]
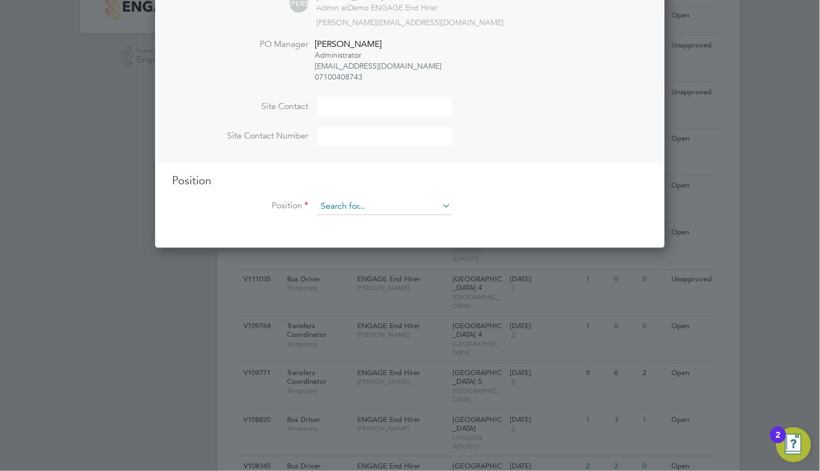
click at [364, 206] on input at bounding box center [384, 207] width 135 height 16
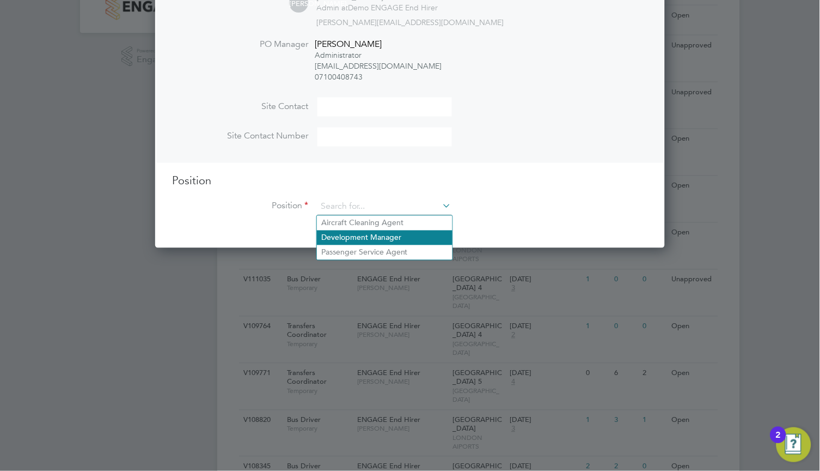
click at [370, 245] on li "Passenger Service Agent" at bounding box center [385, 252] width 136 height 15
type input "Passenger Service Agent"
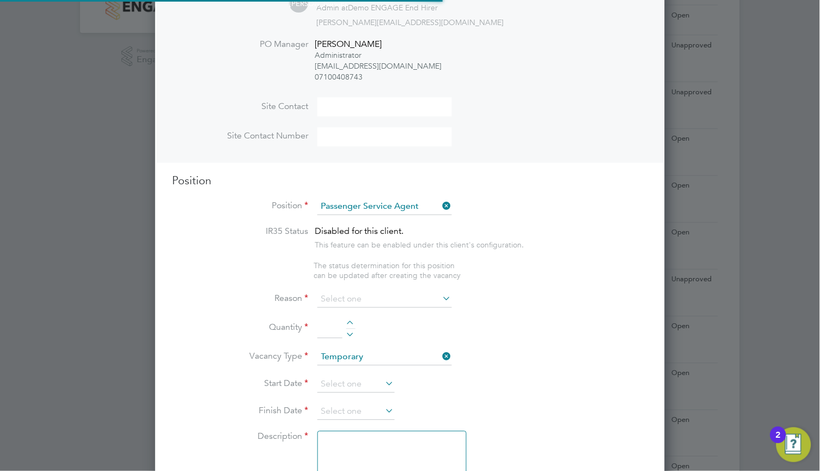
type textarea "- Provide an excellent level of customer service. - Greeting Passengers and che…"
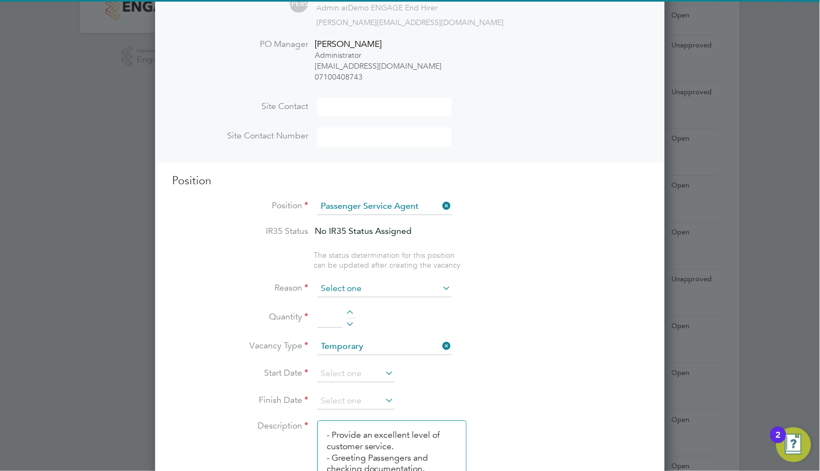
click at [385, 284] on input at bounding box center [384, 289] width 135 height 16
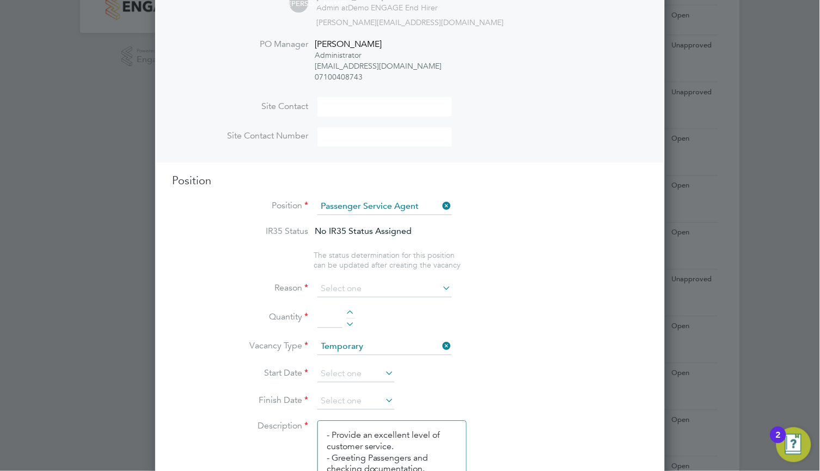
click at [393, 349] on li "Contract Mobilisation" at bounding box center [385, 347] width 136 height 14
type input "Contract Mobilisation"
click at [353, 312] on div at bounding box center [350, 314] width 9 height 8
type input "2"
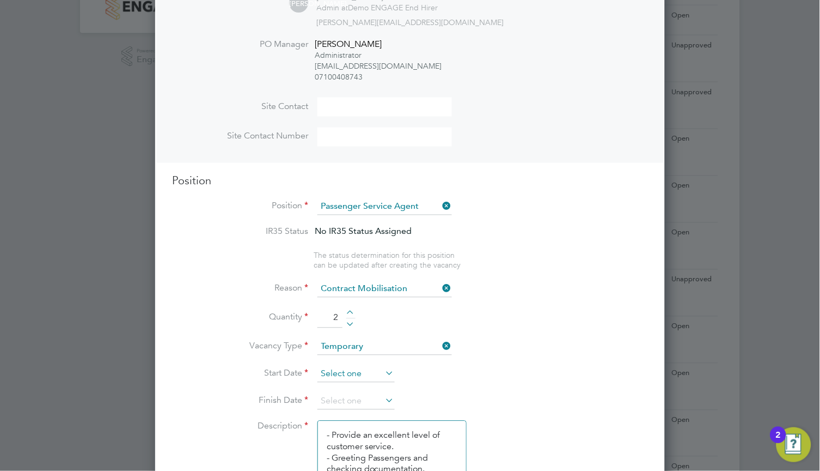
click at [361, 374] on input at bounding box center [355, 374] width 77 height 16
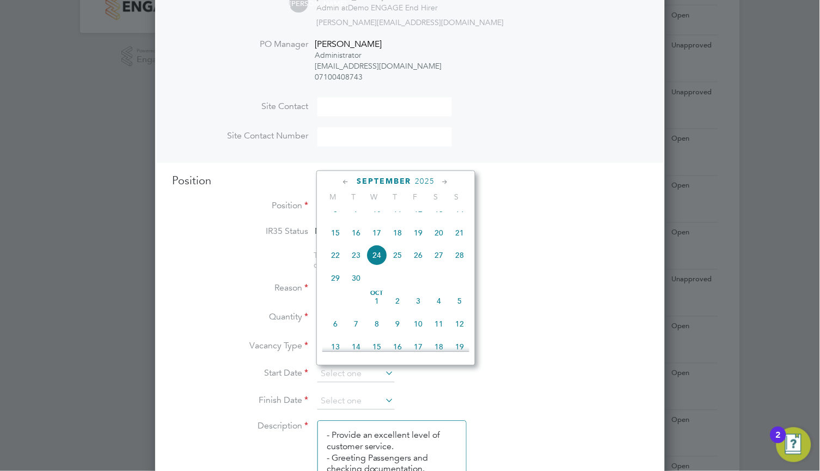
click at [452, 178] on div "[DATE]" at bounding box center [395, 181] width 147 height 10
click at [442, 180] on icon at bounding box center [446, 182] width 10 height 12
click at [335, 264] on span "13" at bounding box center [335, 253] width 21 height 21
type input "[DATE]"
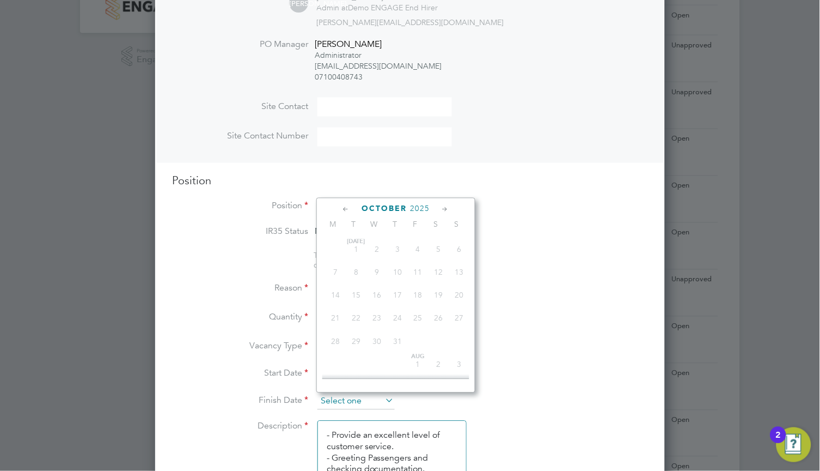
click at [345, 399] on input at bounding box center [355, 401] width 77 height 16
click at [443, 207] on icon at bounding box center [446, 210] width 10 height 12
click at [457, 361] on span "7" at bounding box center [459, 350] width 21 height 21
type input "[DATE]"
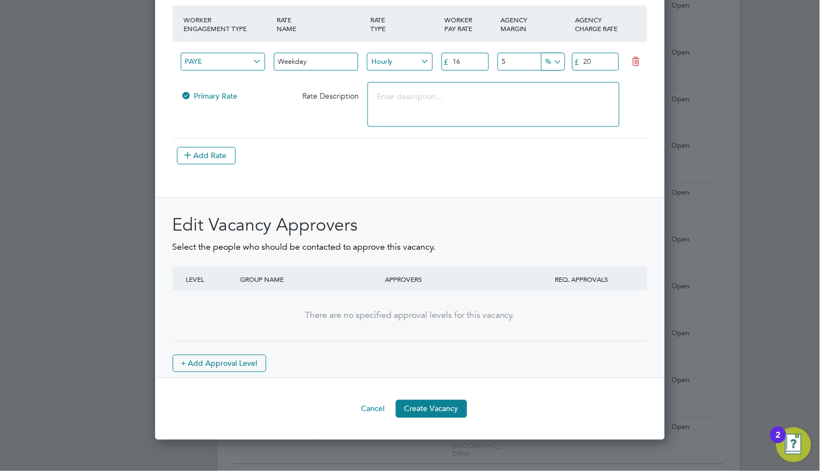
scroll to position [1239, 0]
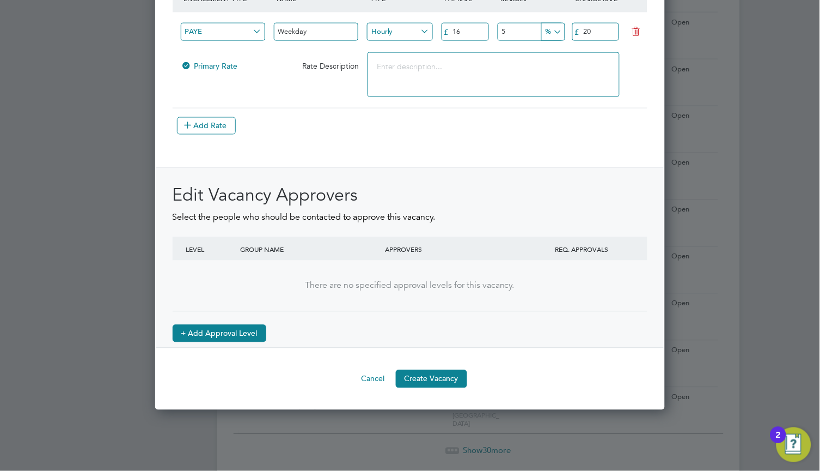
click at [249, 329] on button "+ Add Approval Level" at bounding box center [220, 333] width 94 height 17
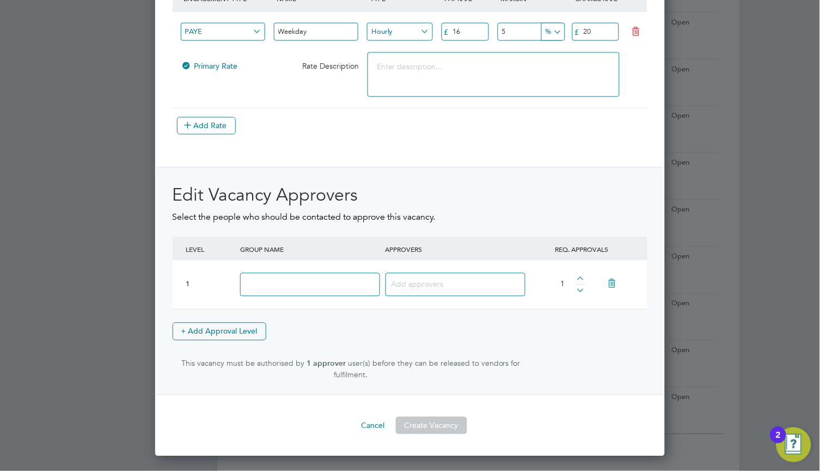
click at [289, 288] on input at bounding box center [309, 284] width 139 height 23
type input "Managers"
click at [456, 278] on input at bounding box center [452, 284] width 120 height 14
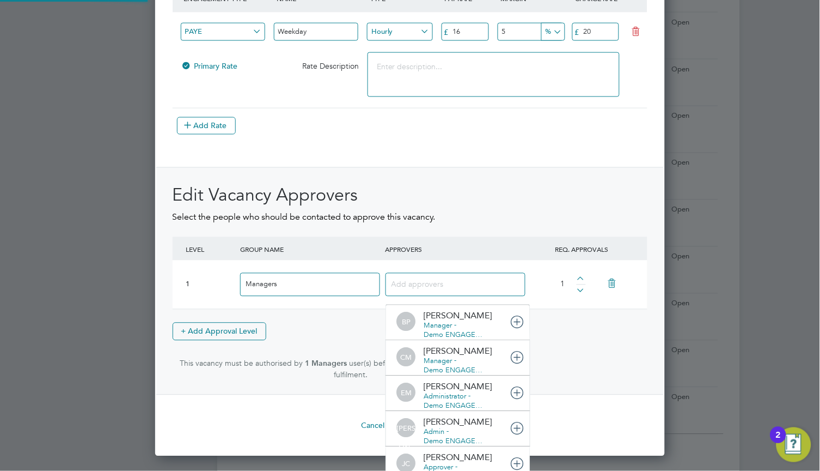
scroll to position [0, 0]
type input "Lor"
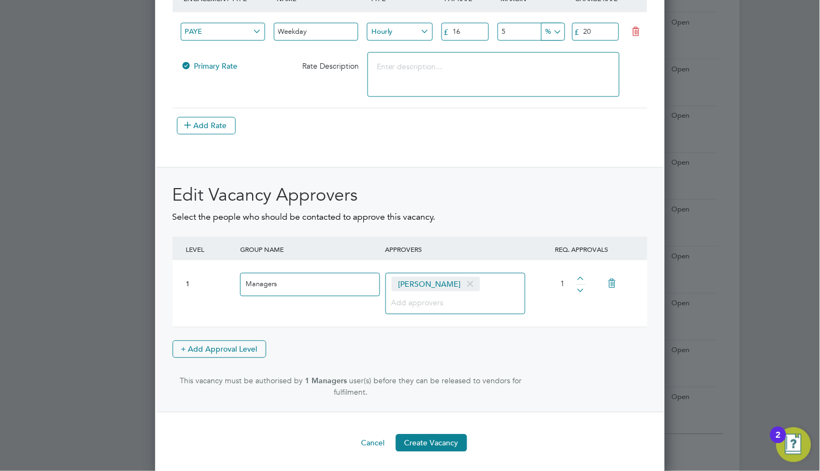
click at [468, 298] on div "[PERSON_NAME]" at bounding box center [456, 293] width 141 height 41
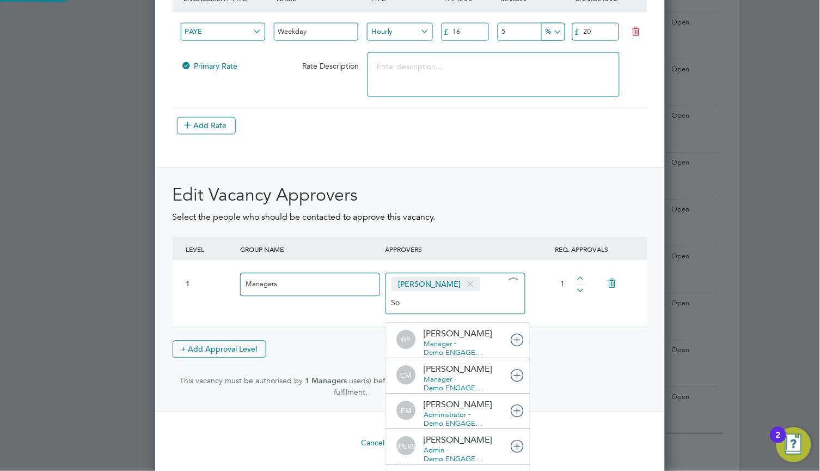
type input "Sop"
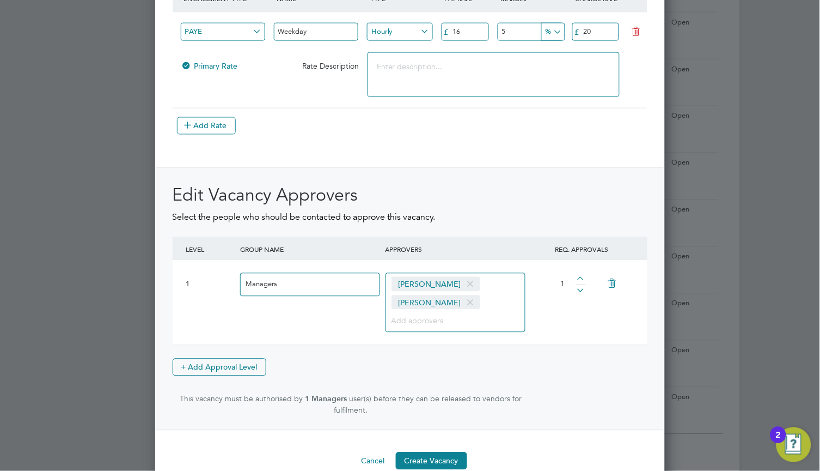
click at [583, 278] on div at bounding box center [581, 281] width 9 height 8
type input "2"
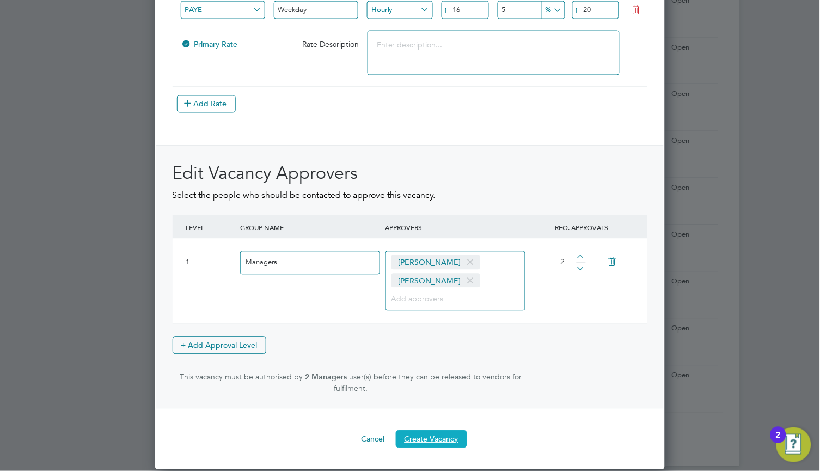
click at [414, 436] on button "Create Vacancy" at bounding box center [431, 438] width 71 height 17
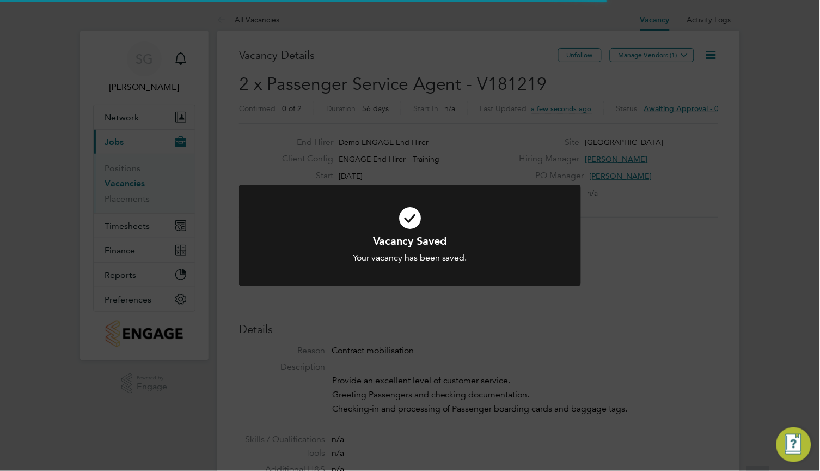
drag, startPoint x: 535, startPoint y: 229, endPoint x: 524, endPoint y: 228, distance: 10.9
click at [534, 229] on icon at bounding box center [409, 218] width 283 height 42
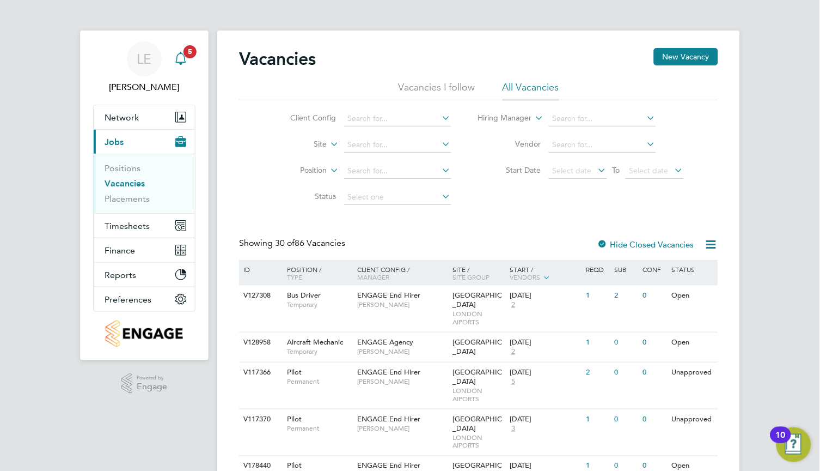
click at [191, 59] on div "Main navigation" at bounding box center [181, 59] width 22 height 22
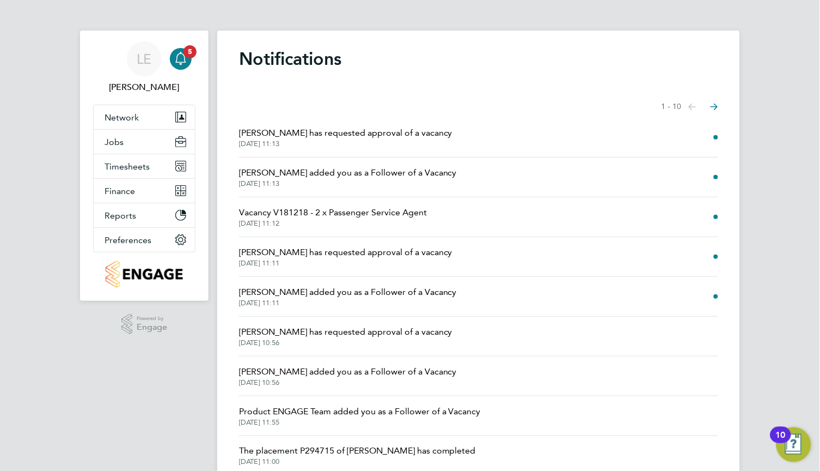
click at [362, 261] on span "[DATE] 11:11" at bounding box center [345, 263] width 213 height 9
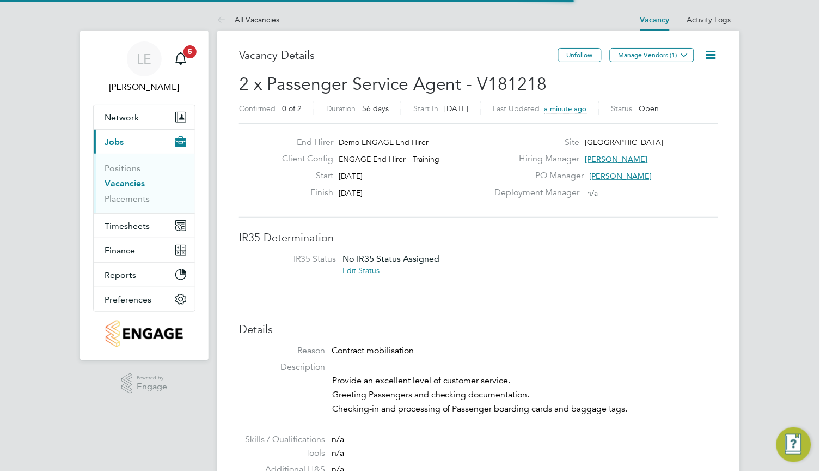
scroll to position [19, 94]
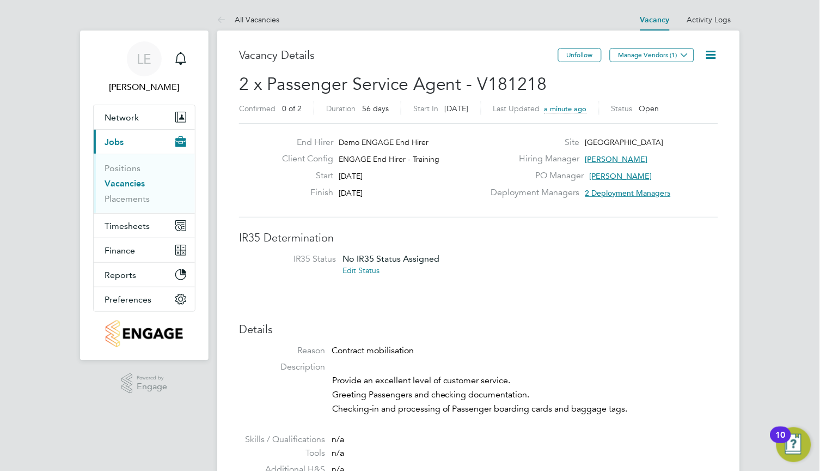
click at [706, 56] on icon at bounding box center [712, 55] width 14 height 14
click at [189, 63] on div "Main navigation" at bounding box center [181, 59] width 22 height 22
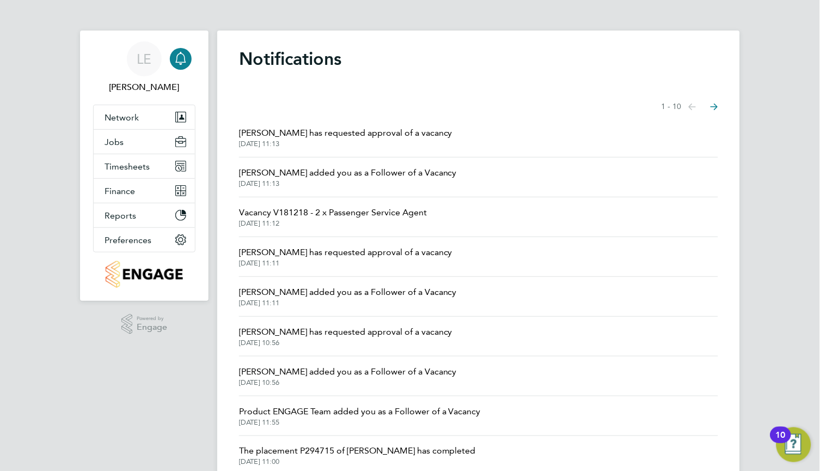
click at [322, 135] on span "[PERSON_NAME] has requested approval of a vacancy" at bounding box center [345, 132] width 213 height 13
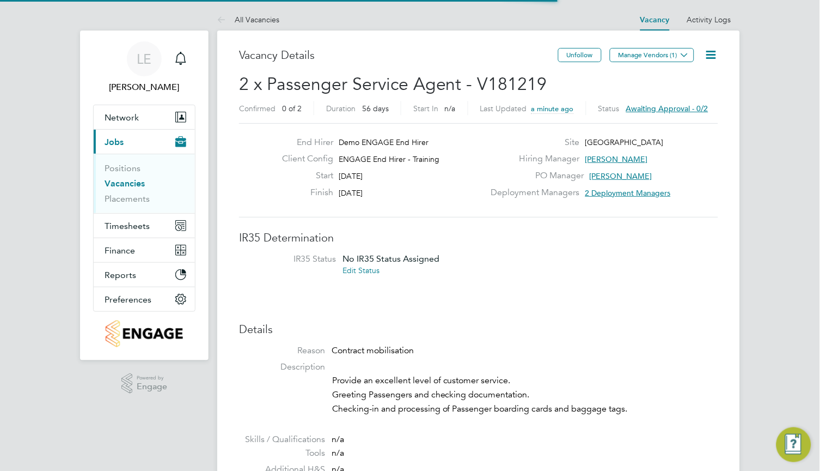
scroll to position [17, 234]
click at [714, 57] on icon at bounding box center [712, 55] width 14 height 14
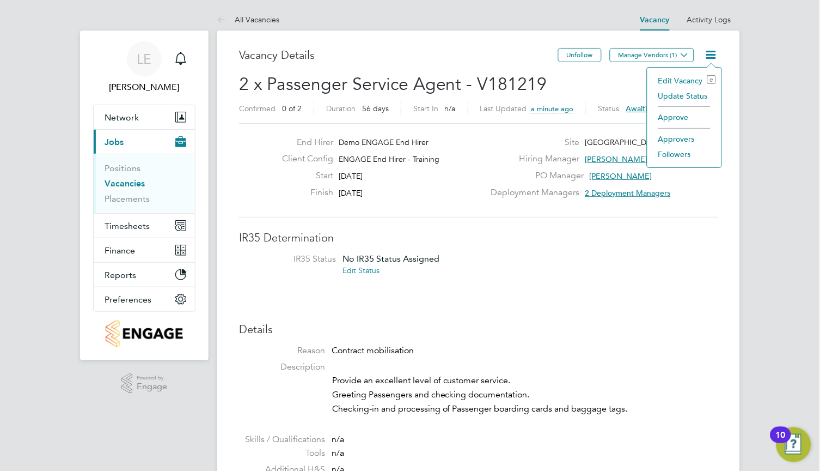
click at [678, 114] on li "Approve" at bounding box center [684, 116] width 63 height 15
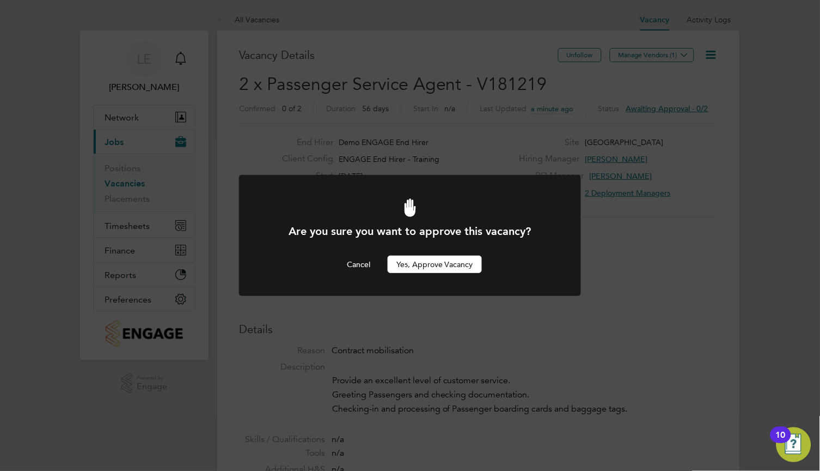
click at [462, 255] on button "Yes, Approve Vacancy" at bounding box center [435, 263] width 94 height 17
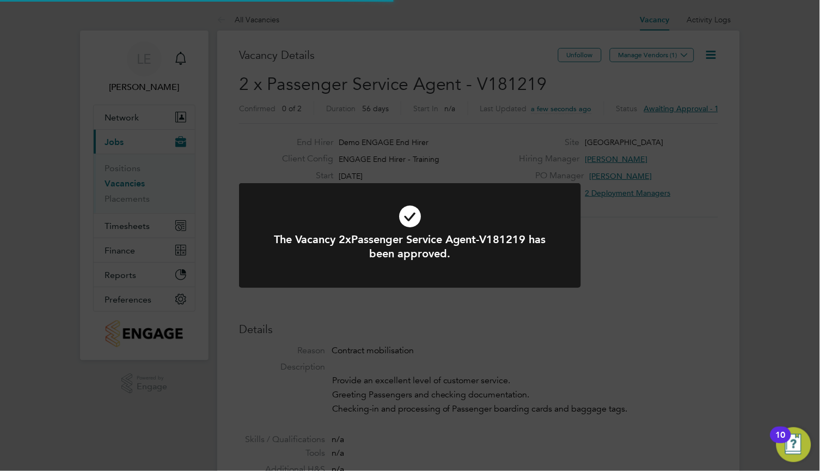
click at [484, 252] on h1 "The Vacancy 2xPassenger Service Agent-V181219 has been approved." at bounding box center [409, 246] width 283 height 28
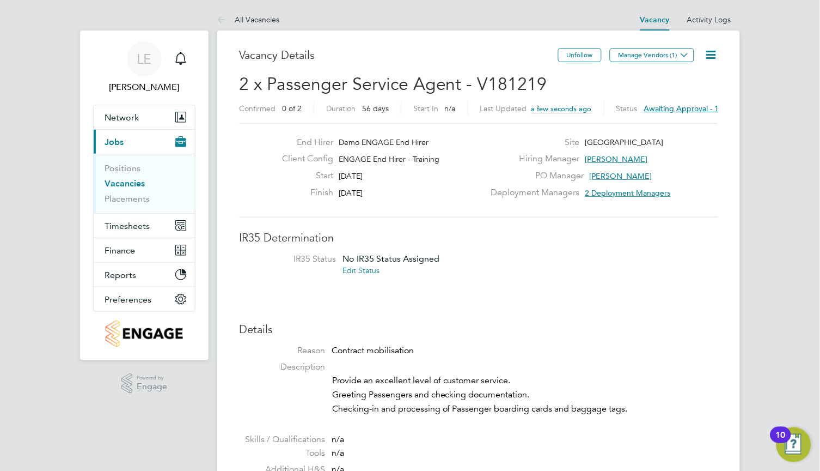
click at [681, 105] on span "Awaiting approval - 1/2" at bounding box center [685, 108] width 82 height 10
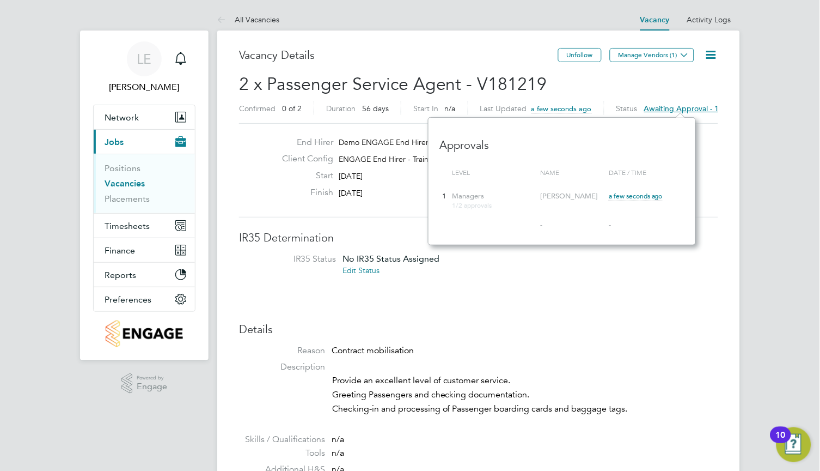
click at [721, 141] on div "Site [GEOGRAPHIC_DATA]" at bounding box center [605, 145] width 234 height 17
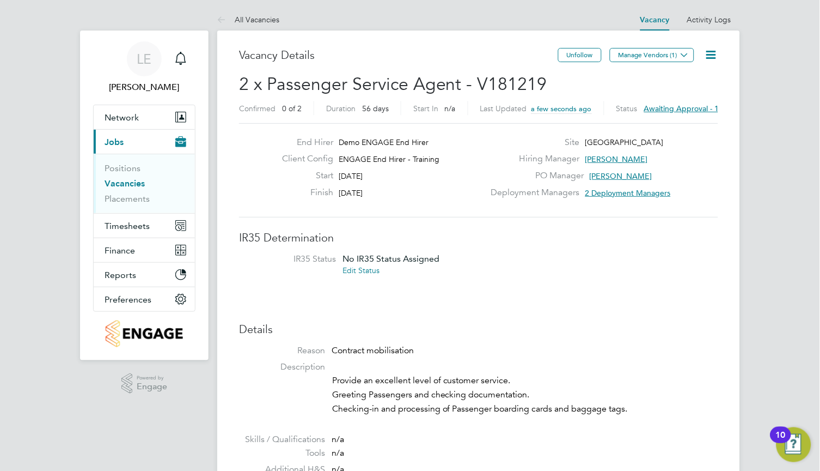
click at [715, 54] on icon at bounding box center [712, 55] width 14 height 14
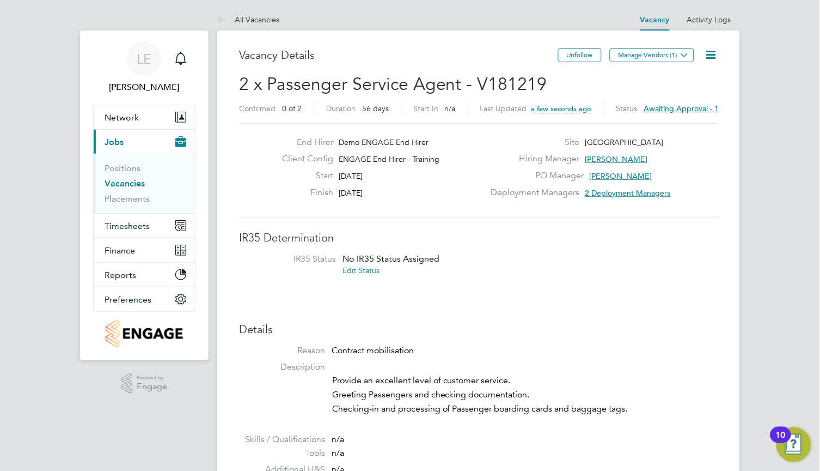
click at [713, 54] on icon at bounding box center [712, 55] width 14 height 14
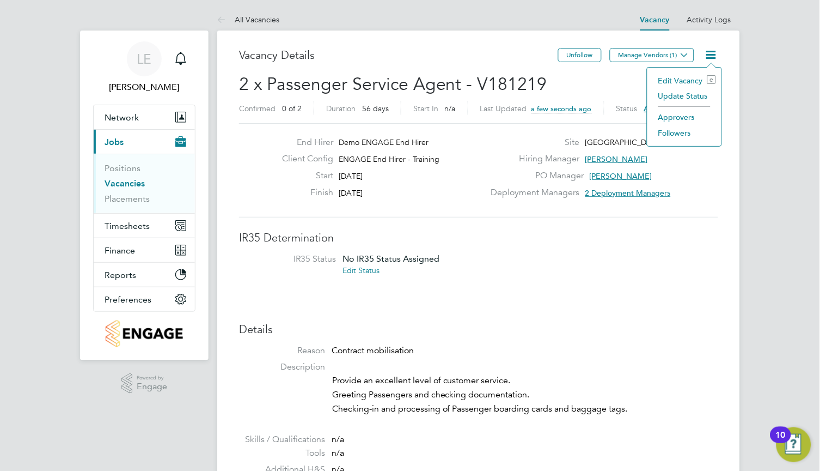
scroll to position [0, 78]
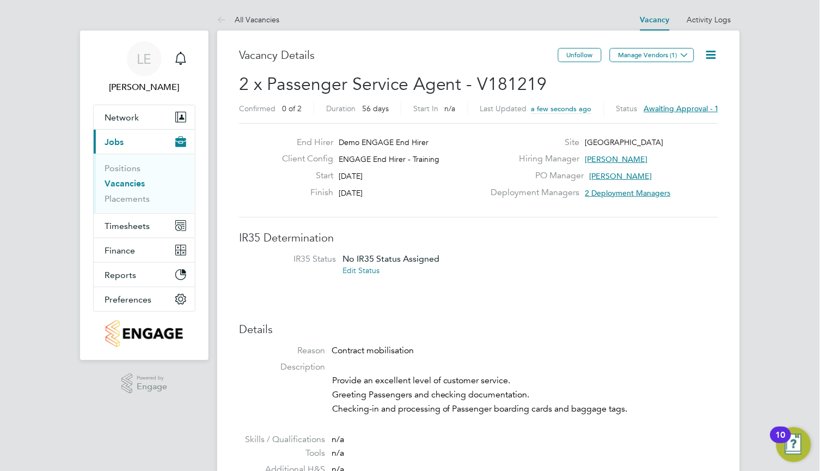
click at [705, 51] on icon at bounding box center [712, 55] width 14 height 14
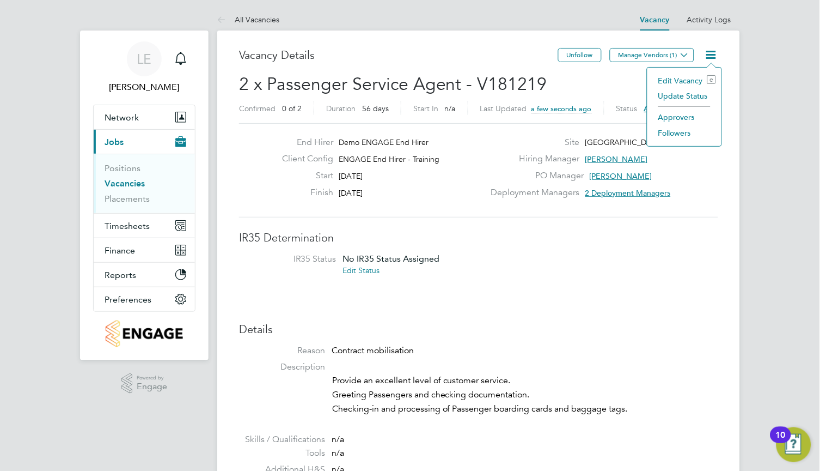
click at [683, 117] on li "Approvers" at bounding box center [684, 116] width 63 height 15
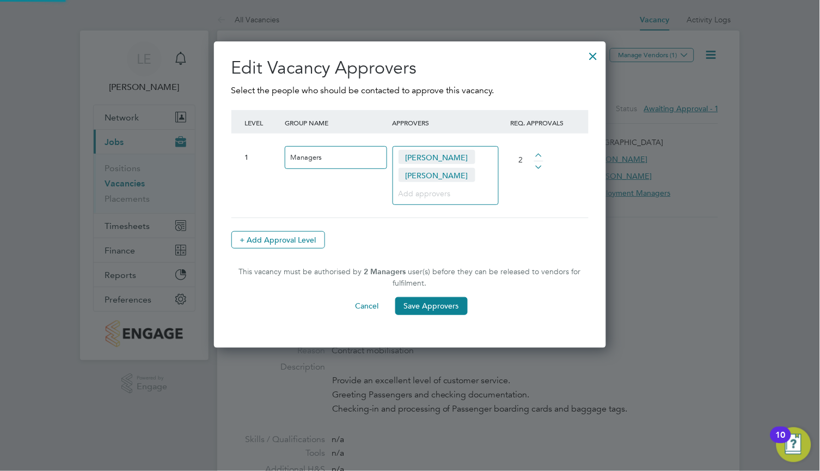
scroll to position [307, 393]
click at [363, 309] on button "Cancel" at bounding box center [367, 305] width 41 height 17
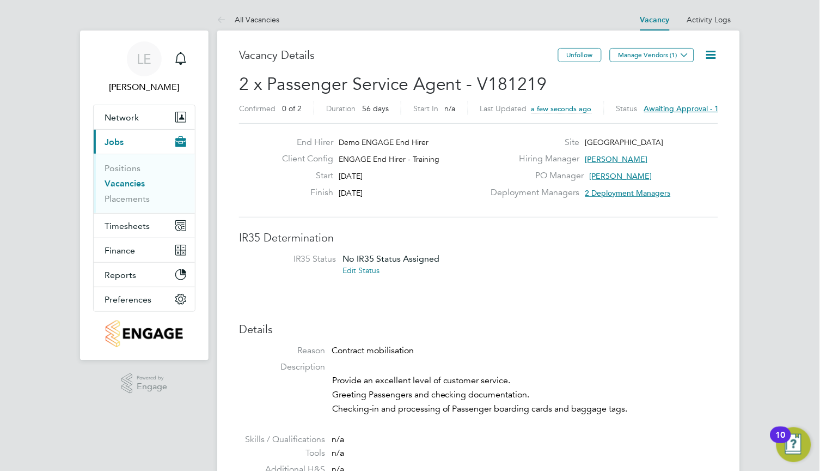
click at [689, 103] on span "Awaiting approval - 1/2" at bounding box center [685, 108] width 82 height 10
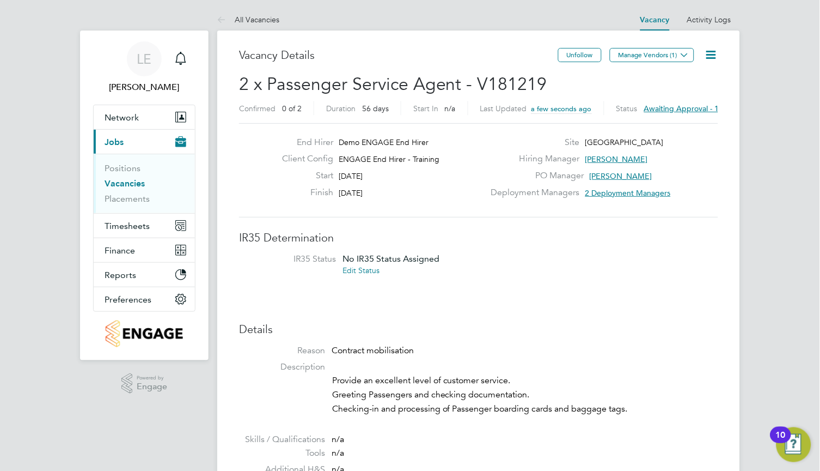
click at [710, 112] on span "Awaiting approval - 1/2" at bounding box center [685, 108] width 82 height 10
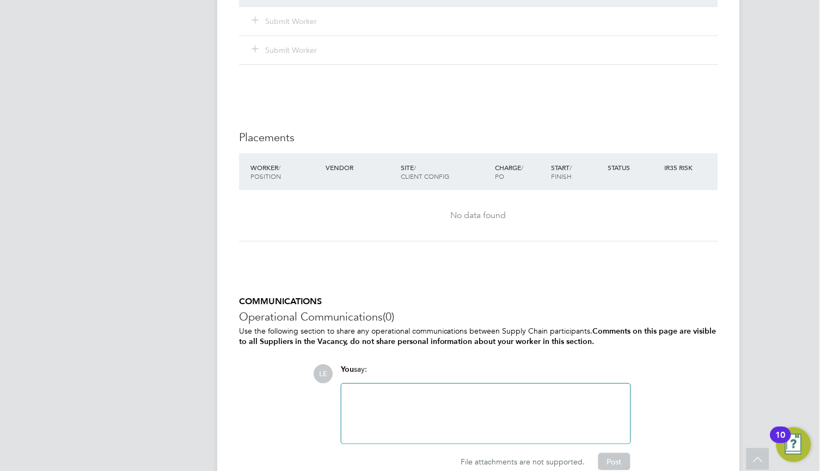
scroll to position [0, 0]
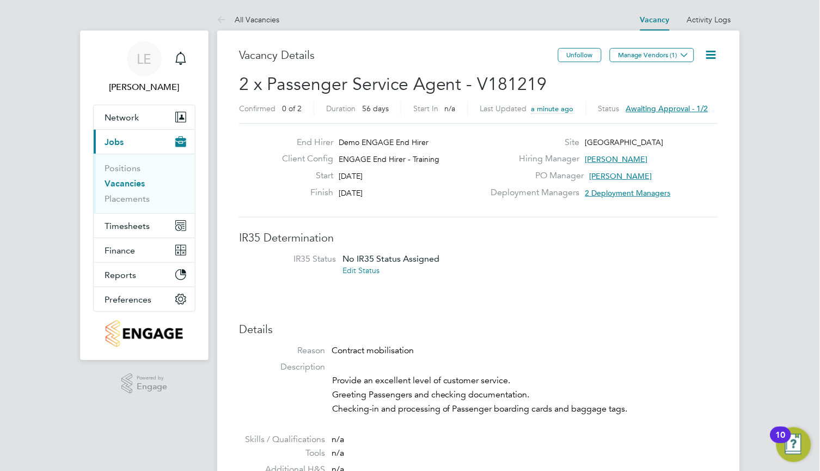
click at [713, 54] on icon at bounding box center [712, 55] width 14 height 14
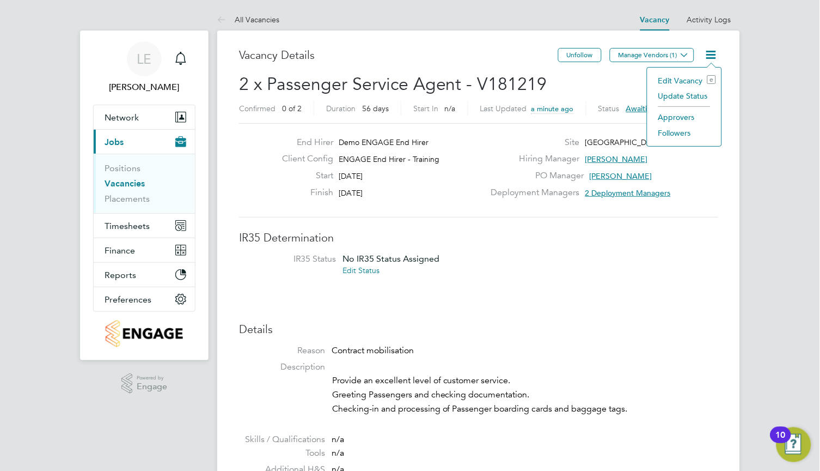
click at [684, 119] on li "Approvers" at bounding box center [684, 116] width 63 height 15
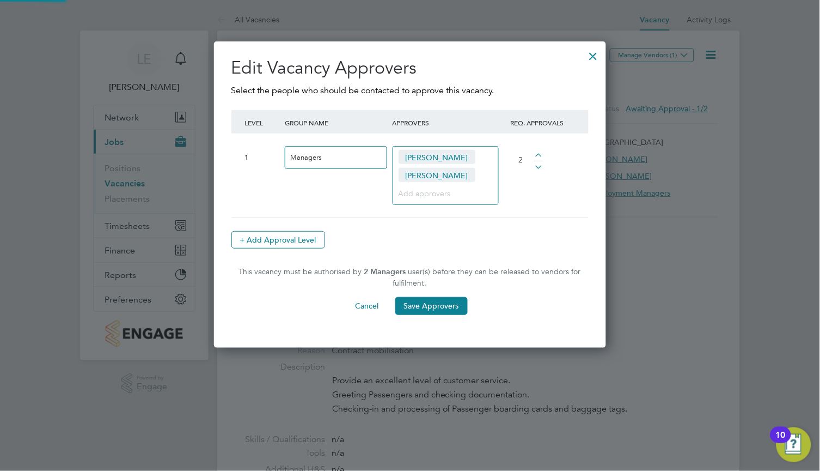
scroll to position [307, 393]
click at [541, 168] on div at bounding box center [538, 165] width 9 height 8
click at [539, 155] on div at bounding box center [538, 157] width 9 height 8
click at [538, 167] on div at bounding box center [538, 165] width 9 height 8
type input "2"
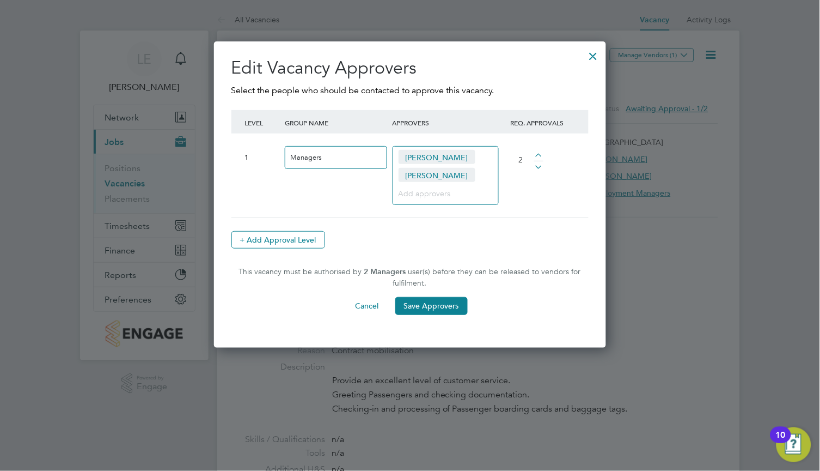
click at [538, 167] on div at bounding box center [538, 165] width 9 height 8
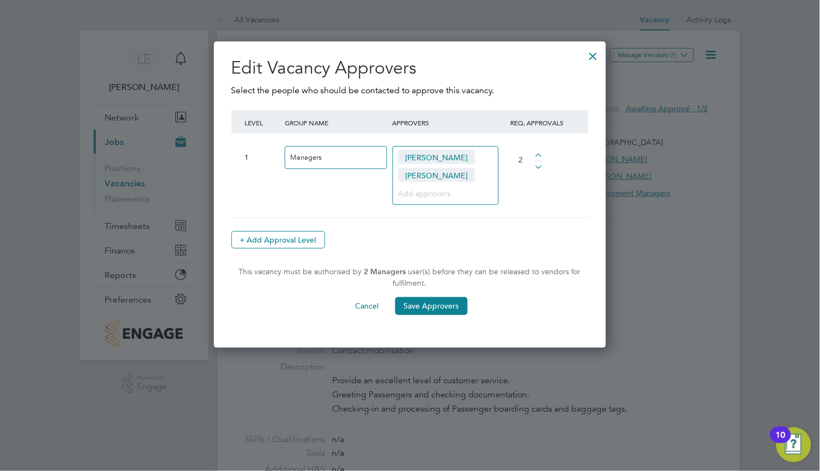
click at [538, 167] on div at bounding box center [538, 165] width 9 height 8
click at [352, 306] on button "Cancel" at bounding box center [367, 305] width 41 height 17
